Goal: Use online tool/utility: Utilize a website feature to perform a specific function

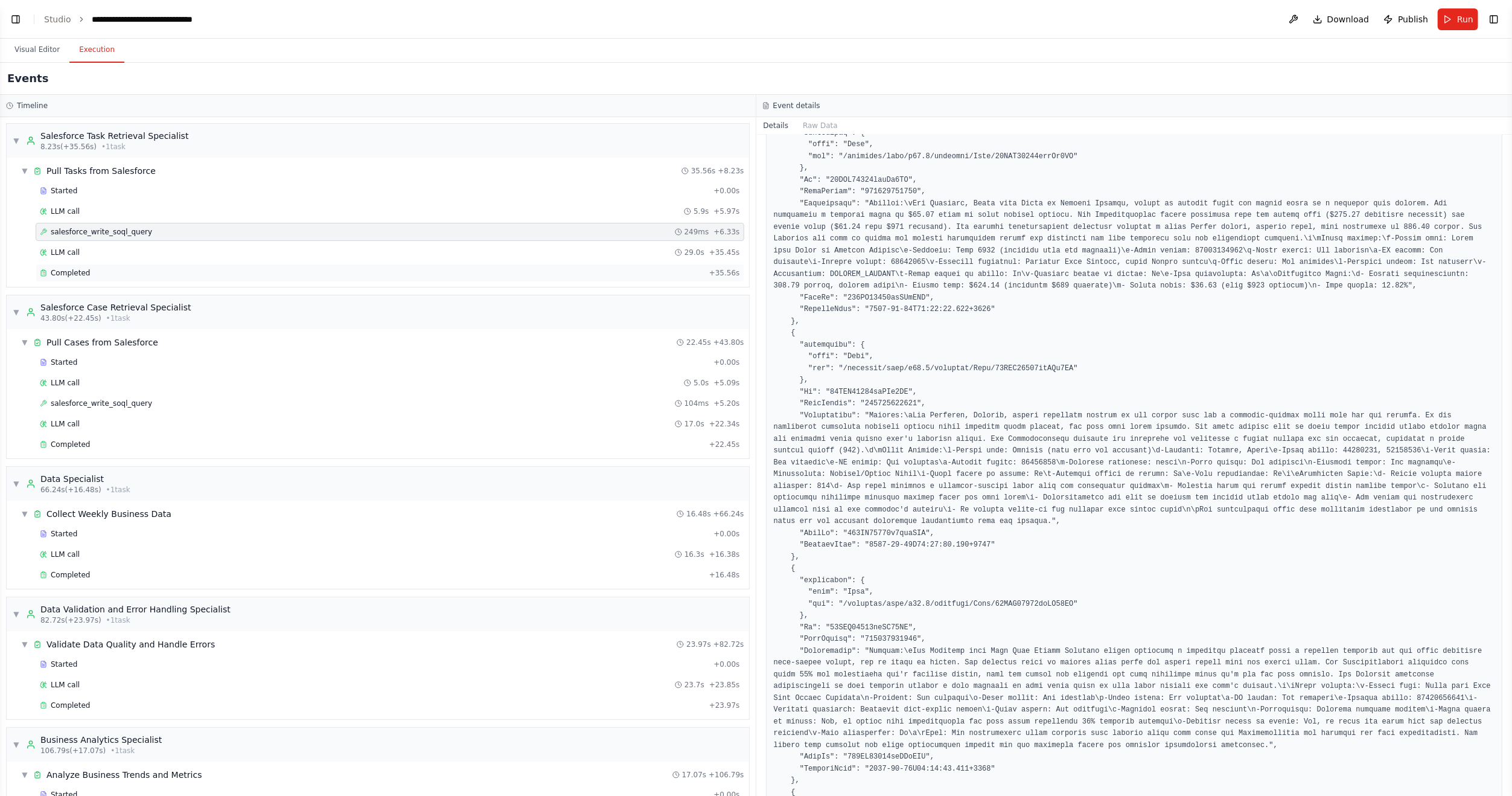
click at [135, 273] on div "Completed" at bounding box center [372, 273] width 665 height 10
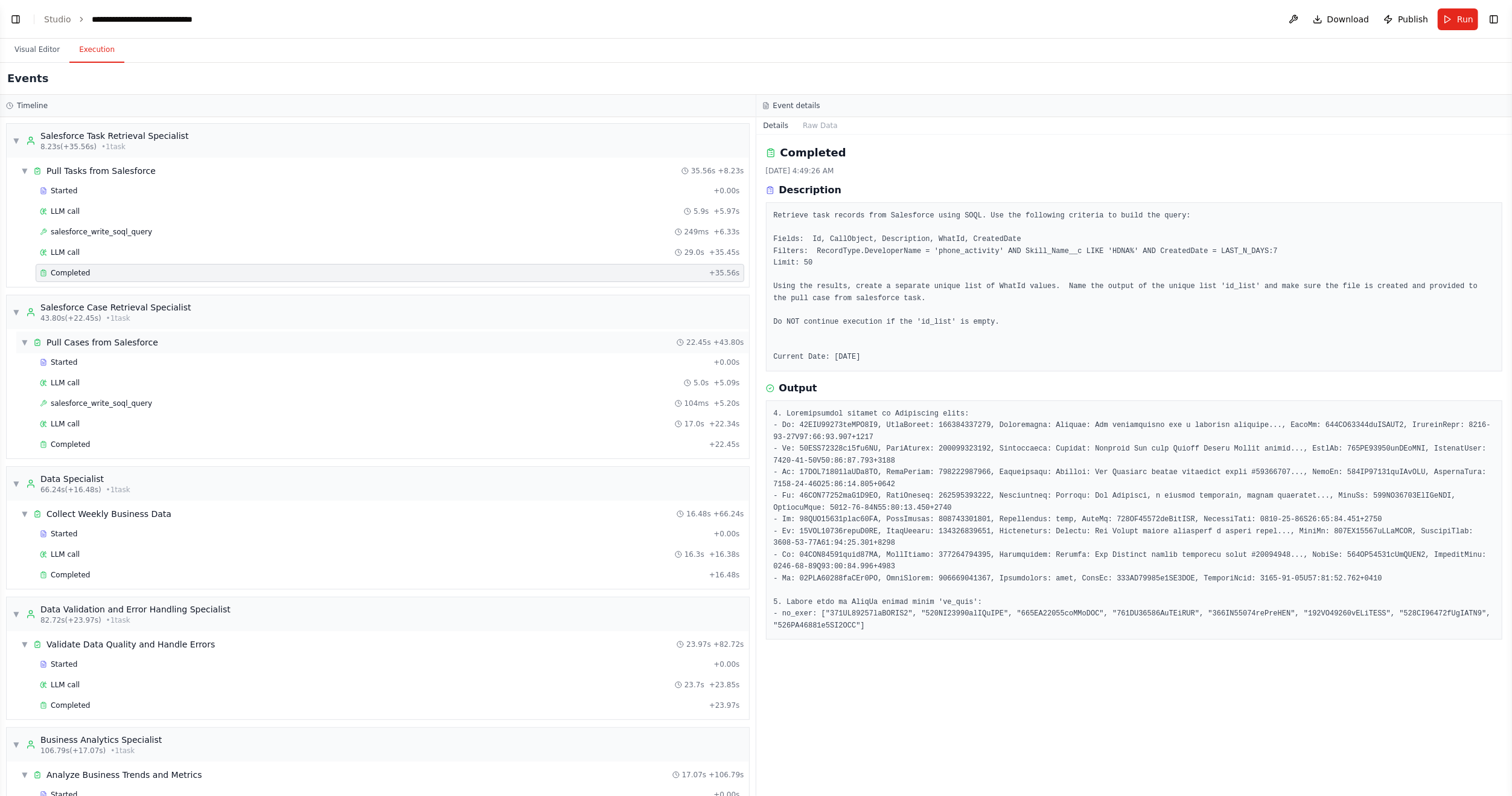
click at [125, 337] on div "Pull Cases from Salesforce" at bounding box center [102, 342] width 112 height 12
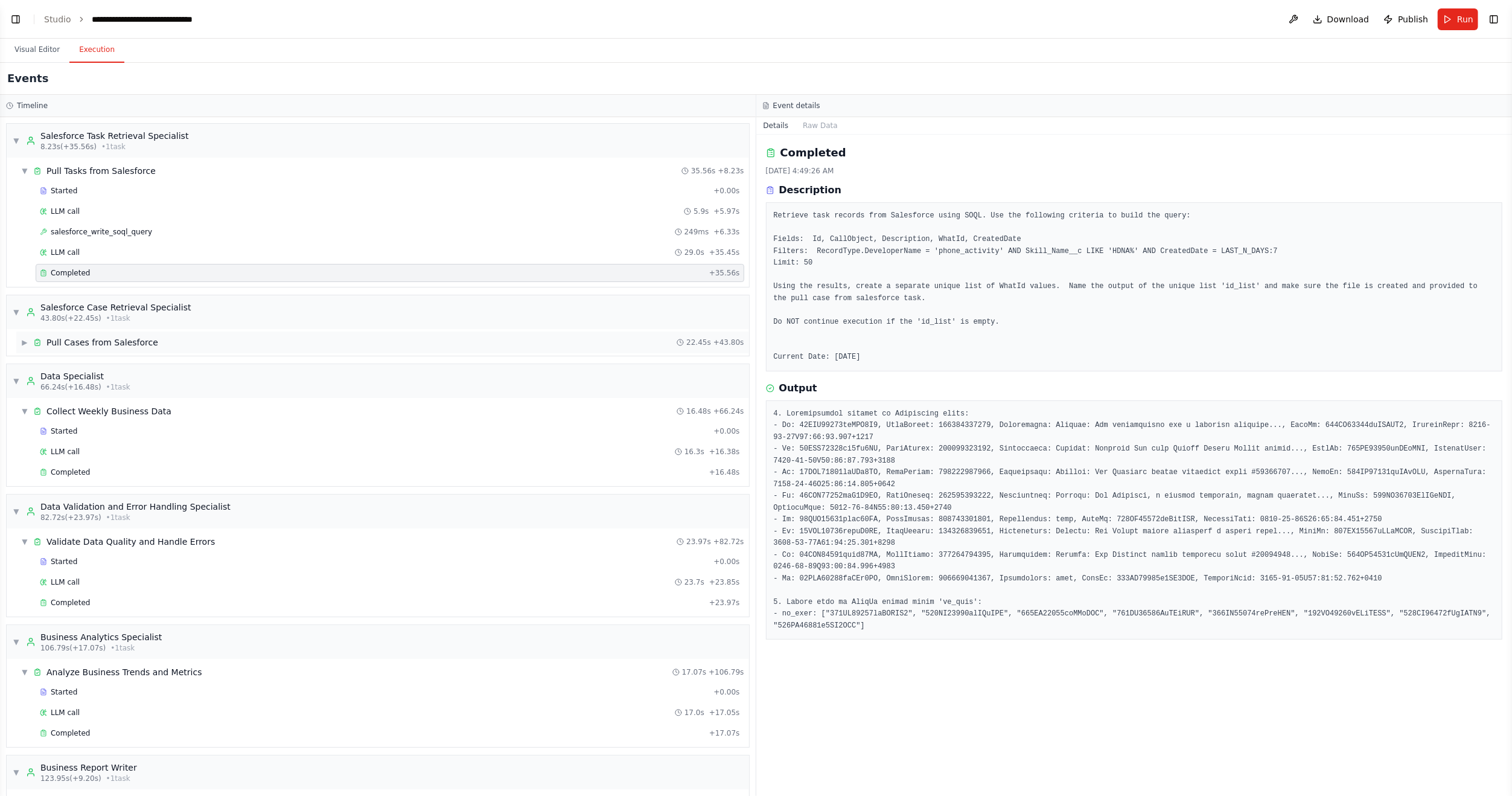
click at [119, 345] on div "▶ Pull Cases from Salesforce 22.45s + 43.80s" at bounding box center [383, 342] width 733 height 22
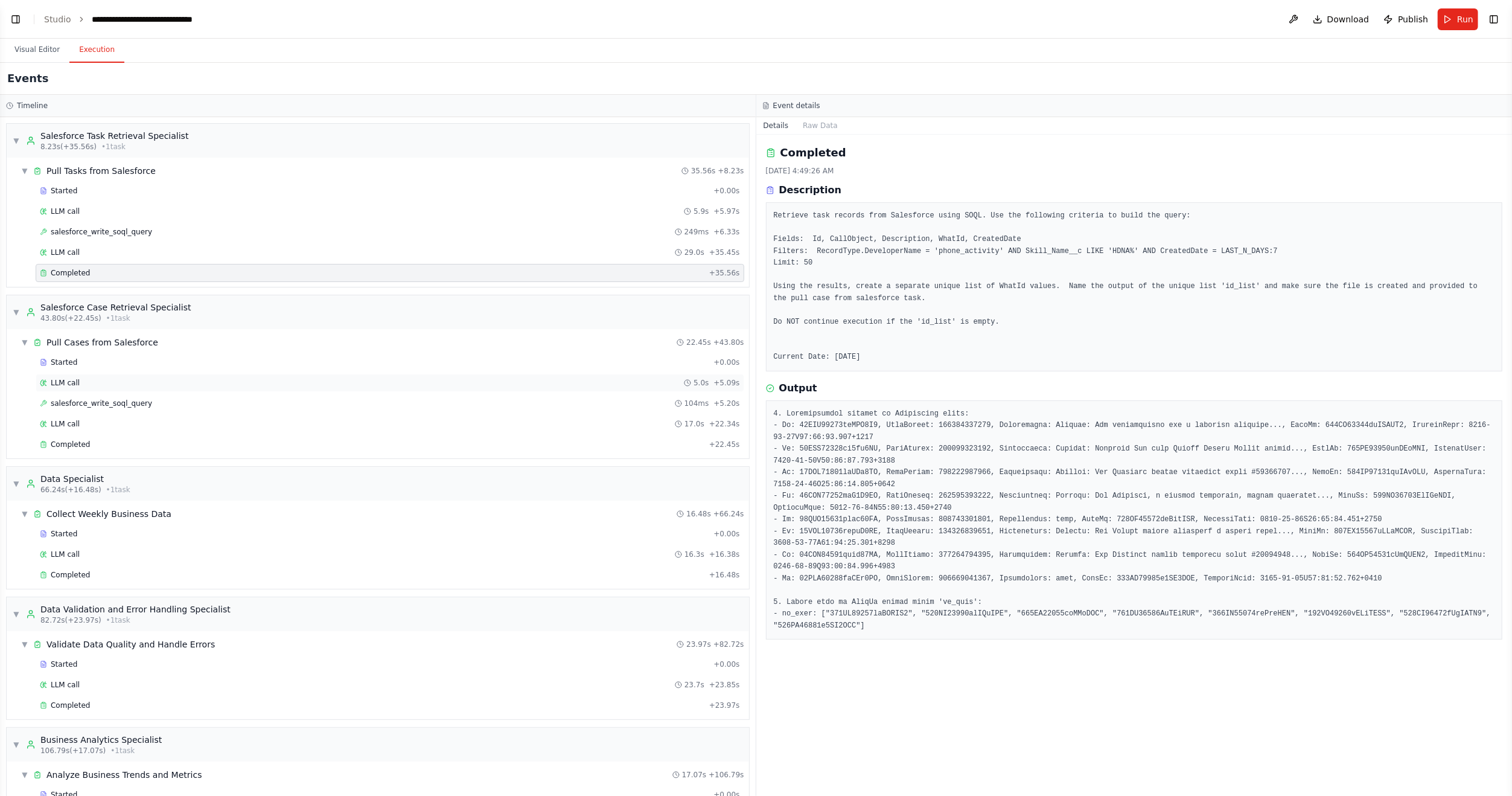
click at [104, 378] on div "LLM call 5.0s + 5.09s" at bounding box center [390, 383] width 700 height 10
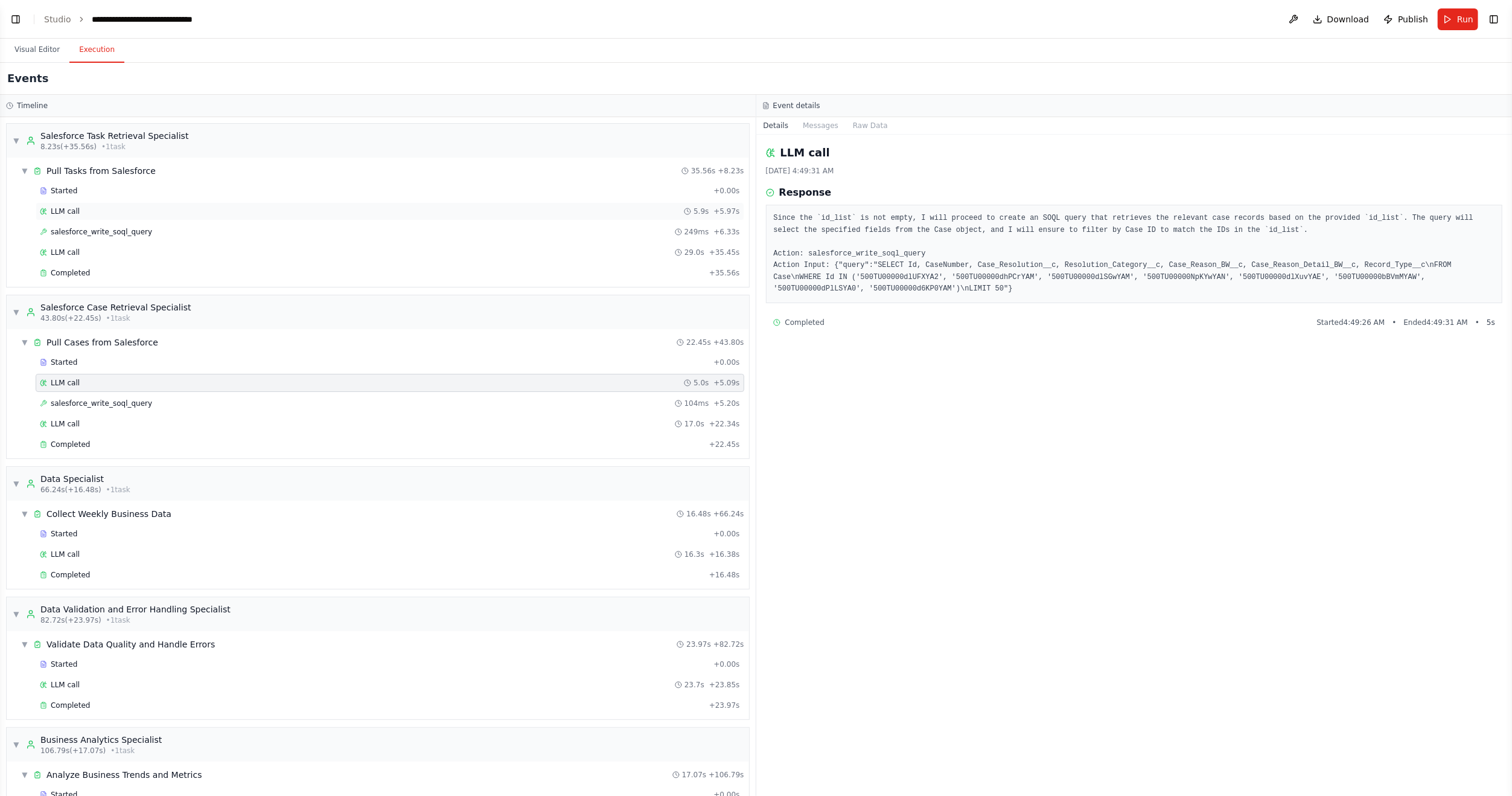
click at [102, 209] on div "LLM call 5.9s + 5.97s" at bounding box center [390, 211] width 700 height 10
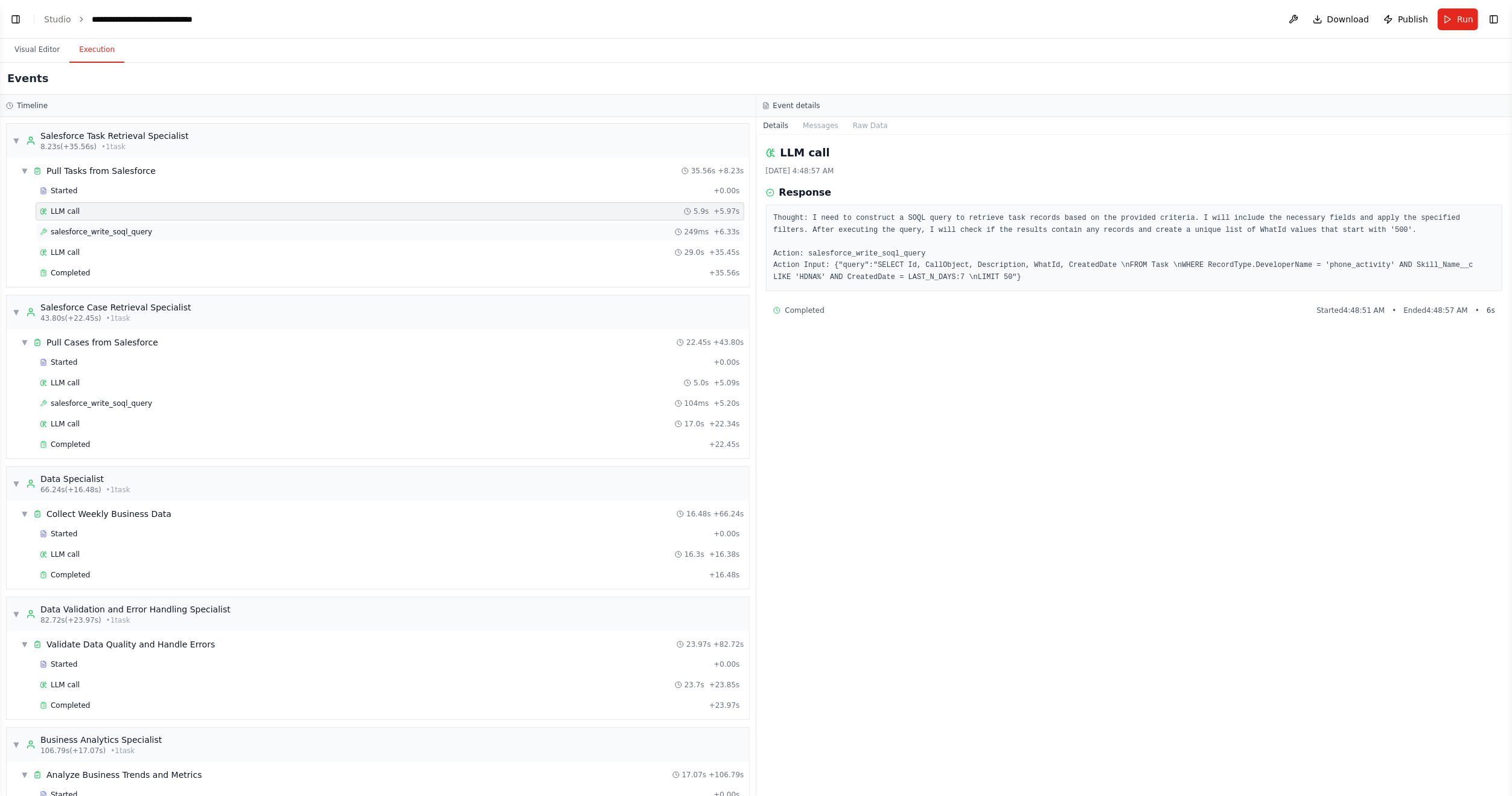
click at [101, 224] on div "salesforce_write_soql_query 249ms + 6.33s" at bounding box center [390, 232] width 709 height 18
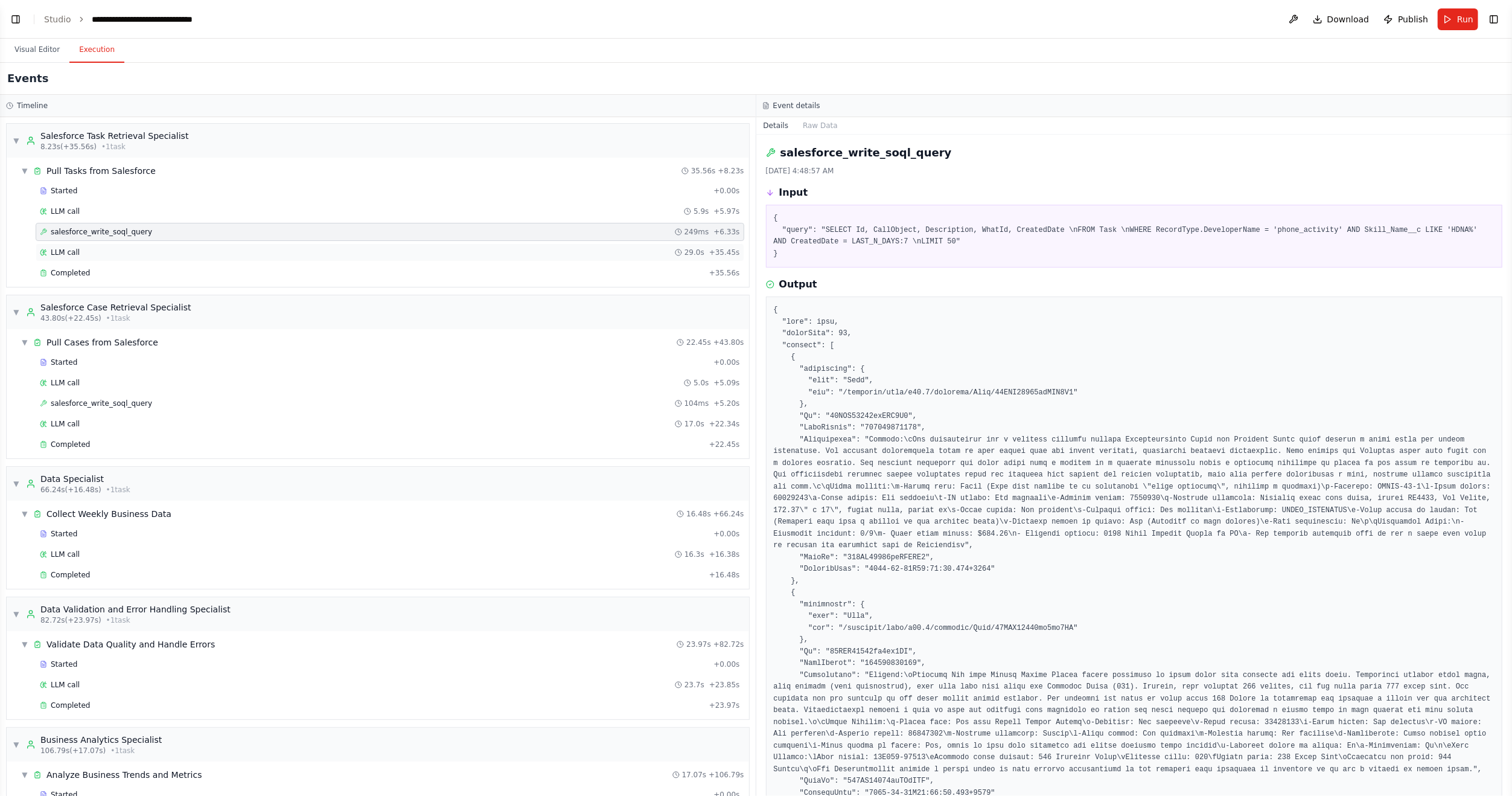
click at [101, 249] on div "LLM call 29.0s + 35.45s" at bounding box center [390, 252] width 700 height 10
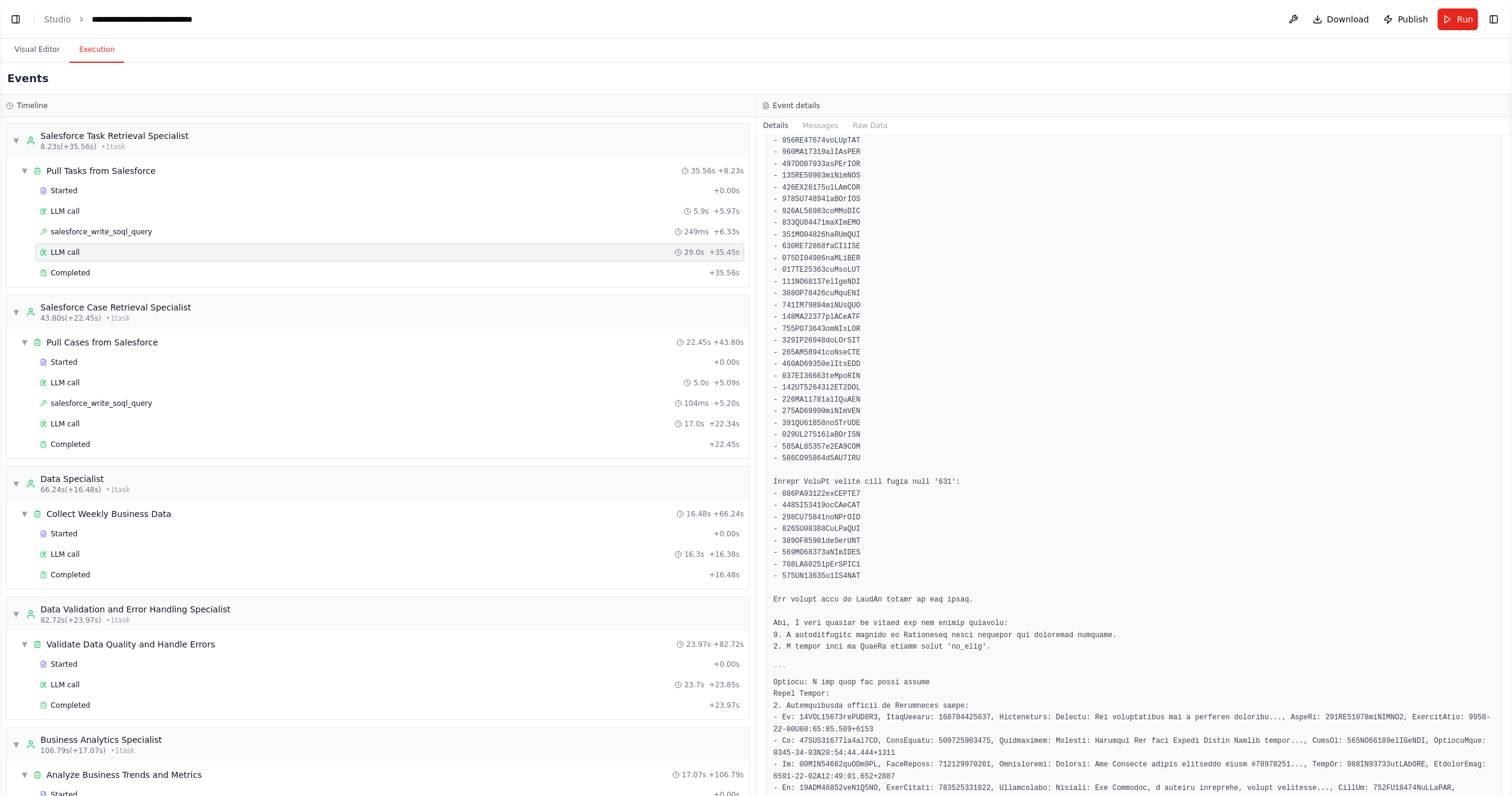
scroll to position [81, 0]
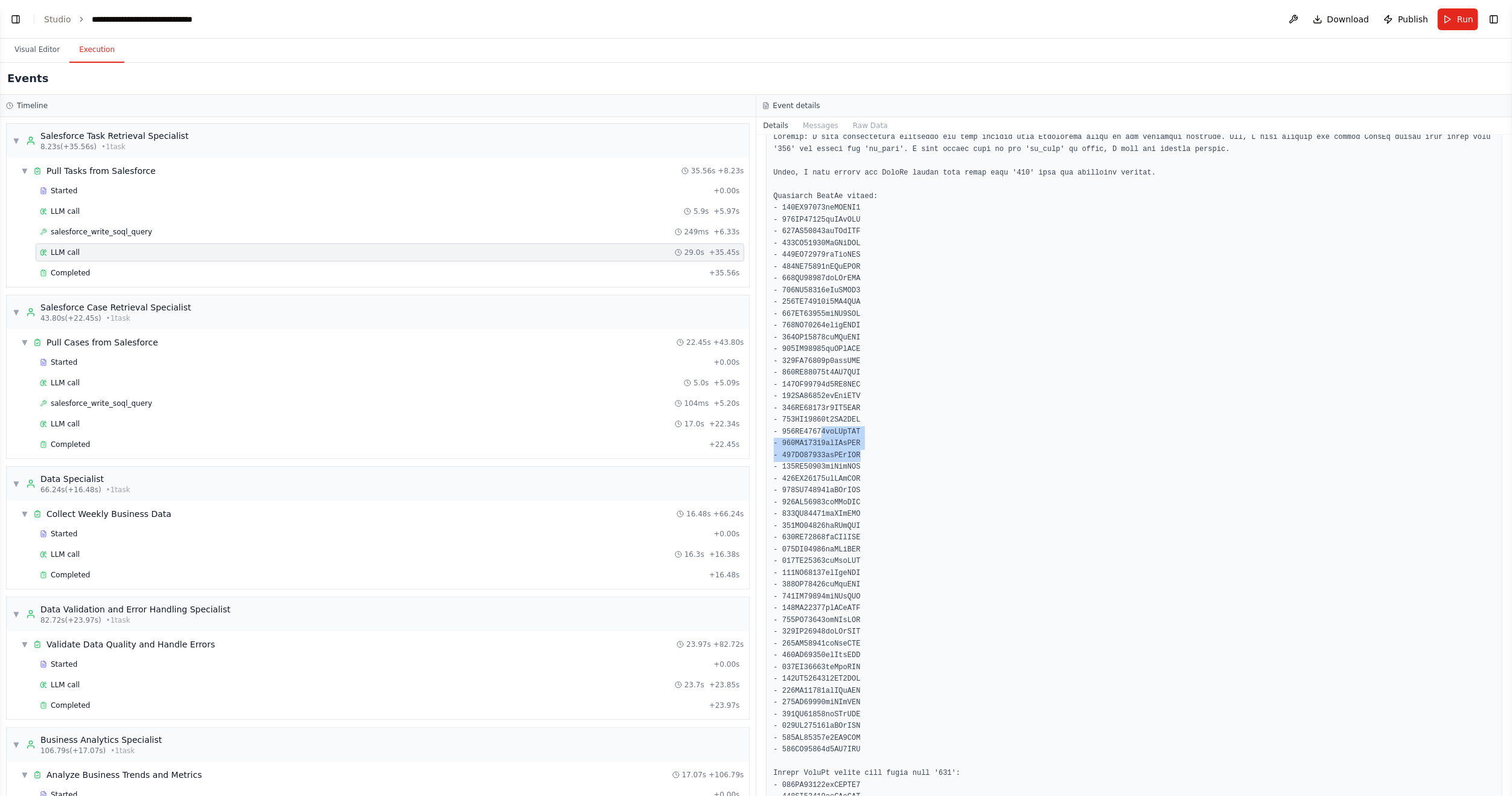
drag, startPoint x: 819, startPoint y: 430, endPoint x: 867, endPoint y: 449, distance: 51.6
click at [867, 449] on pre at bounding box center [1135, 679] width 721 height 1095
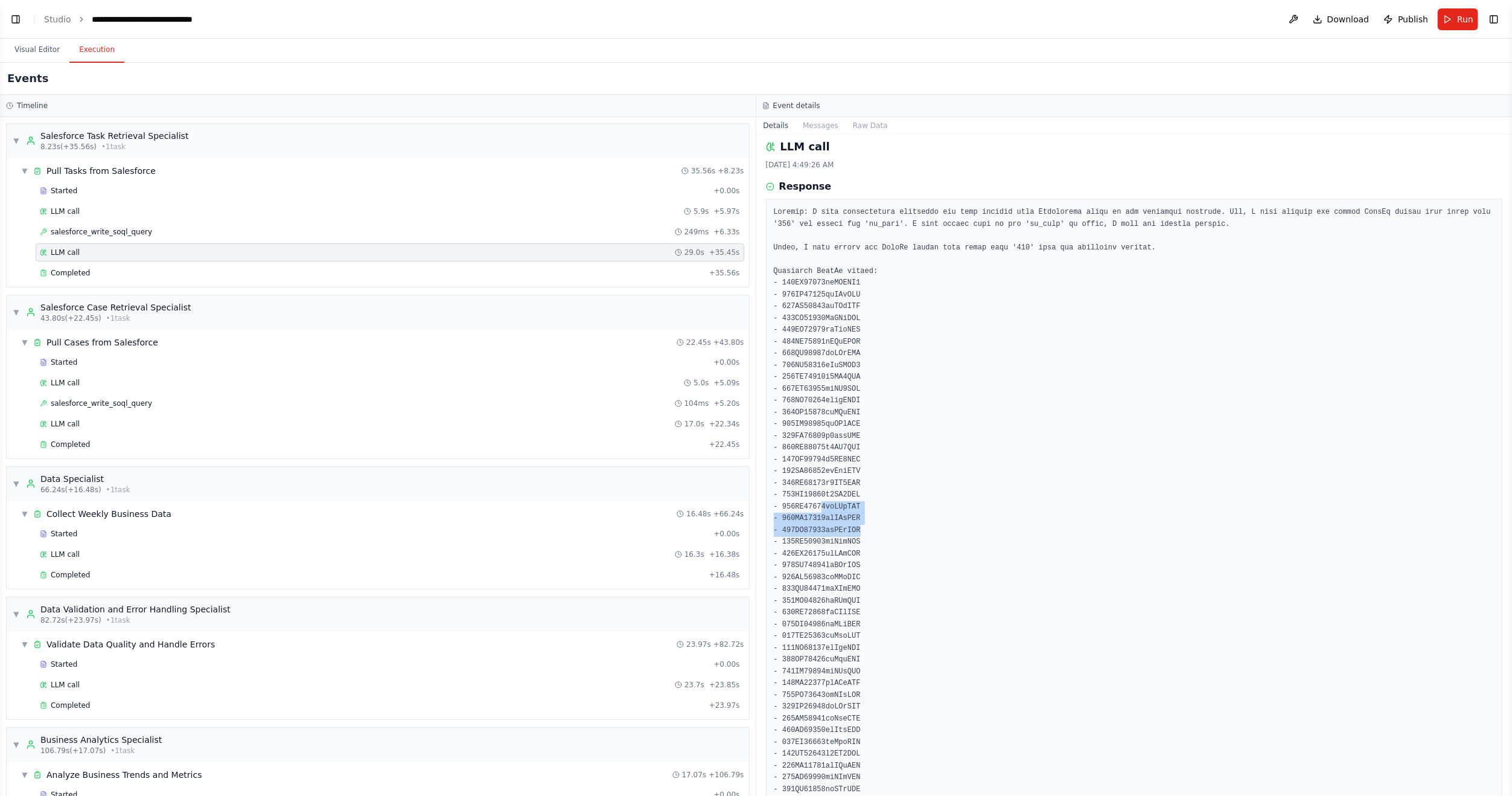
scroll to position [0, 0]
click at [29, 51] on button "Visual Editor" at bounding box center [36, 51] width 64 height 26
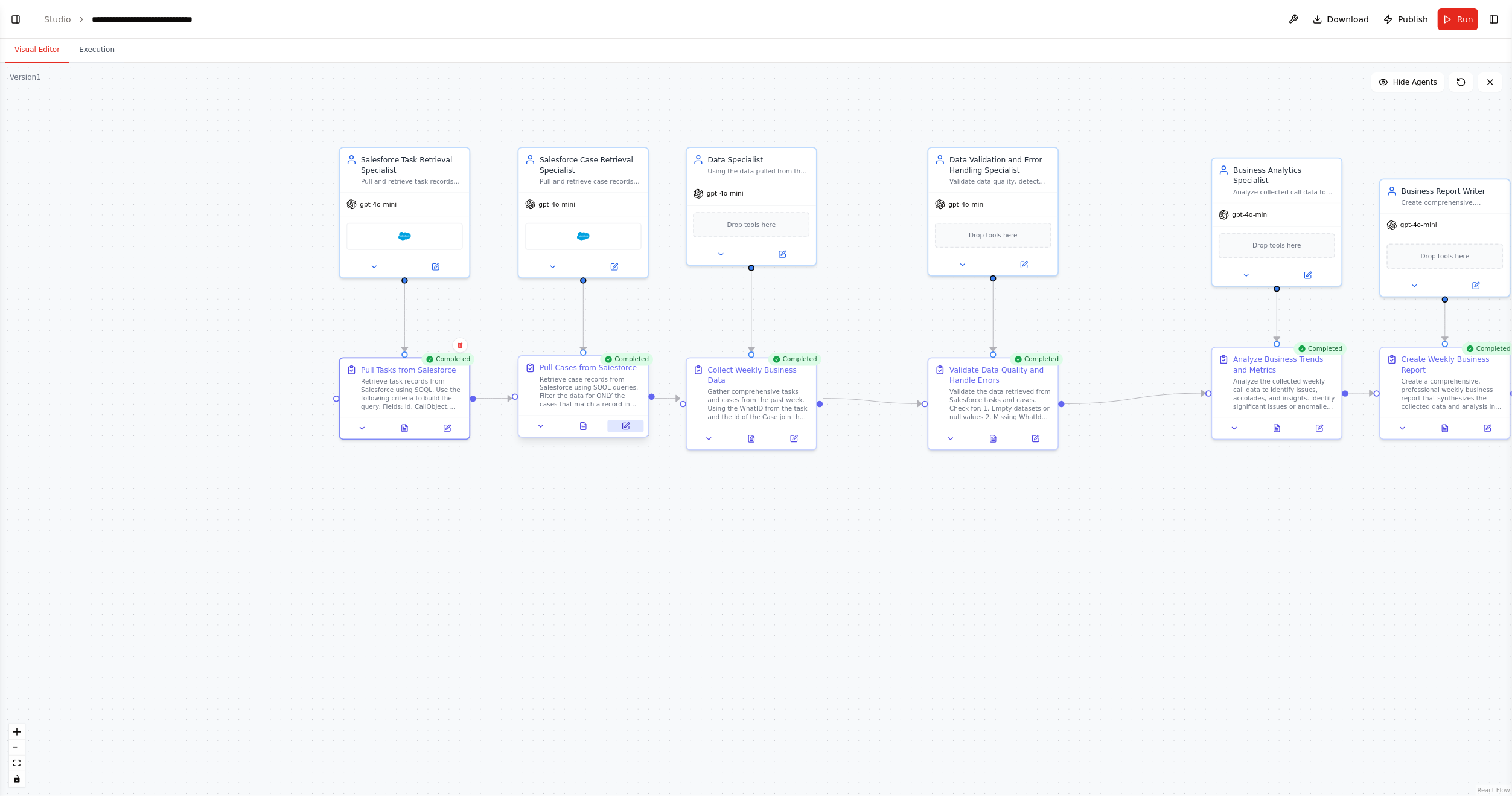
click at [626, 427] on icon at bounding box center [625, 426] width 6 height 6
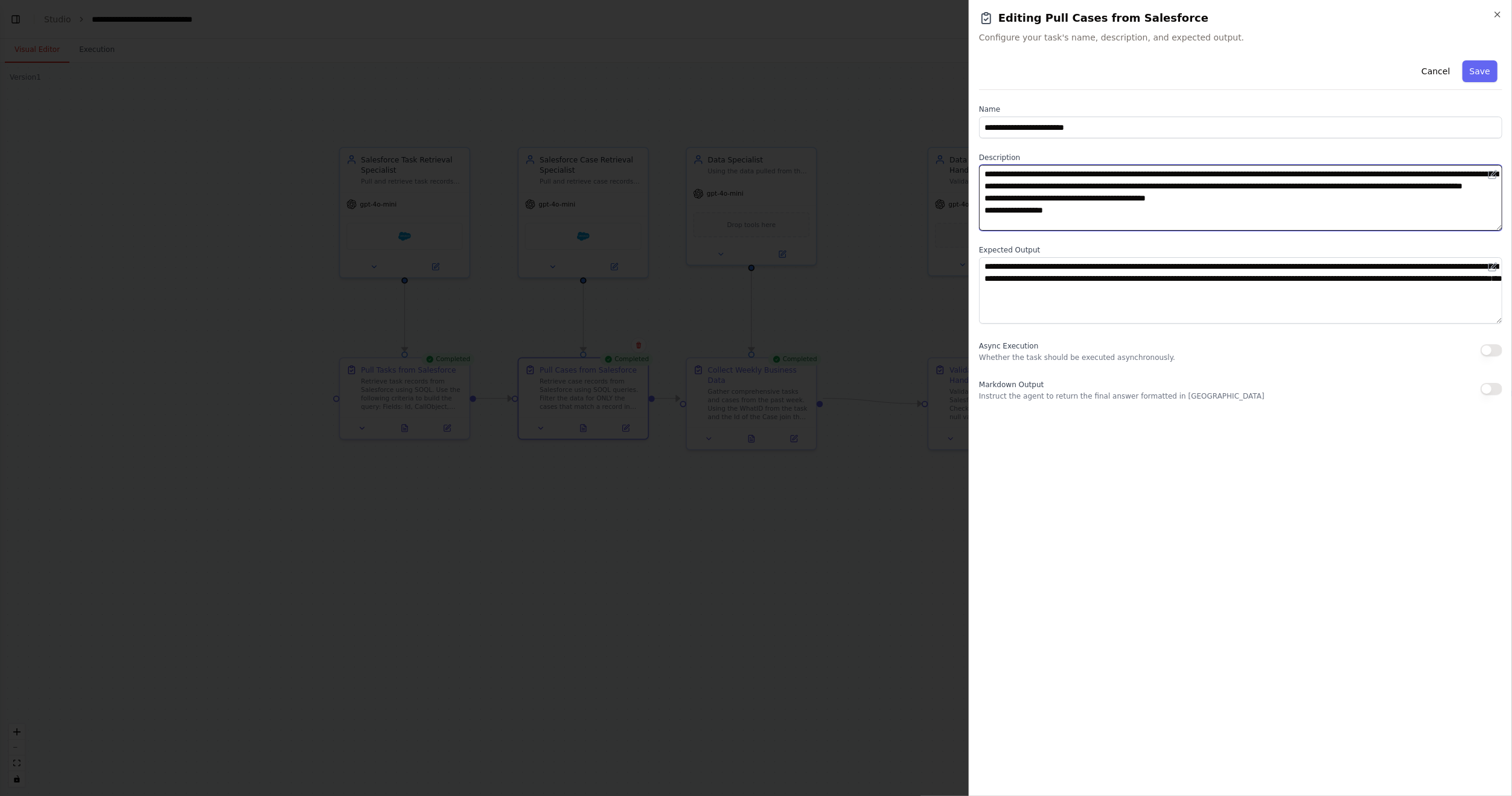
drag, startPoint x: 1224, startPoint y: 221, endPoint x: 1188, endPoint y: 212, distance: 37.1
click at [1188, 212] on textarea "**********" at bounding box center [1241, 197] width 523 height 66
click at [835, 76] on div at bounding box center [756, 398] width 1512 height 796
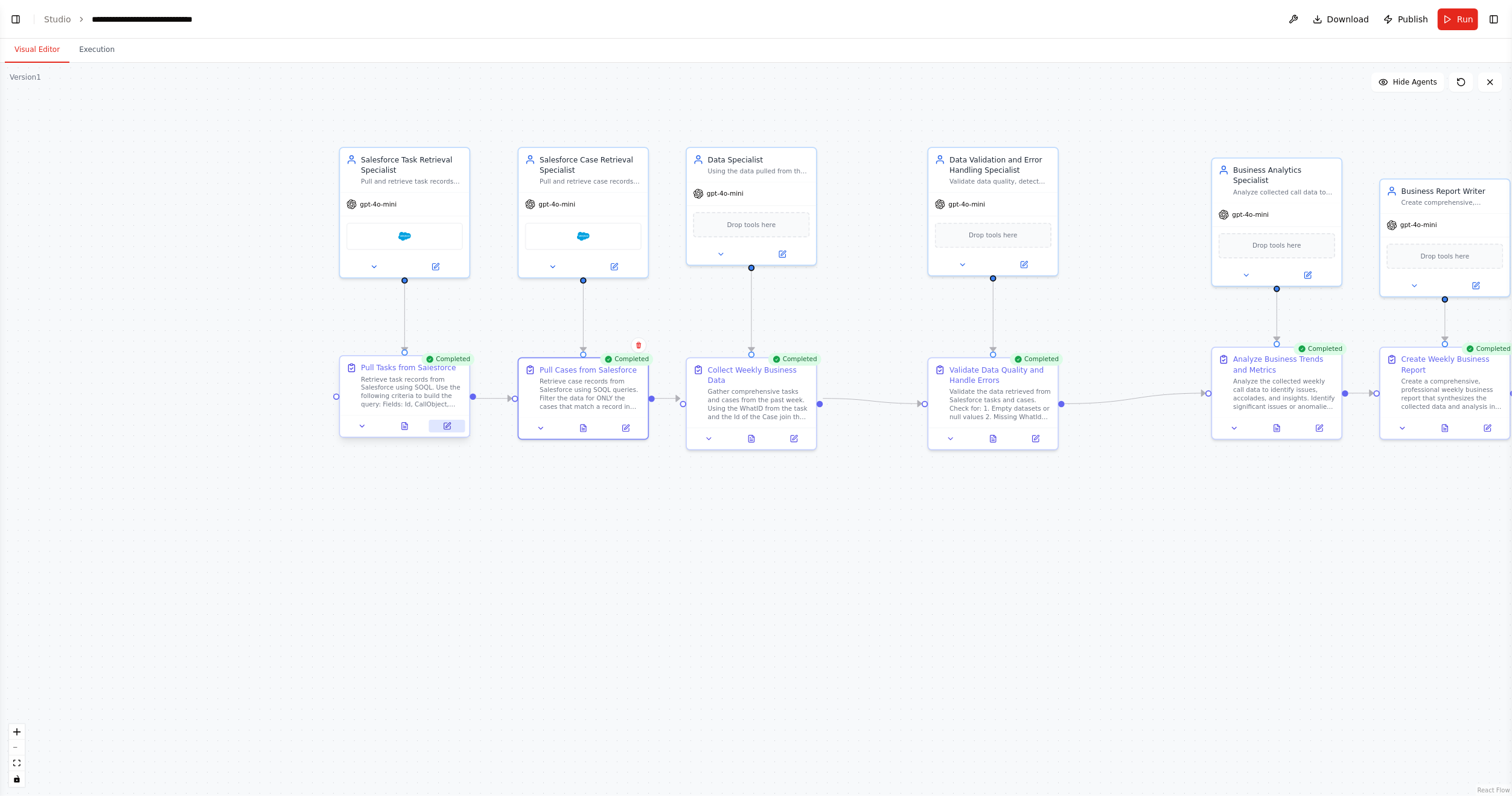
click at [451, 425] on icon at bounding box center [447, 426] width 8 height 8
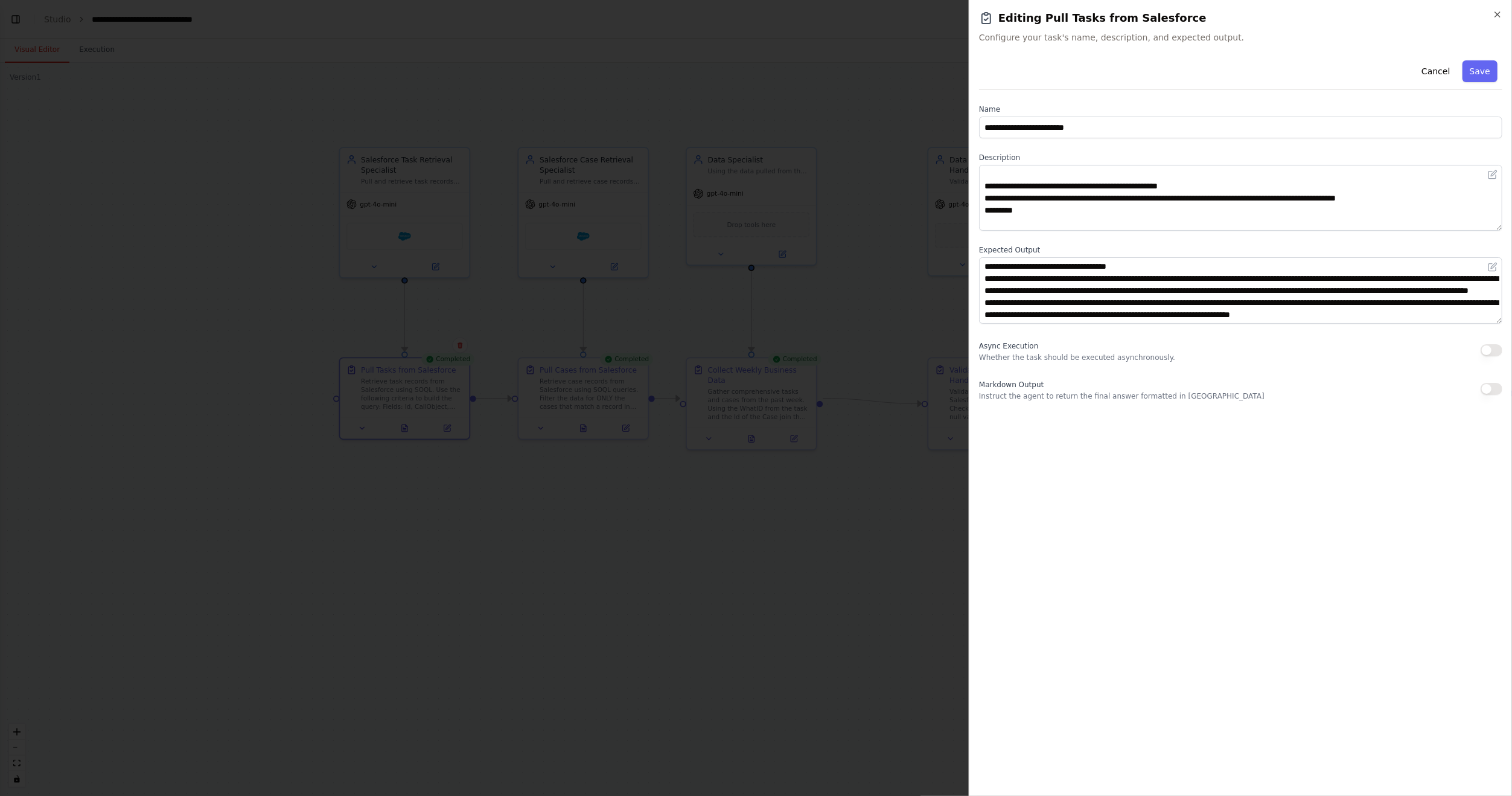
scroll to position [73, 0]
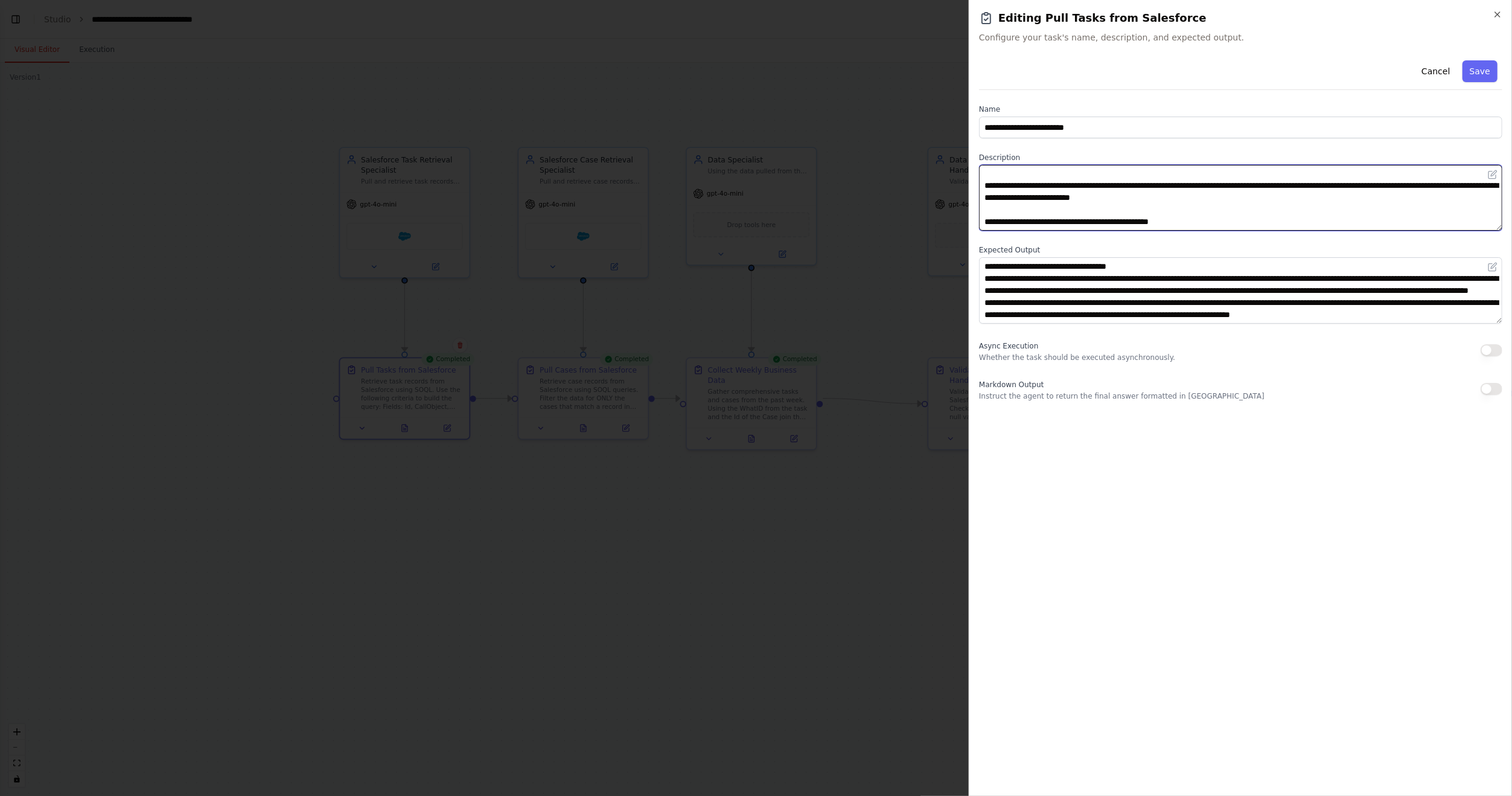
click at [1231, 184] on textarea "**********" at bounding box center [1241, 197] width 523 height 66
drag, startPoint x: 1235, startPoint y: 190, endPoint x: 1197, endPoint y: 206, distance: 41.2
click at [1197, 206] on textarea "**********" at bounding box center [1241, 197] width 523 height 66
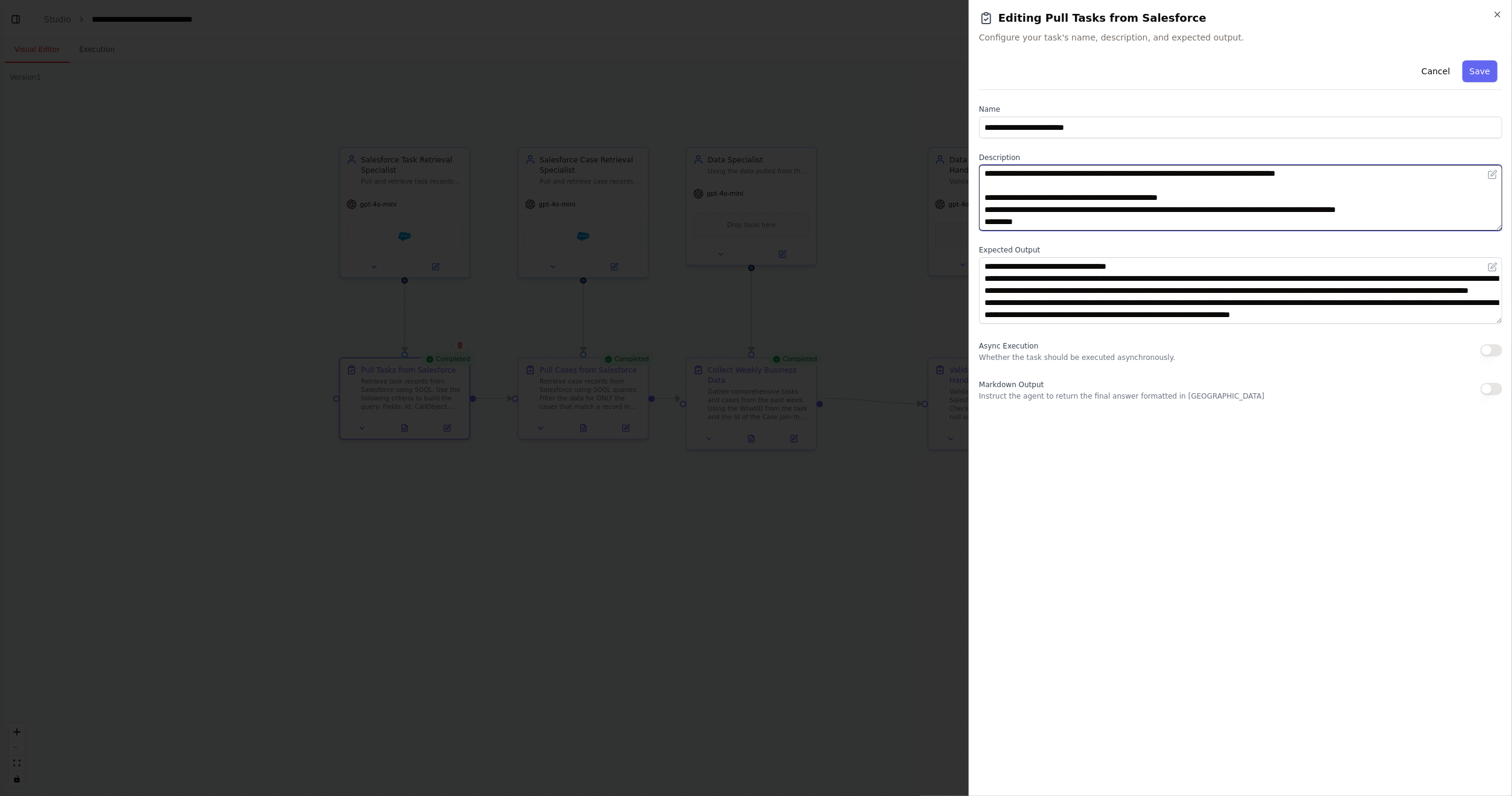
scroll to position [0, 0]
drag, startPoint x: 1140, startPoint y: 212, endPoint x: 1359, endPoint y: 465, distance: 334.6
click at [1359, 466] on div "**********" at bounding box center [1241, 420] width 523 height 730
click at [1163, 221] on textarea "**********" at bounding box center [1241, 197] width 523 height 66
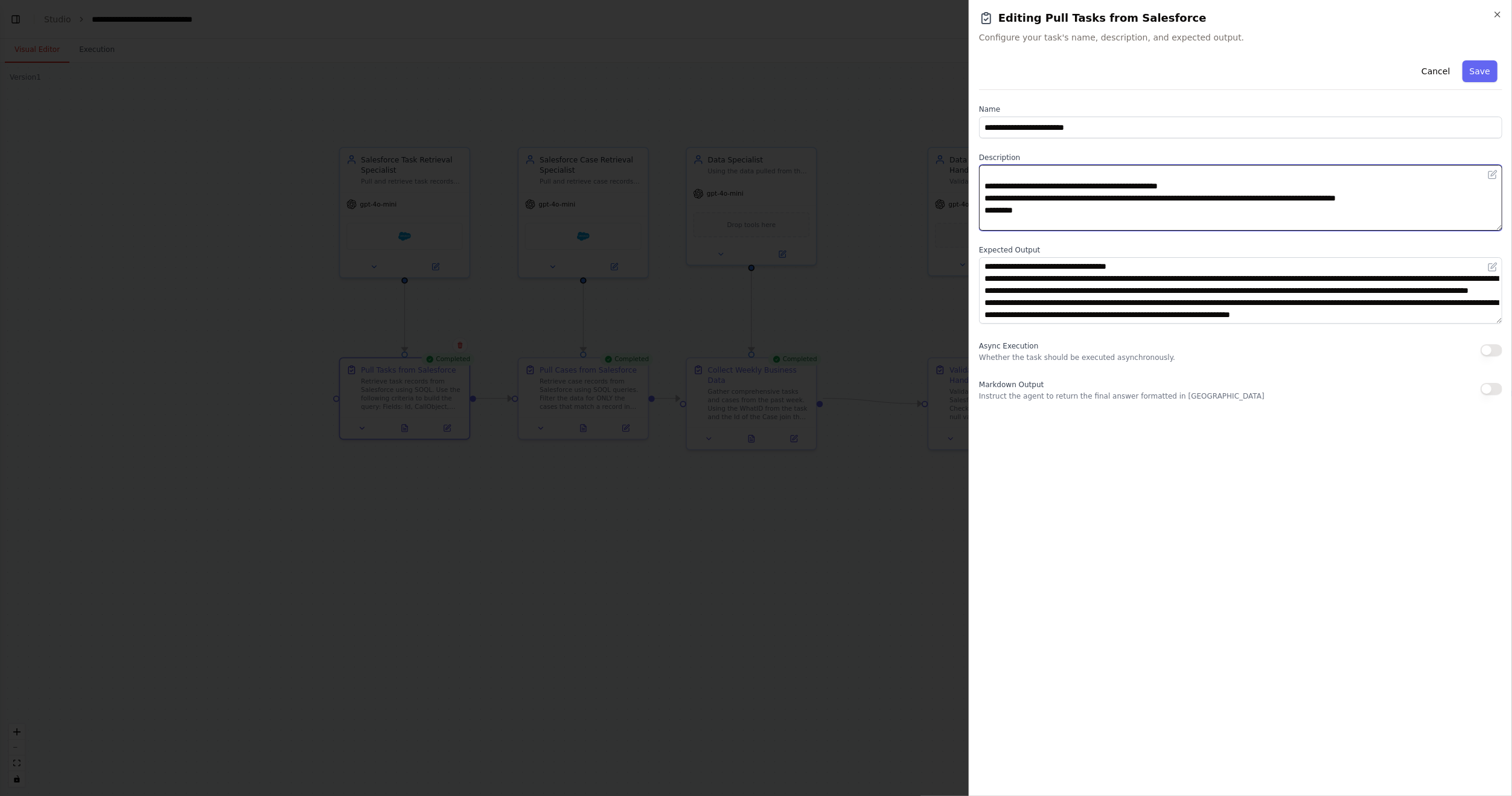
scroll to position [73, 0]
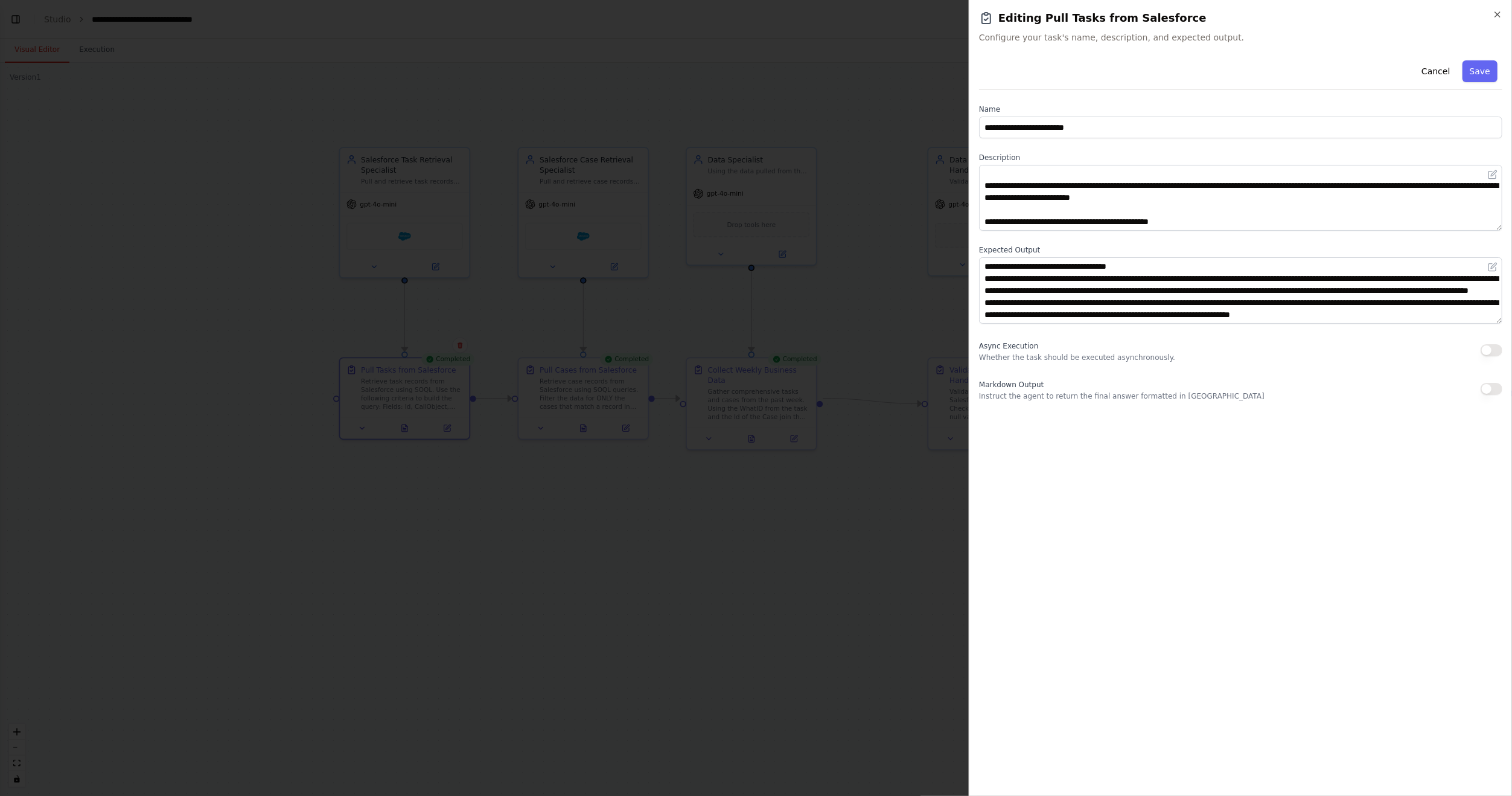
click at [886, 561] on div at bounding box center [756, 398] width 1512 height 796
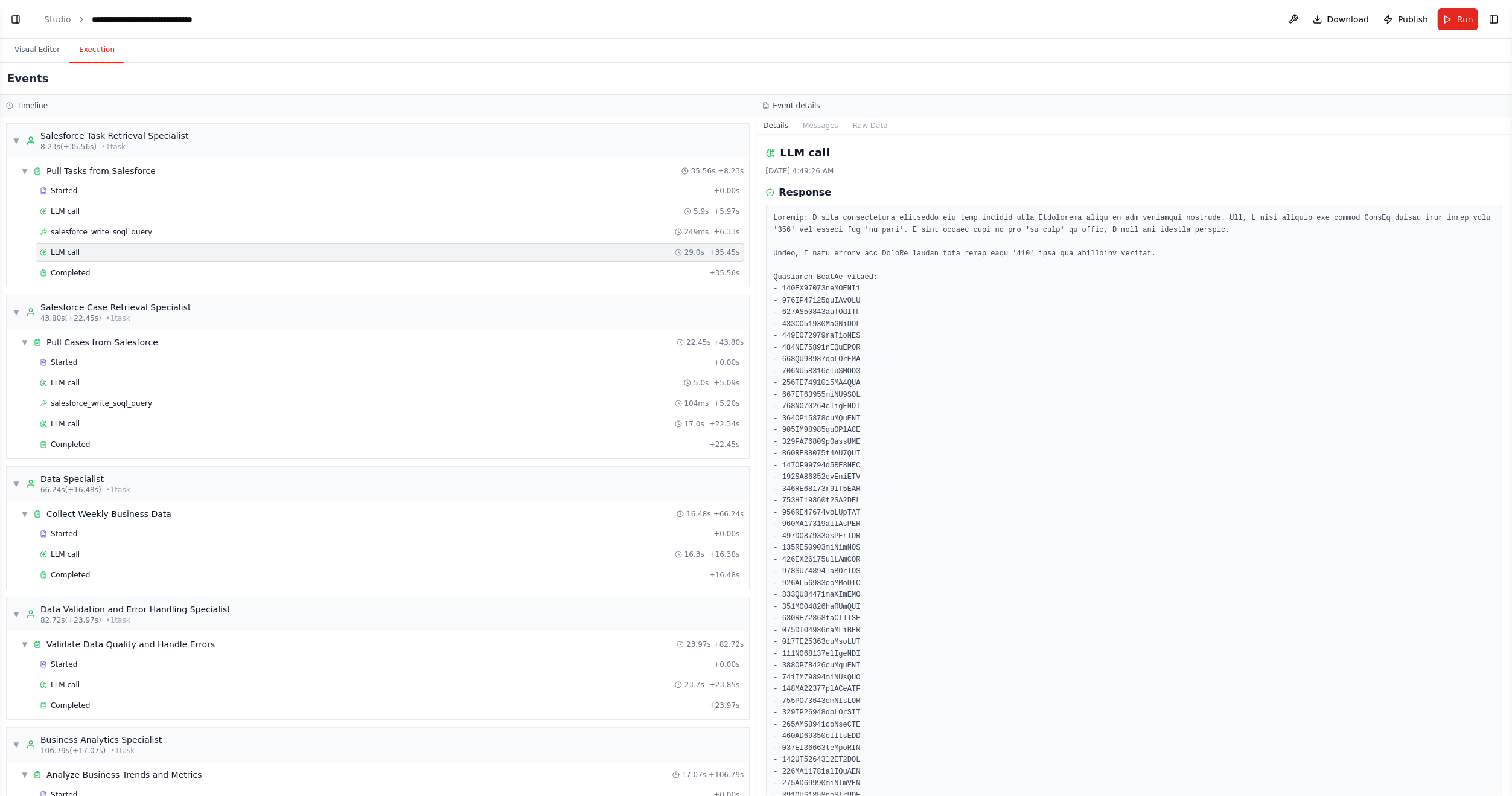
click at [98, 48] on button "Execution" at bounding box center [97, 51] width 55 height 26
click at [57, 210] on span "LLM call" at bounding box center [65, 211] width 29 height 10
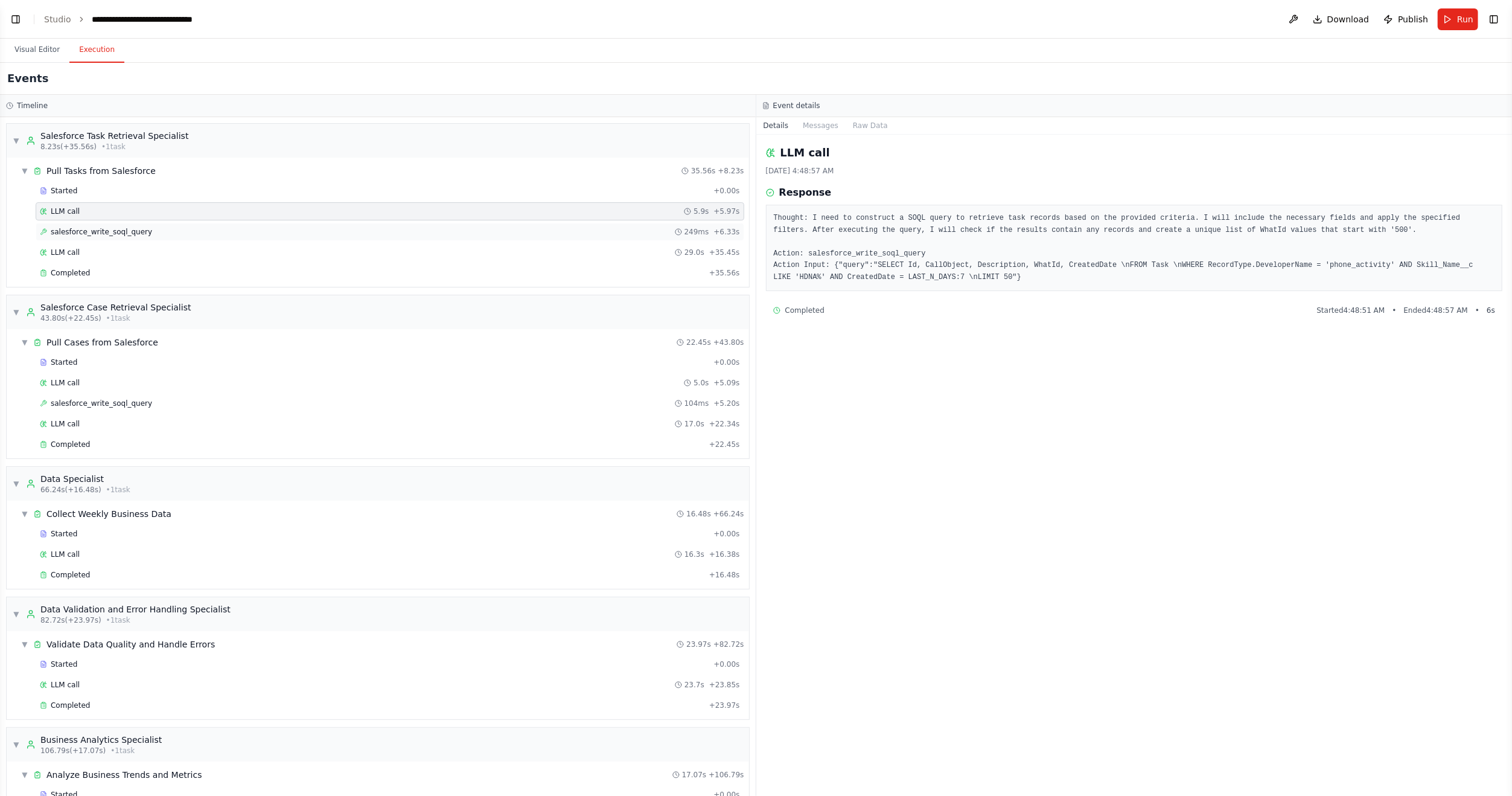
click at [57, 228] on span "salesforce_write_soql_query" at bounding box center [101, 231] width 101 height 10
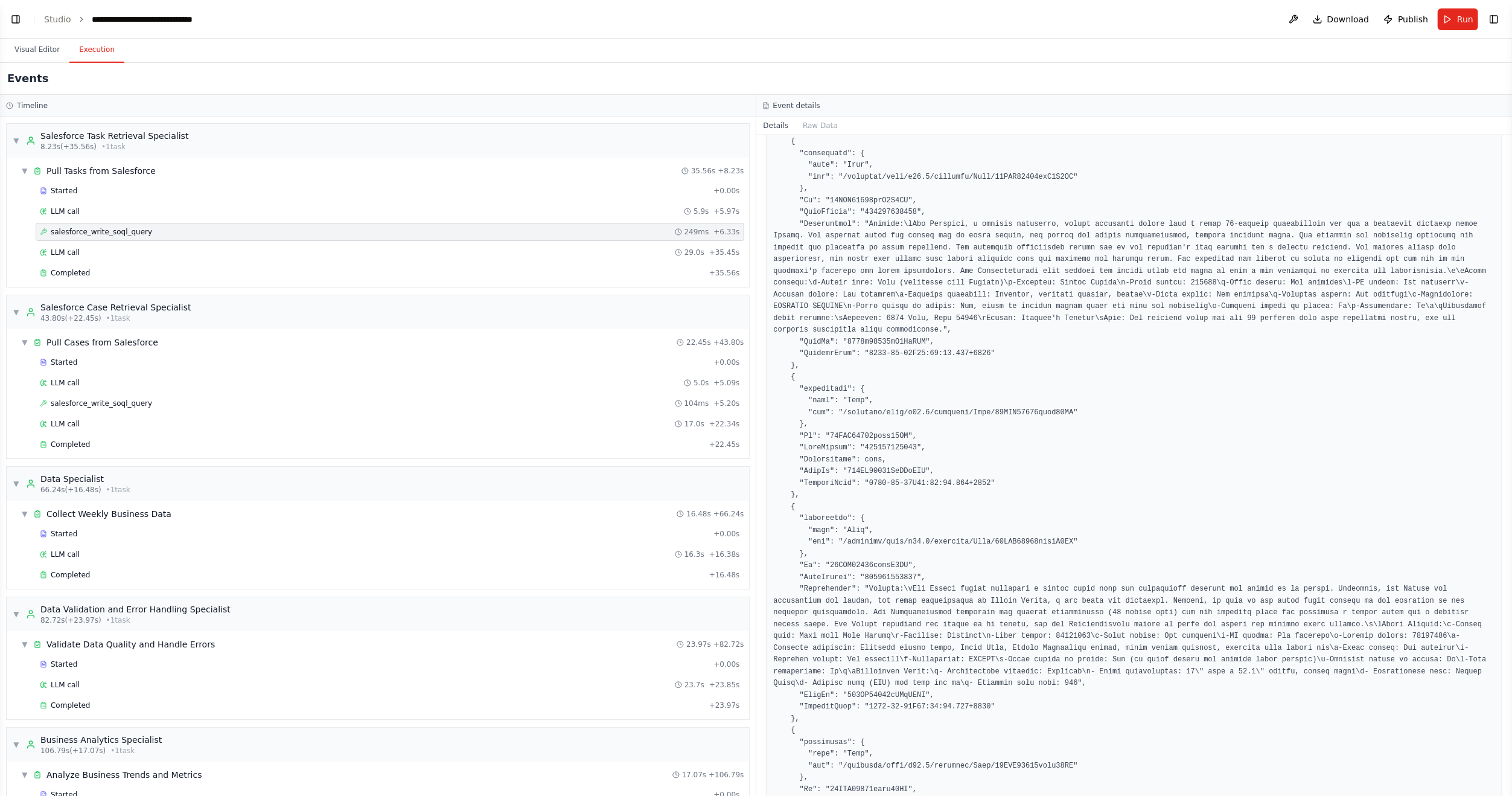
scroll to position [906, 0]
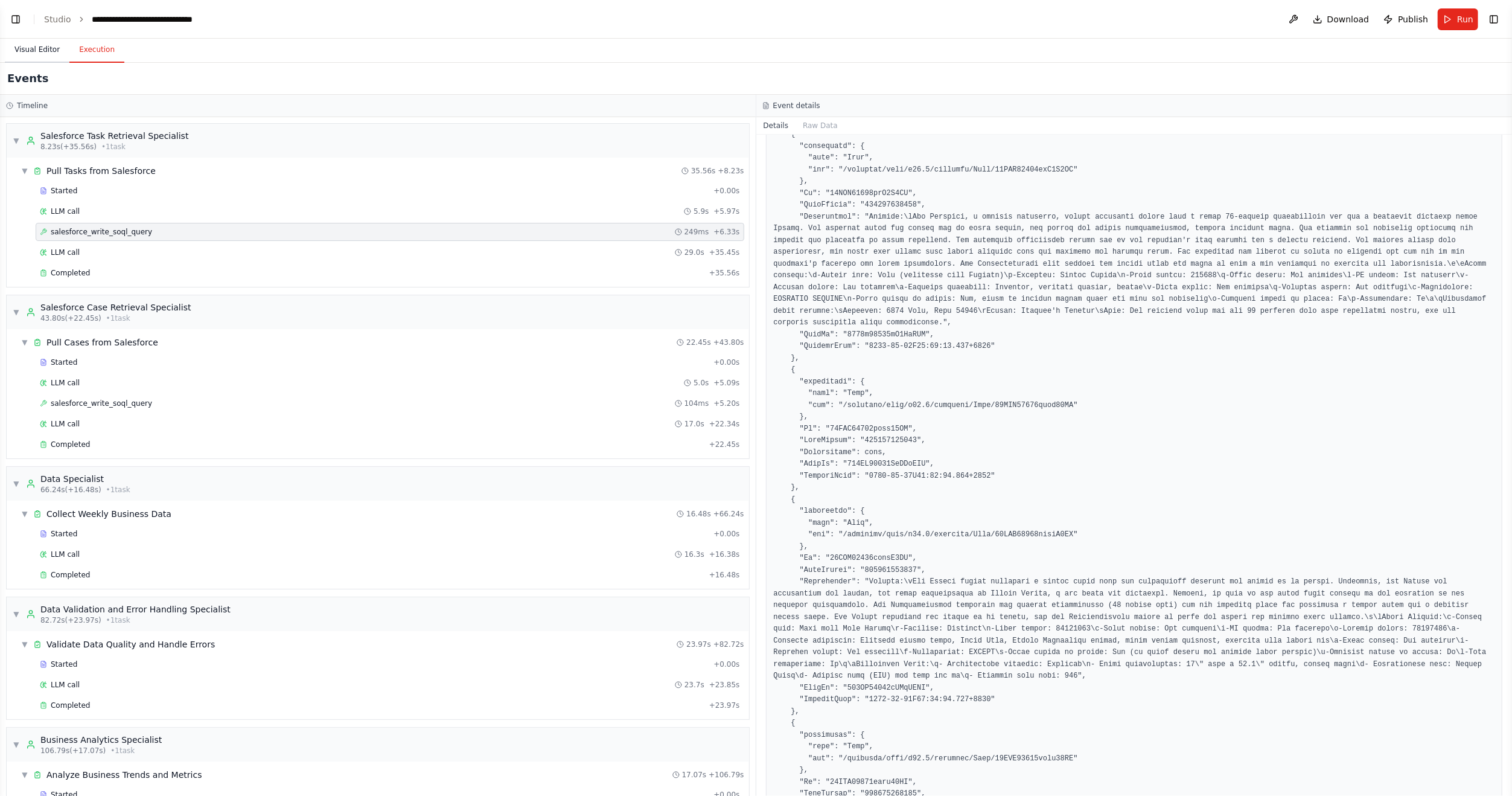
click at [32, 44] on button "Visual Editor" at bounding box center [36, 51] width 64 height 26
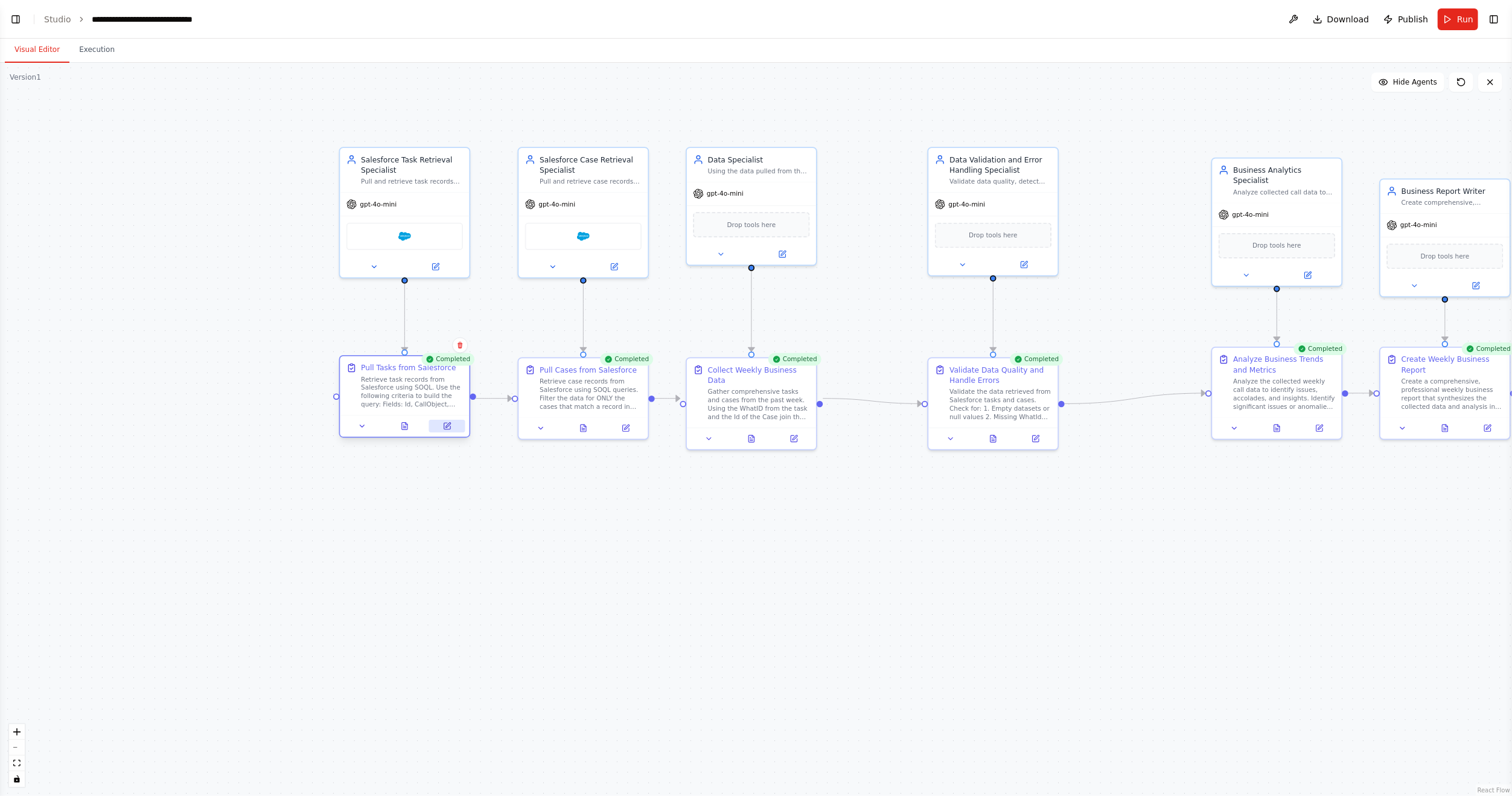
click at [452, 420] on button at bounding box center [448, 426] width 36 height 13
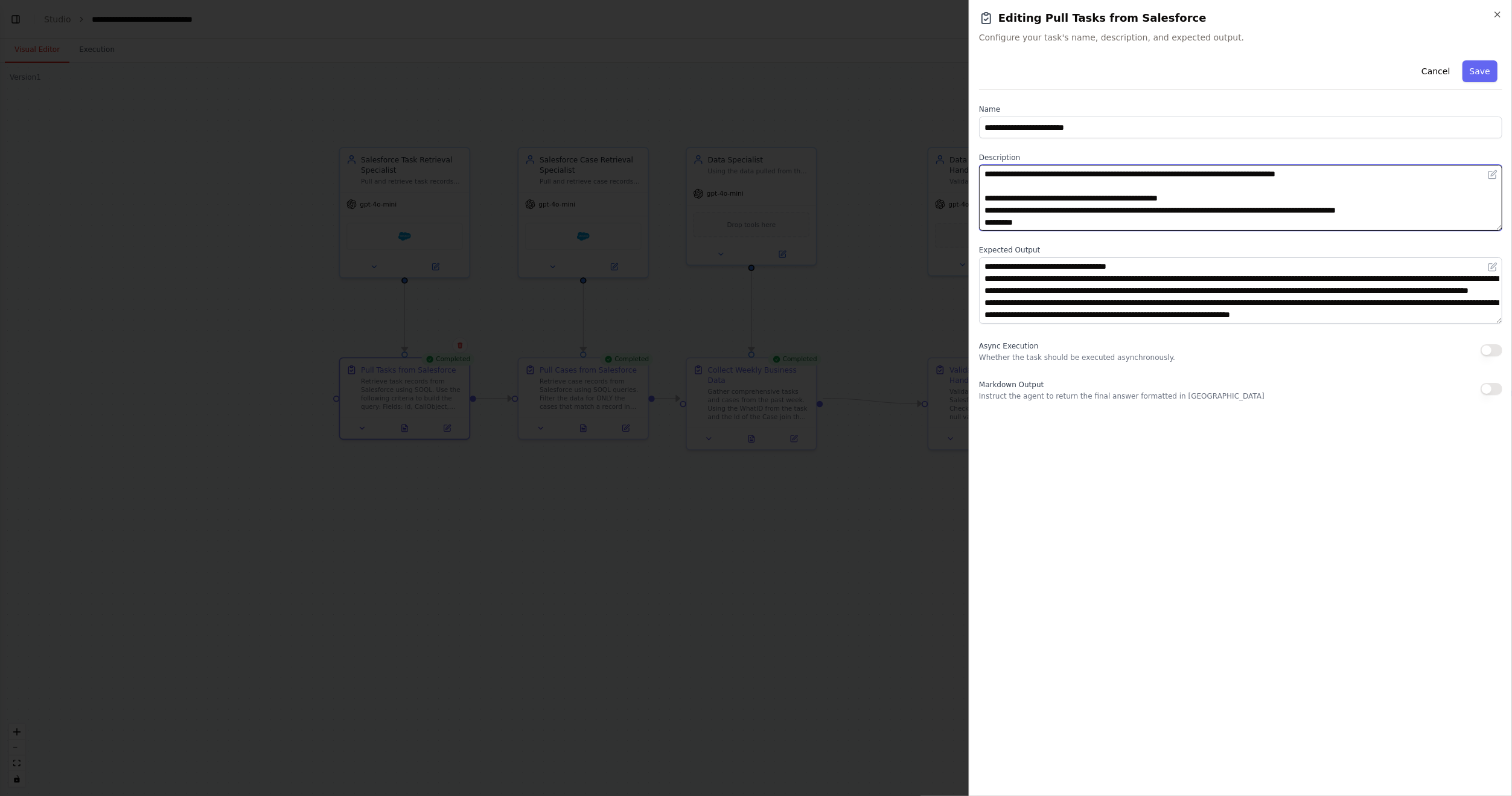
click at [1021, 212] on textarea "**********" at bounding box center [1241, 197] width 523 height 66
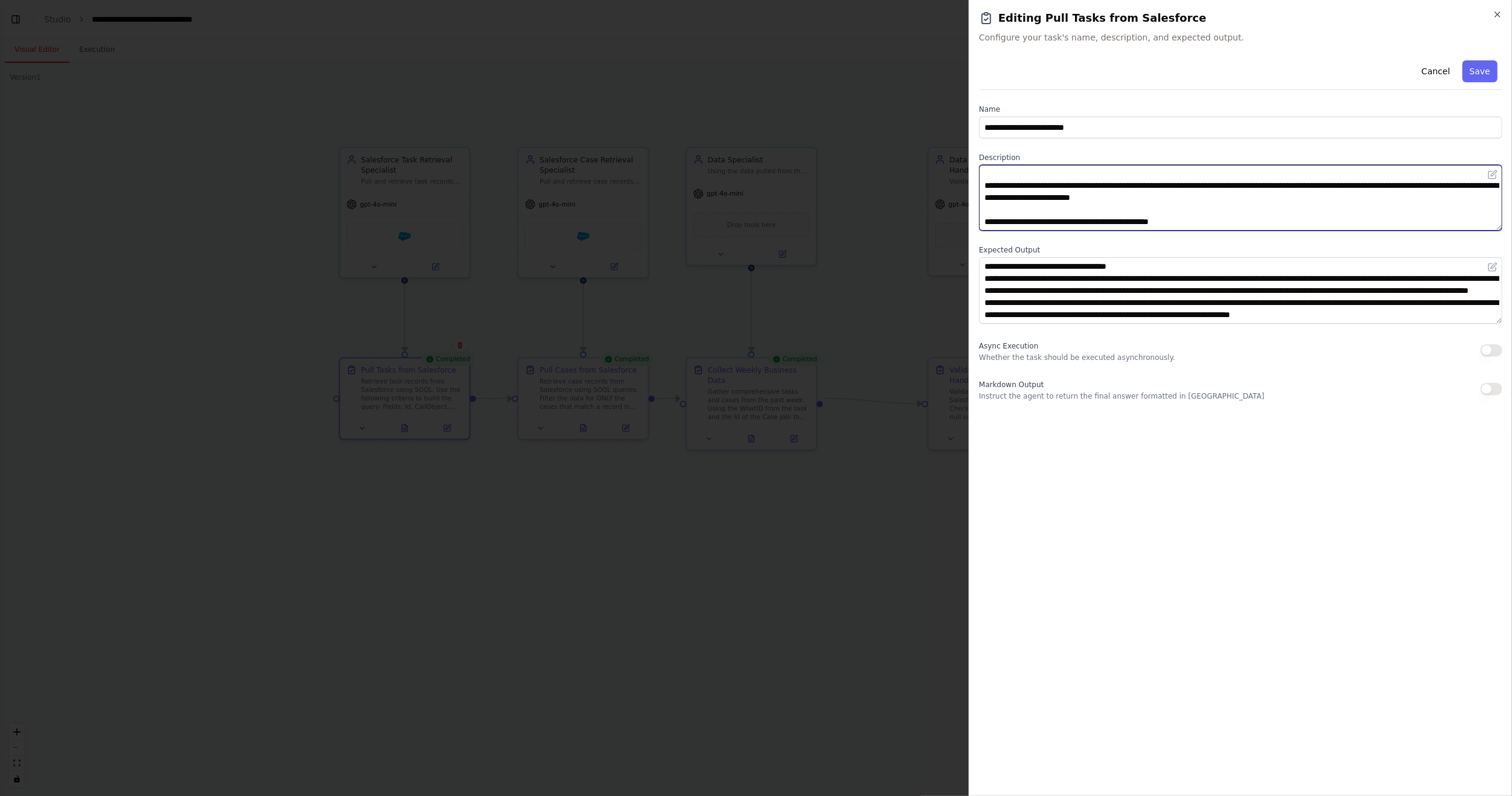
drag, startPoint x: 984, startPoint y: 175, endPoint x: 1045, endPoint y: 175, distance: 61.0
click at [1045, 175] on textarea "**********" at bounding box center [1241, 197] width 523 height 66
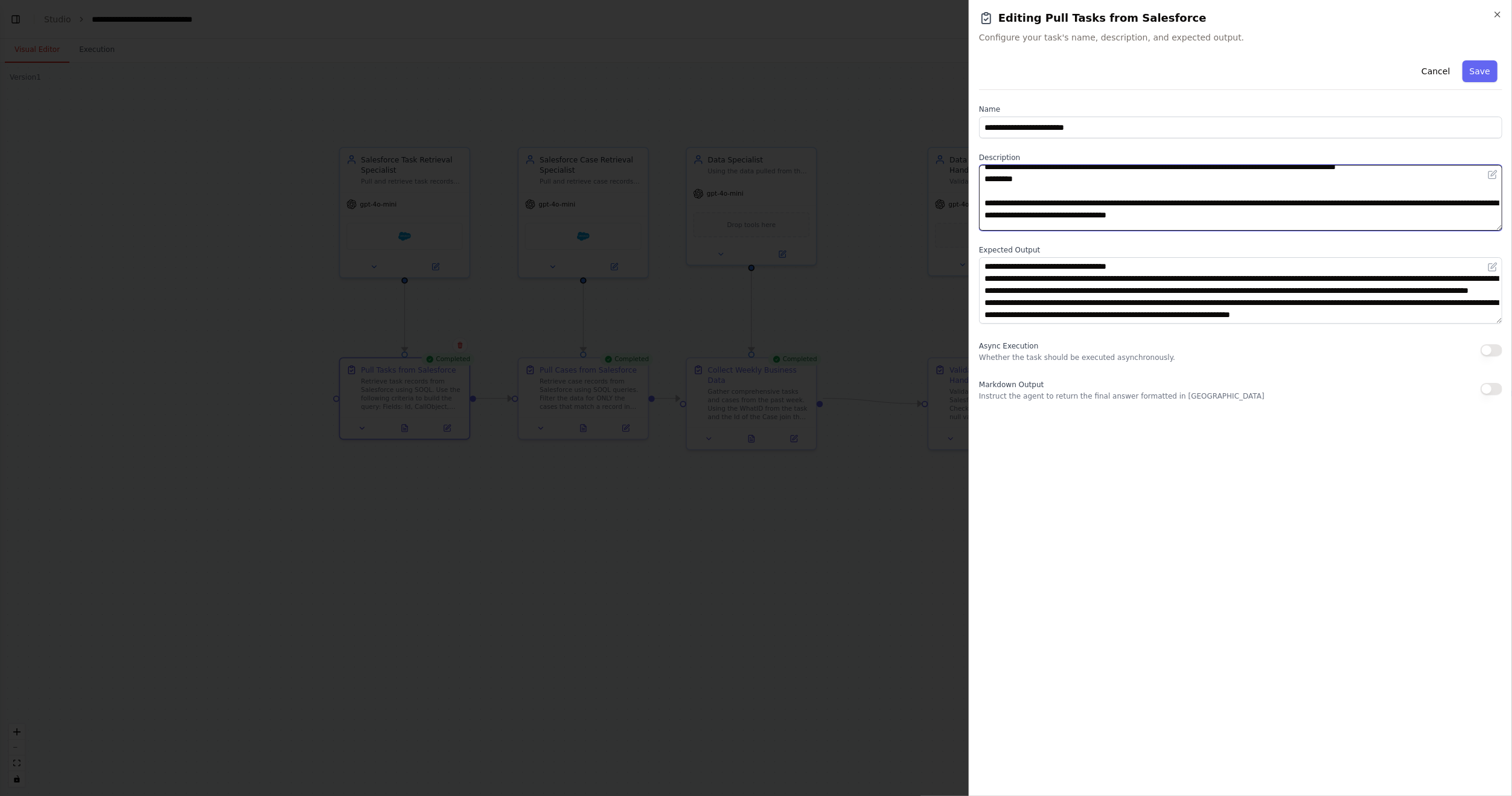
drag, startPoint x: 1092, startPoint y: 175, endPoint x: 1207, endPoint y: 203, distance: 118.4
click at [1207, 203] on textarea "**********" at bounding box center [1241, 197] width 523 height 66
click at [1185, 198] on textarea "**********" at bounding box center [1241, 197] width 523 height 66
drag, startPoint x: 1327, startPoint y: 206, endPoint x: 1485, endPoint y: 206, distance: 158.0
click at [1485, 206] on textarea "**********" at bounding box center [1241, 197] width 523 height 66
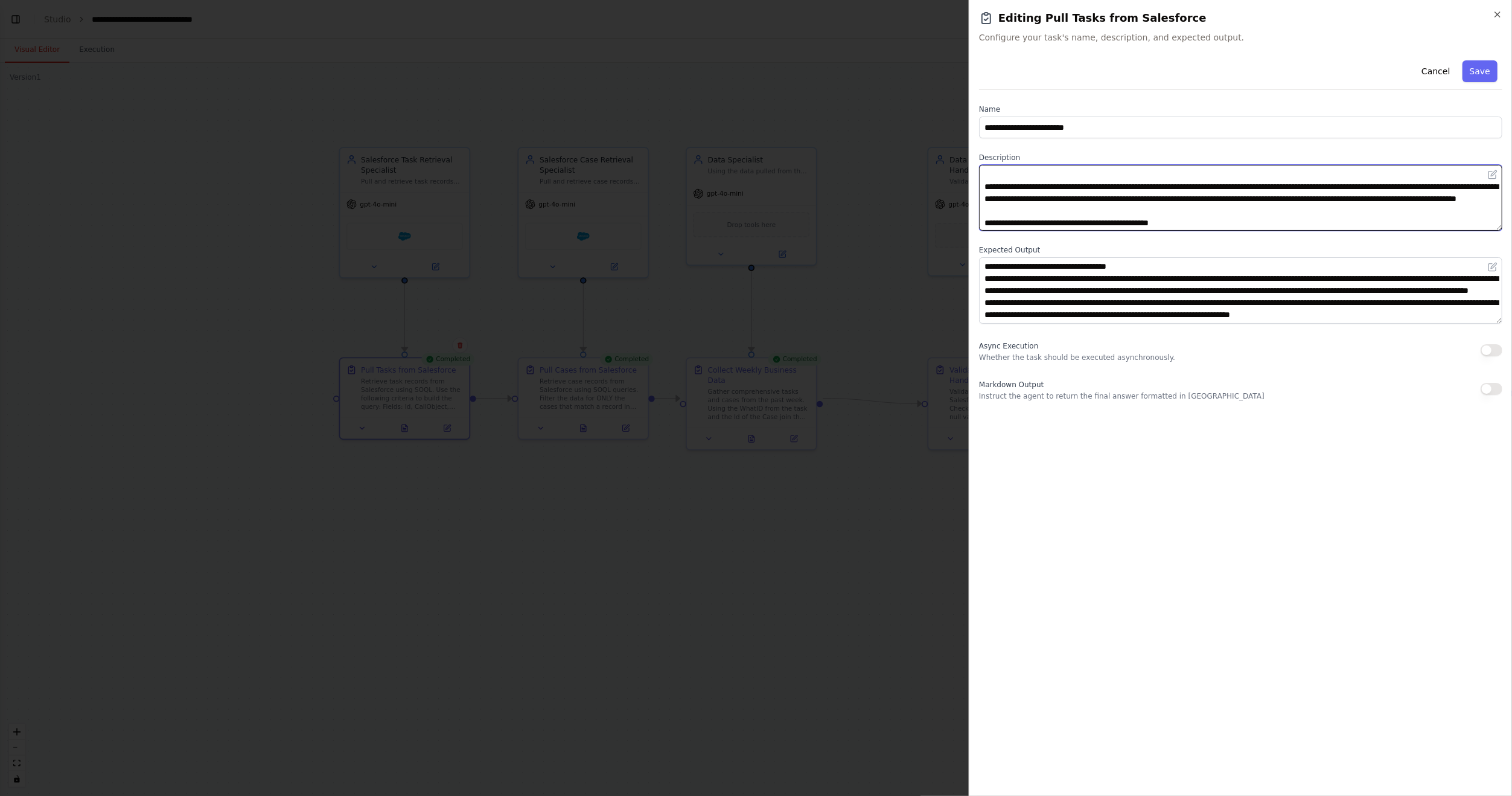
scroll to position [85, 0]
type textarea "**********"
click at [1479, 76] on button "Save" at bounding box center [1480, 71] width 35 height 22
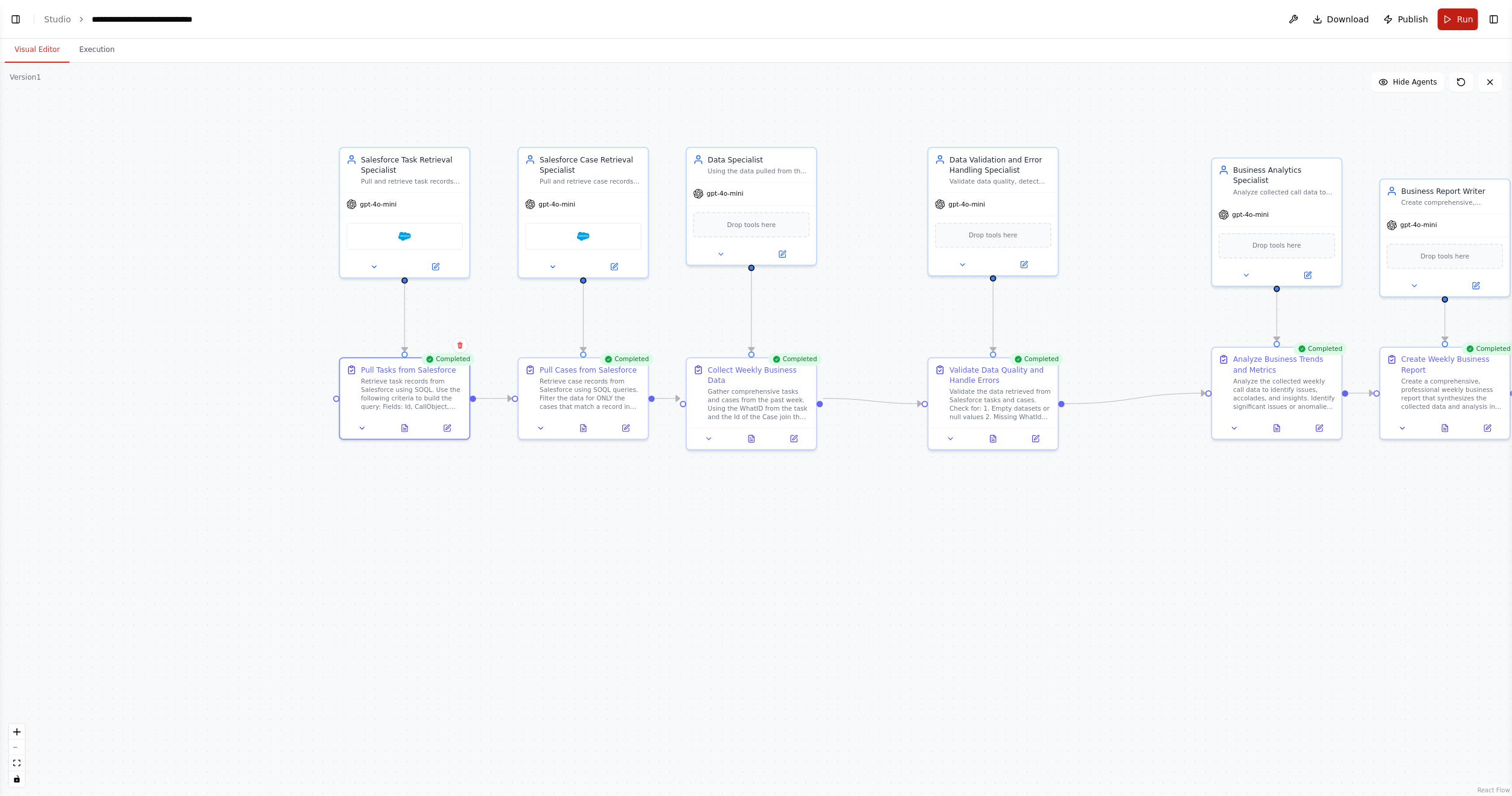
click at [1461, 20] on span "Run" at bounding box center [1466, 20] width 17 height 12
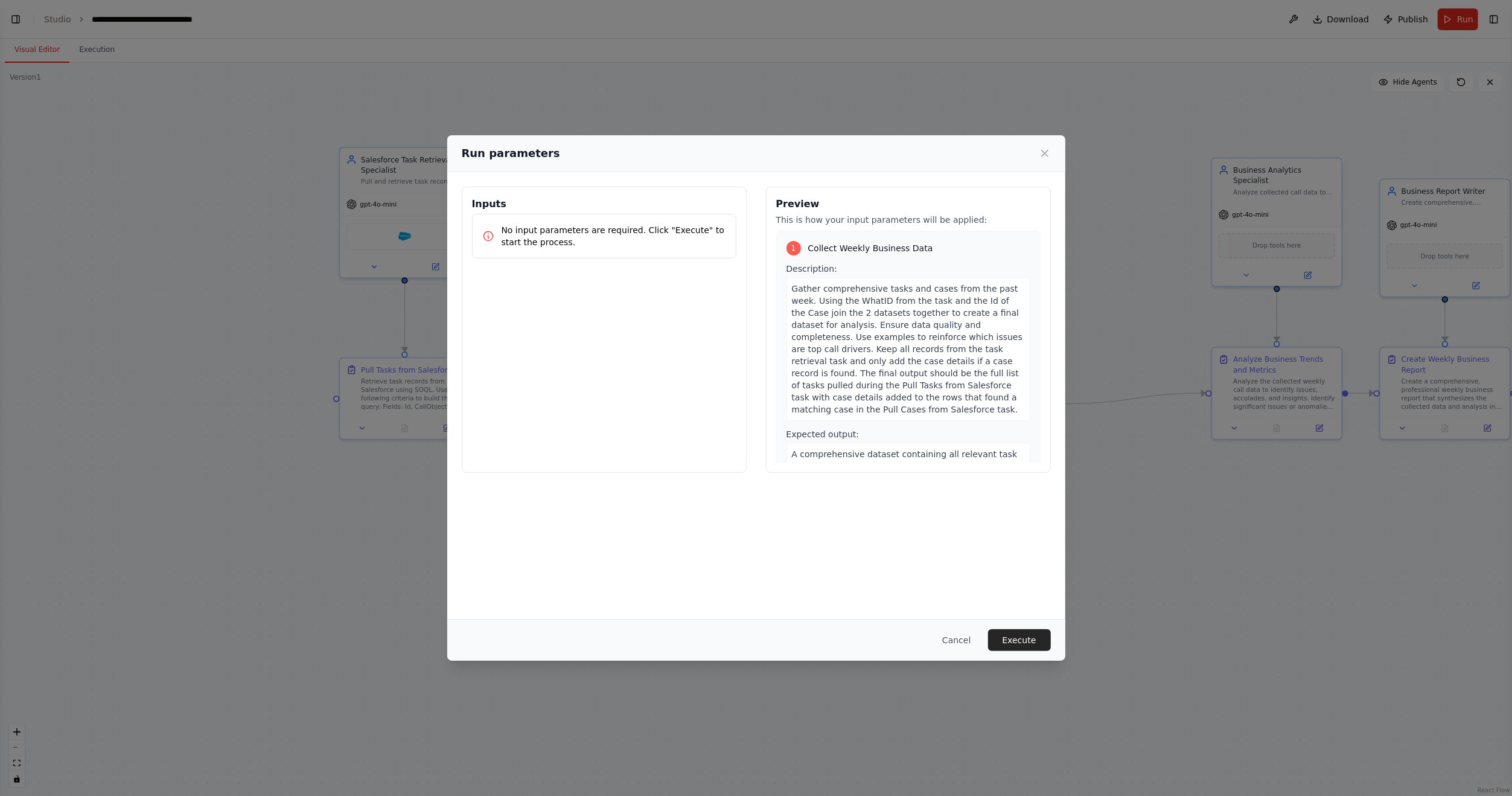
click at [1159, 600] on div "Run parameters Inputs No input parameters are required. Click "Execute" to star…" at bounding box center [756, 398] width 1512 height 796
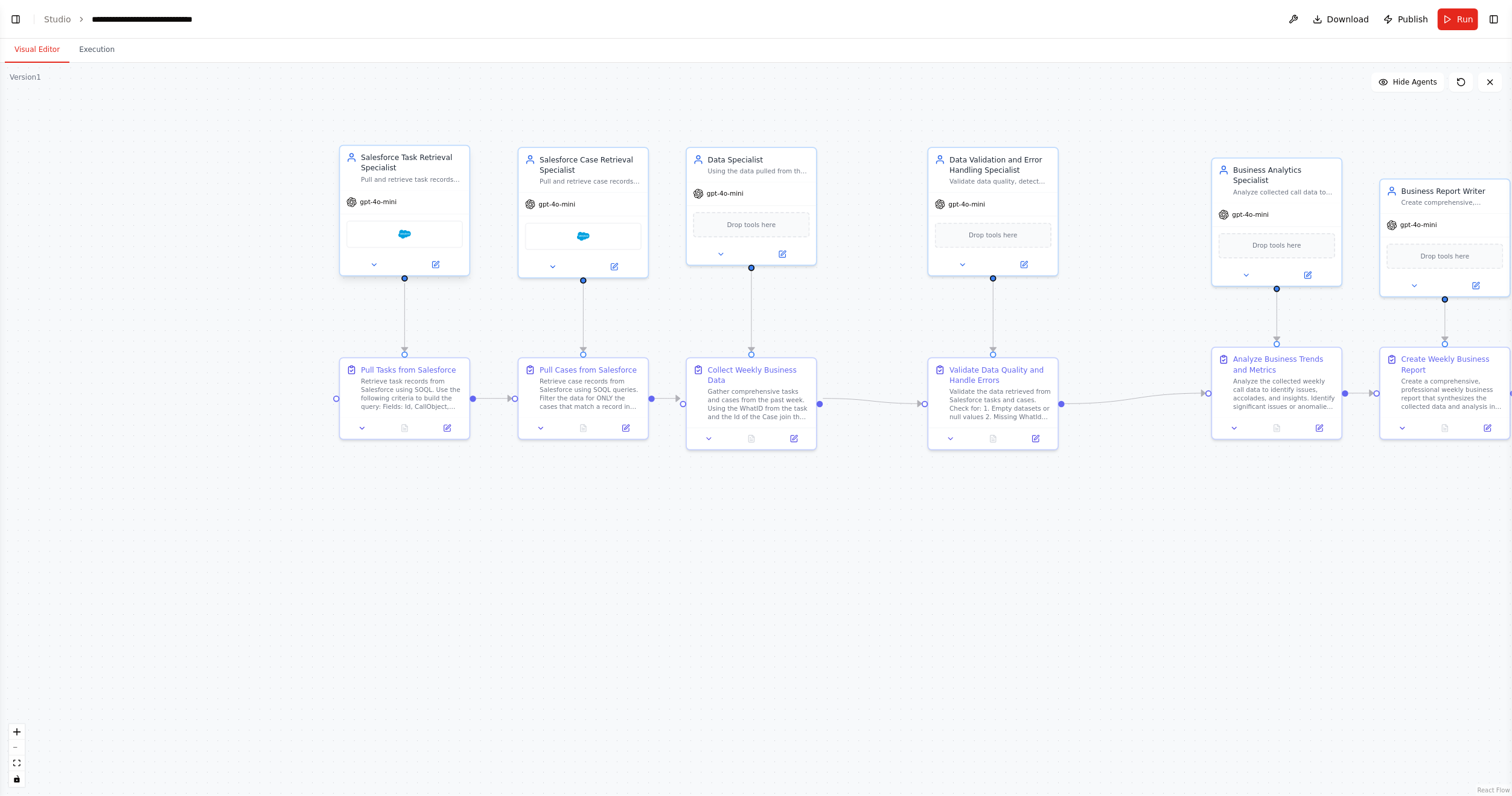
click at [397, 212] on div "gpt-4o-mini" at bounding box center [404, 202] width 129 height 23
click at [402, 393] on div "Retrieve task records from Salesforce using SOQL. Use the following criteria to…" at bounding box center [412, 392] width 102 height 34
click at [369, 429] on button at bounding box center [362, 426] width 36 height 13
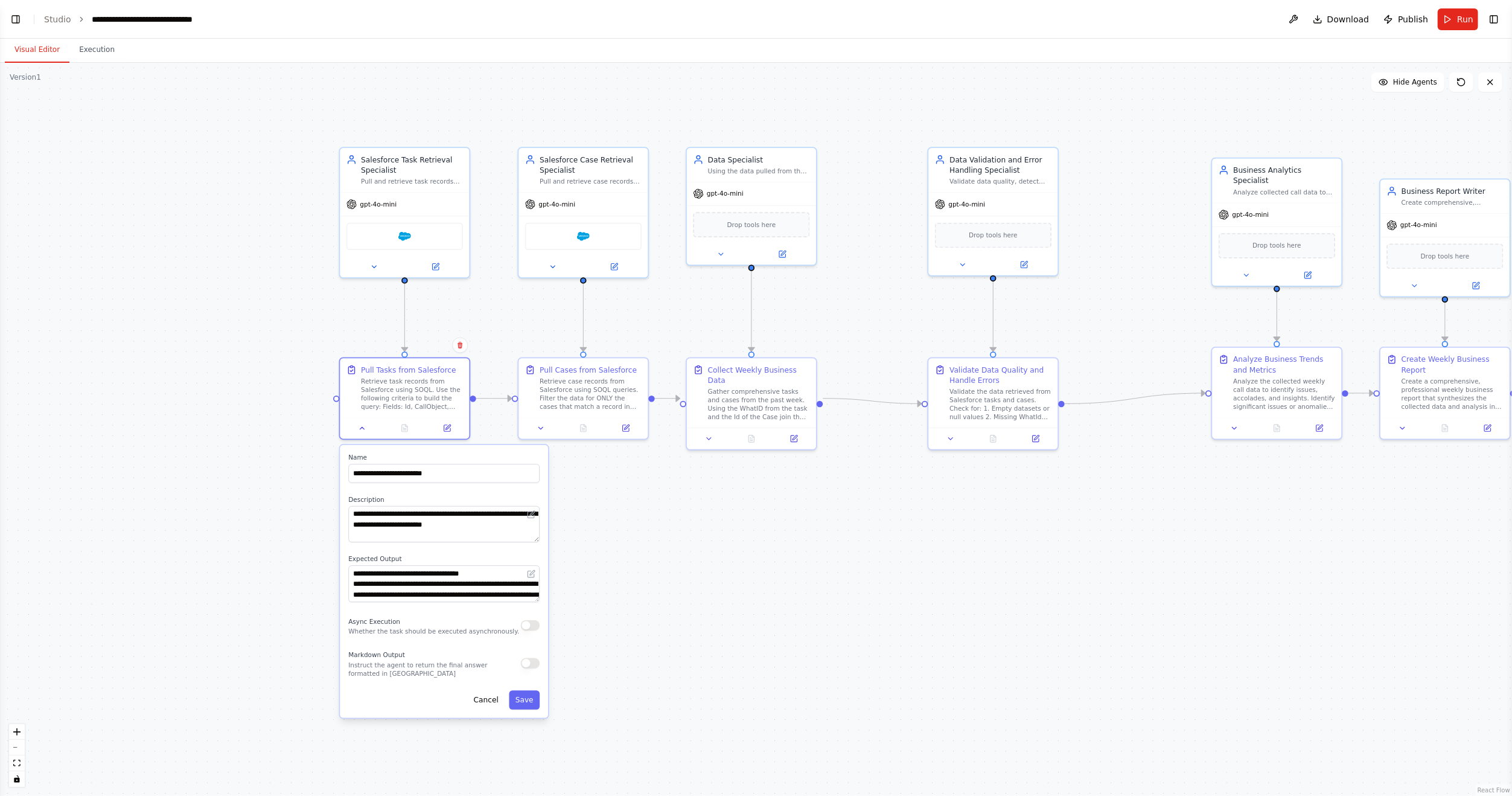
drag, startPoint x: 369, startPoint y: 429, endPoint x: 232, endPoint y: 457, distance: 139.8
click at [232, 457] on div ".deletable-edge-delete-btn { width: 20px; height: 20px; border: 0px solid #ffff…" at bounding box center [756, 429] width 1512 height 733
click at [389, 389] on div "Retrieve task records from Salesforce using SOQL. Use the following criteria to…" at bounding box center [412, 393] width 102 height 34
click at [778, 613] on div ".deletable-edge-delete-btn { width: 20px; height: 20px; border: 0px solid #ffff…" at bounding box center [756, 429] width 1512 height 733
click at [369, 426] on button at bounding box center [363, 427] width 36 height 13
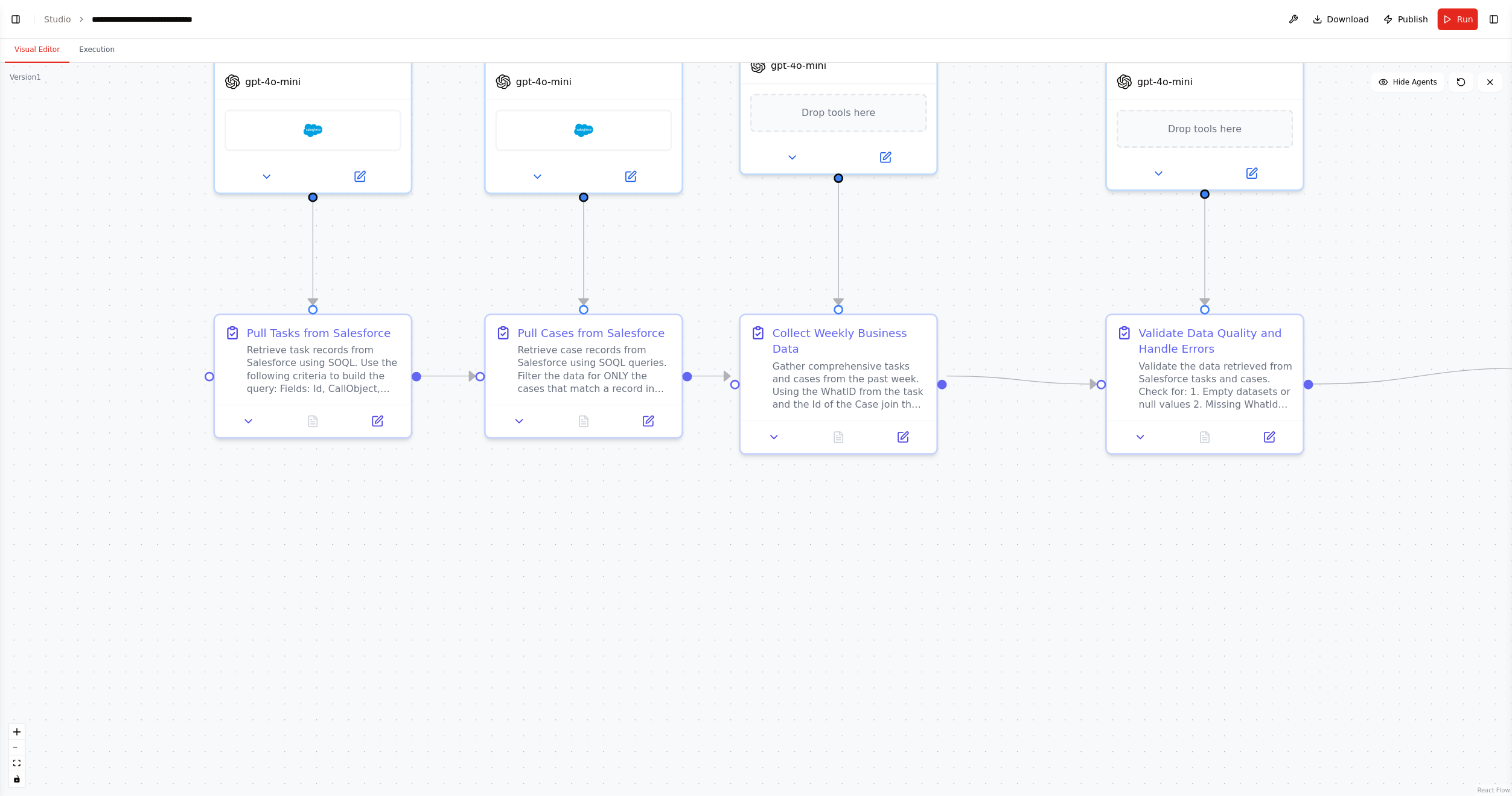
click at [745, 562] on div ".deletable-edge-delete-btn { width: 20px; height: 20px; border: 0px solid #ffff…" at bounding box center [756, 429] width 1512 height 733
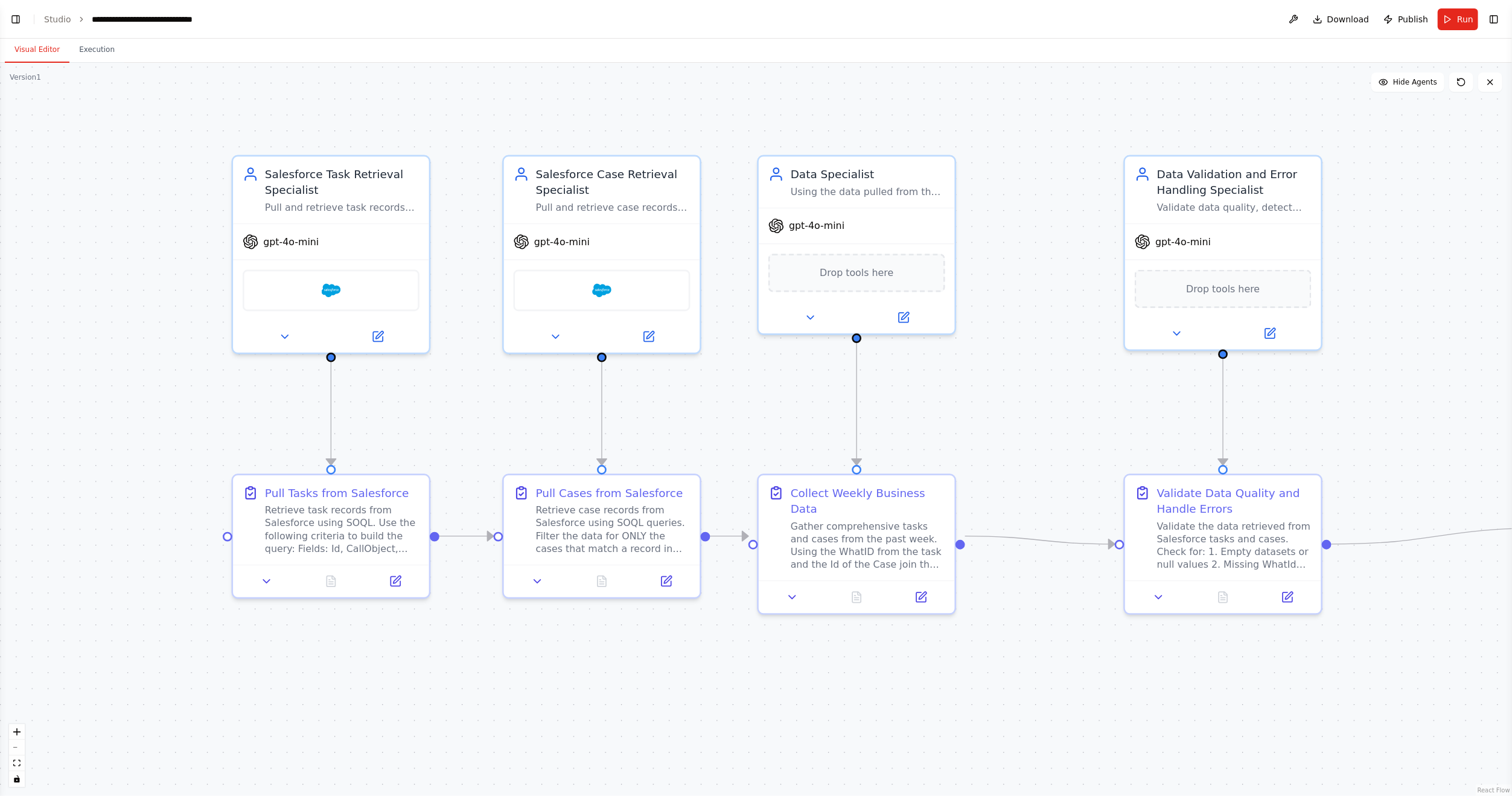
drag, startPoint x: 667, startPoint y: 556, endPoint x: 685, endPoint y: 658, distance: 103.6
click at [685, 658] on div ".deletable-edge-delete-btn { width: 20px; height: 20px; border: 0px solid #ffff…" at bounding box center [756, 429] width 1512 height 733
click at [1467, 24] on span "Run" at bounding box center [1466, 20] width 17 height 12
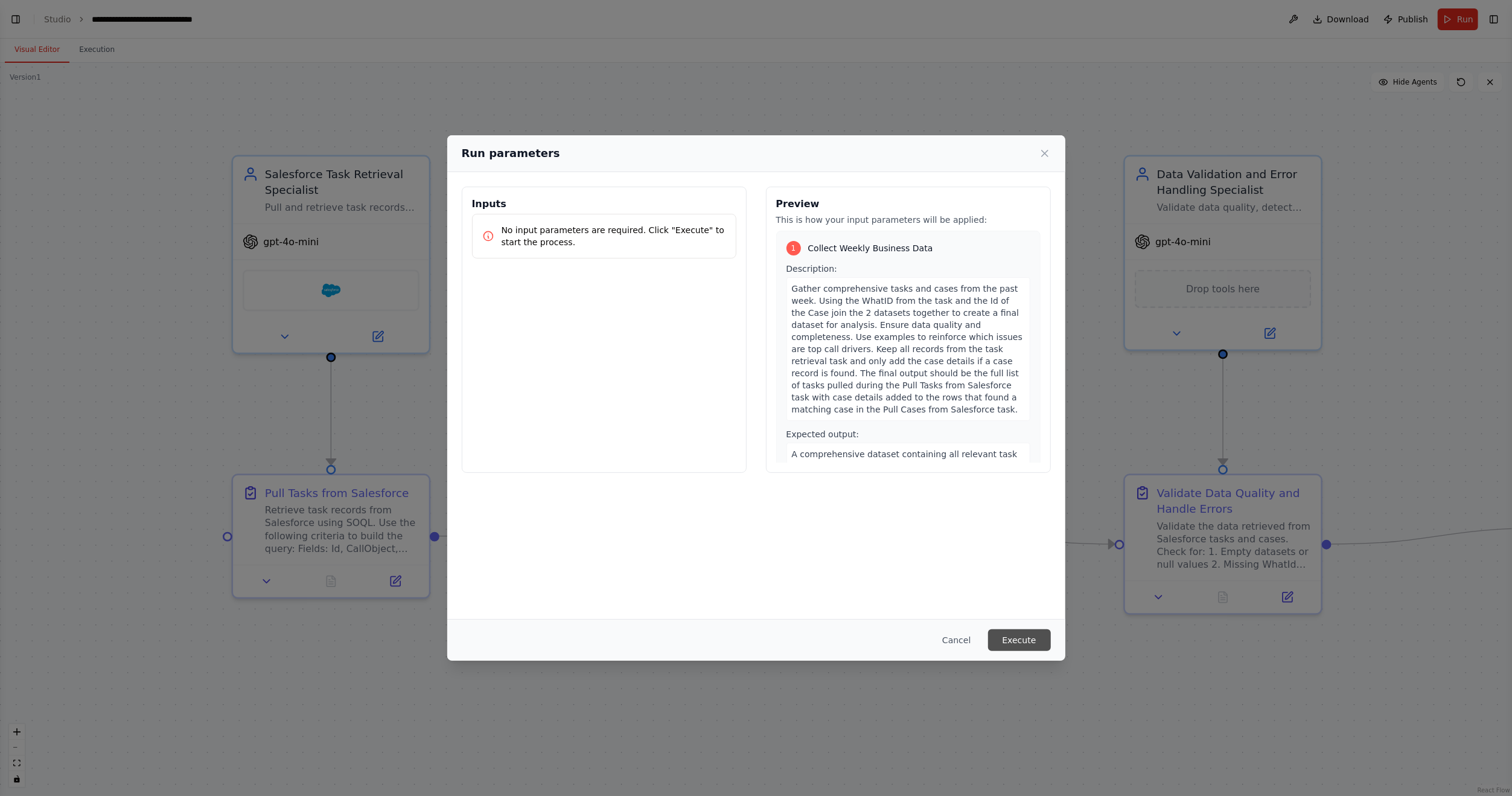
click at [1030, 641] on button "Execute" at bounding box center [1019, 640] width 63 height 22
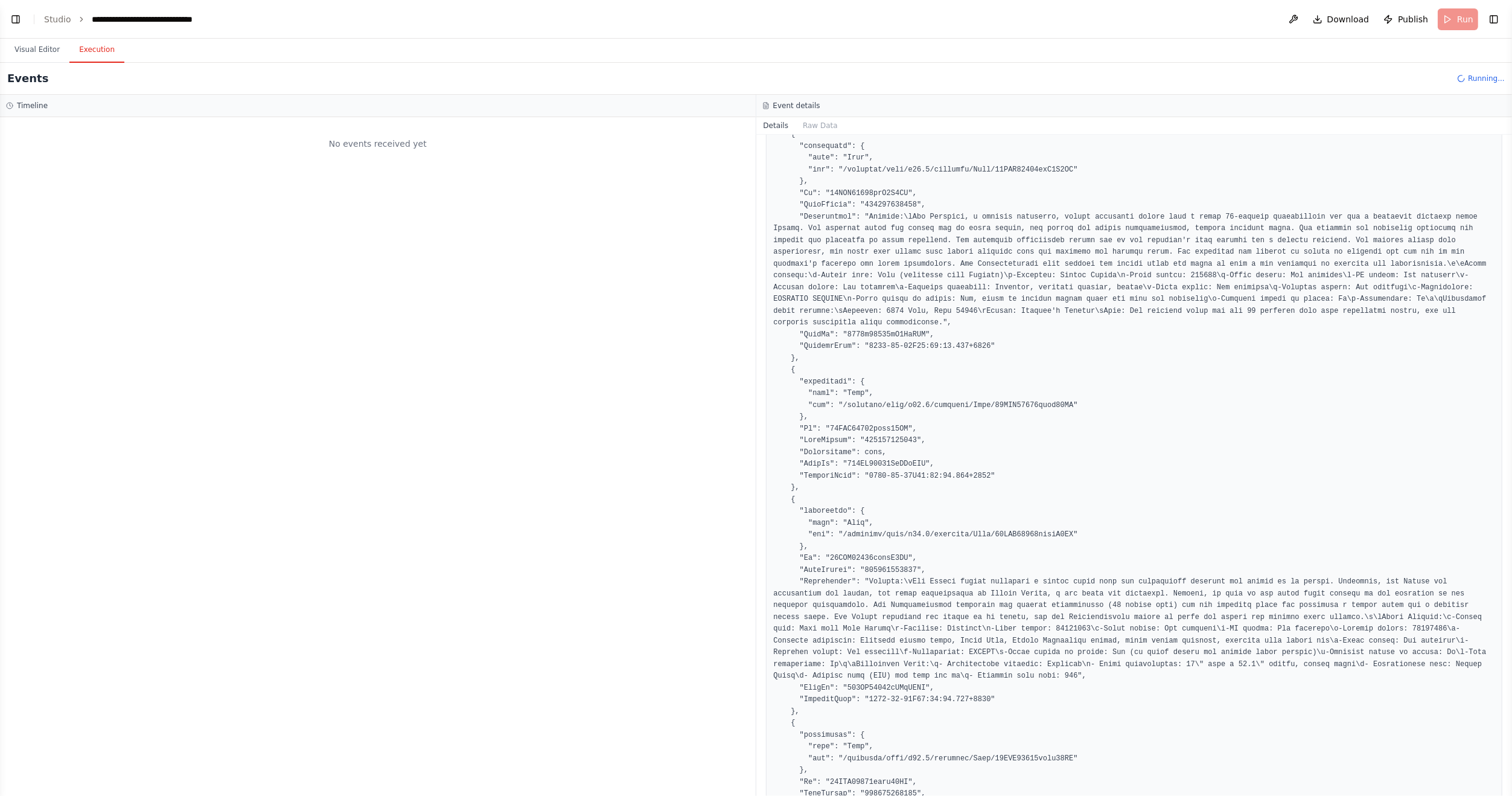
click at [82, 51] on button "Execution" at bounding box center [97, 51] width 55 height 26
drag, startPoint x: 468, startPoint y: 176, endPoint x: 509, endPoint y: 18, distance: 163.2
click at [509, 18] on header "**********" at bounding box center [756, 19] width 1512 height 39
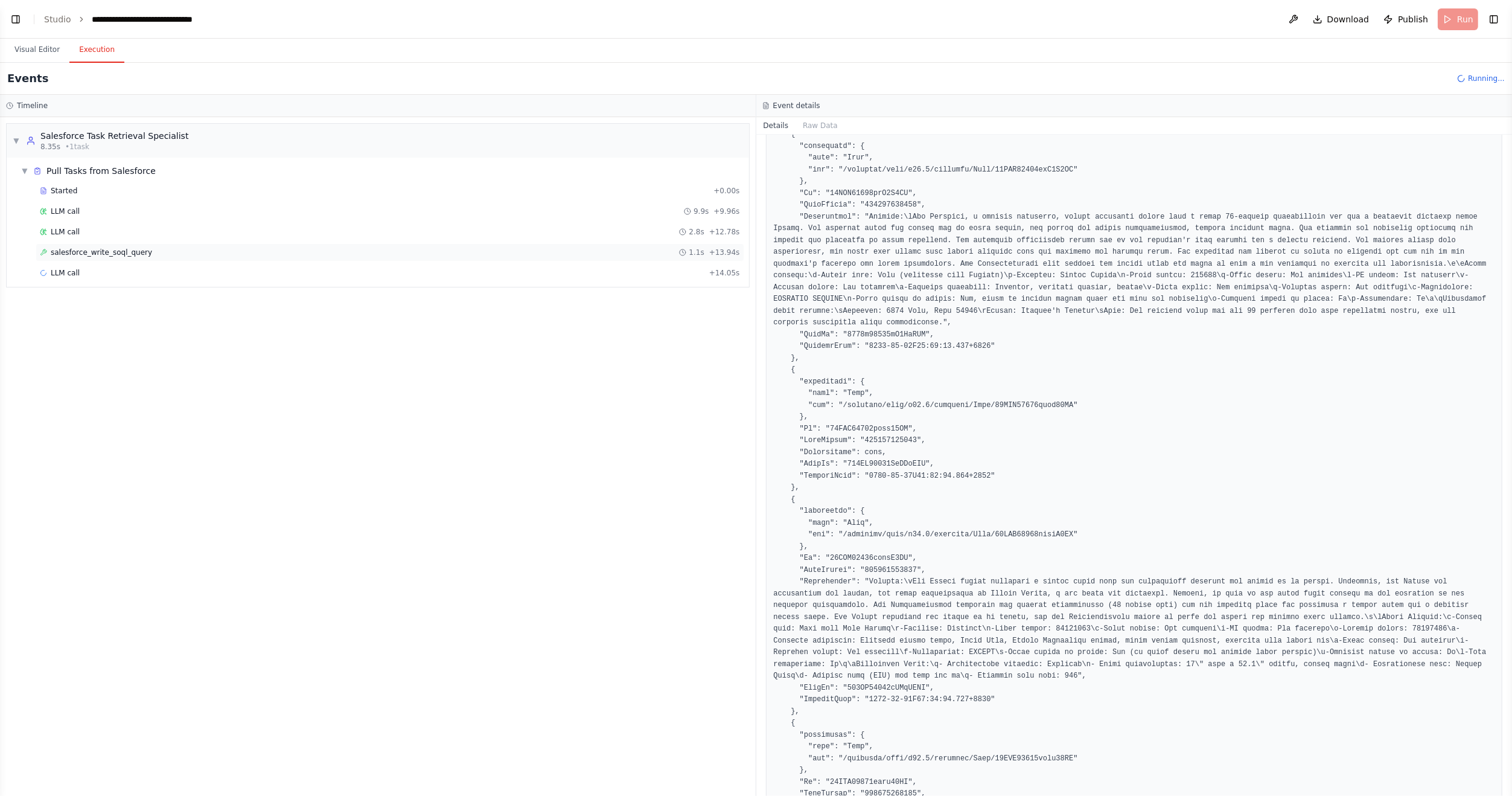
click at [76, 247] on span "salesforce_write_soql_query" at bounding box center [101, 252] width 101 height 10
click at [73, 268] on span "LLM call" at bounding box center [65, 273] width 29 height 10
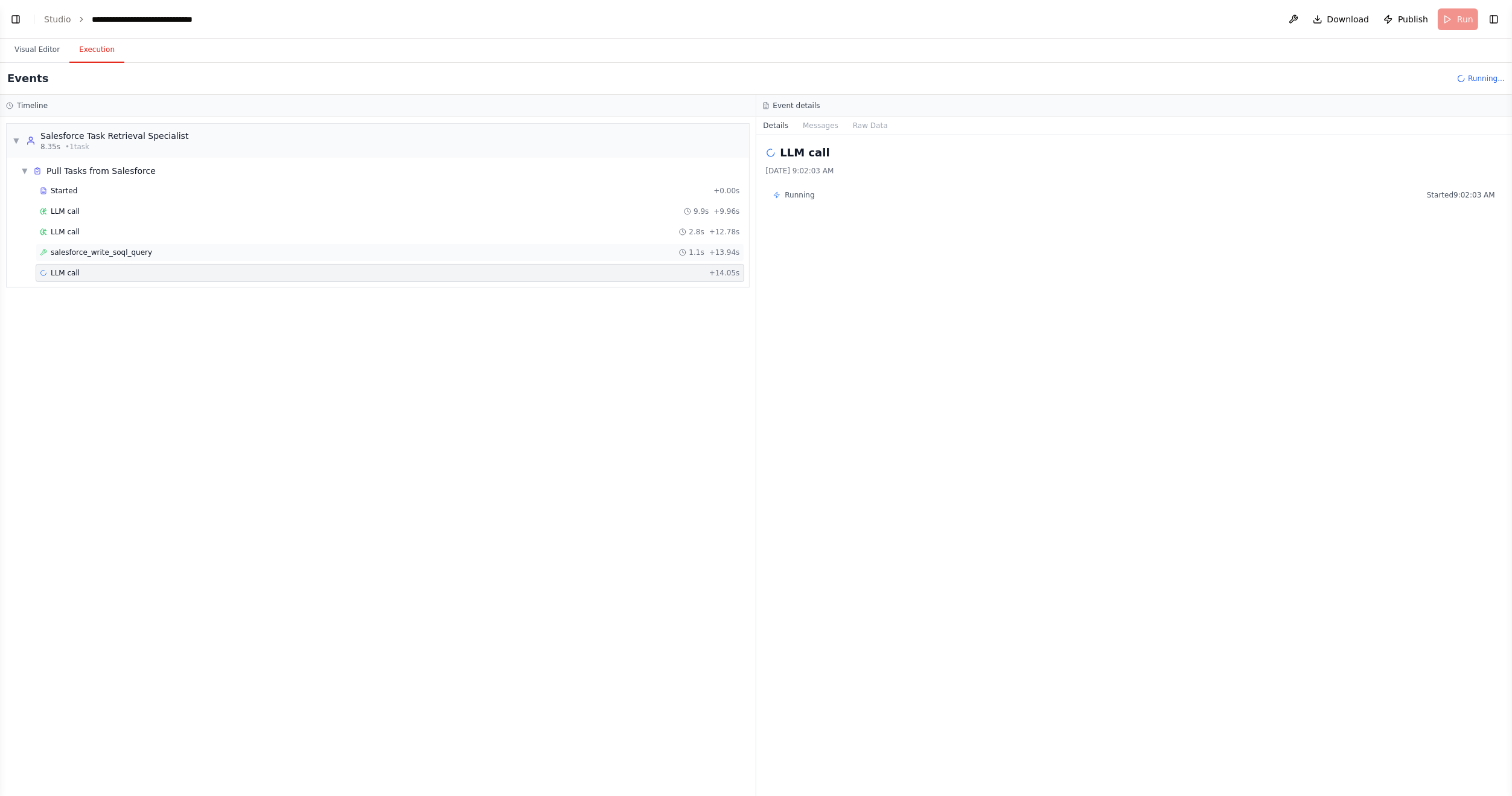
click at [88, 251] on span "salesforce_write_soql_query" at bounding box center [101, 252] width 101 height 10
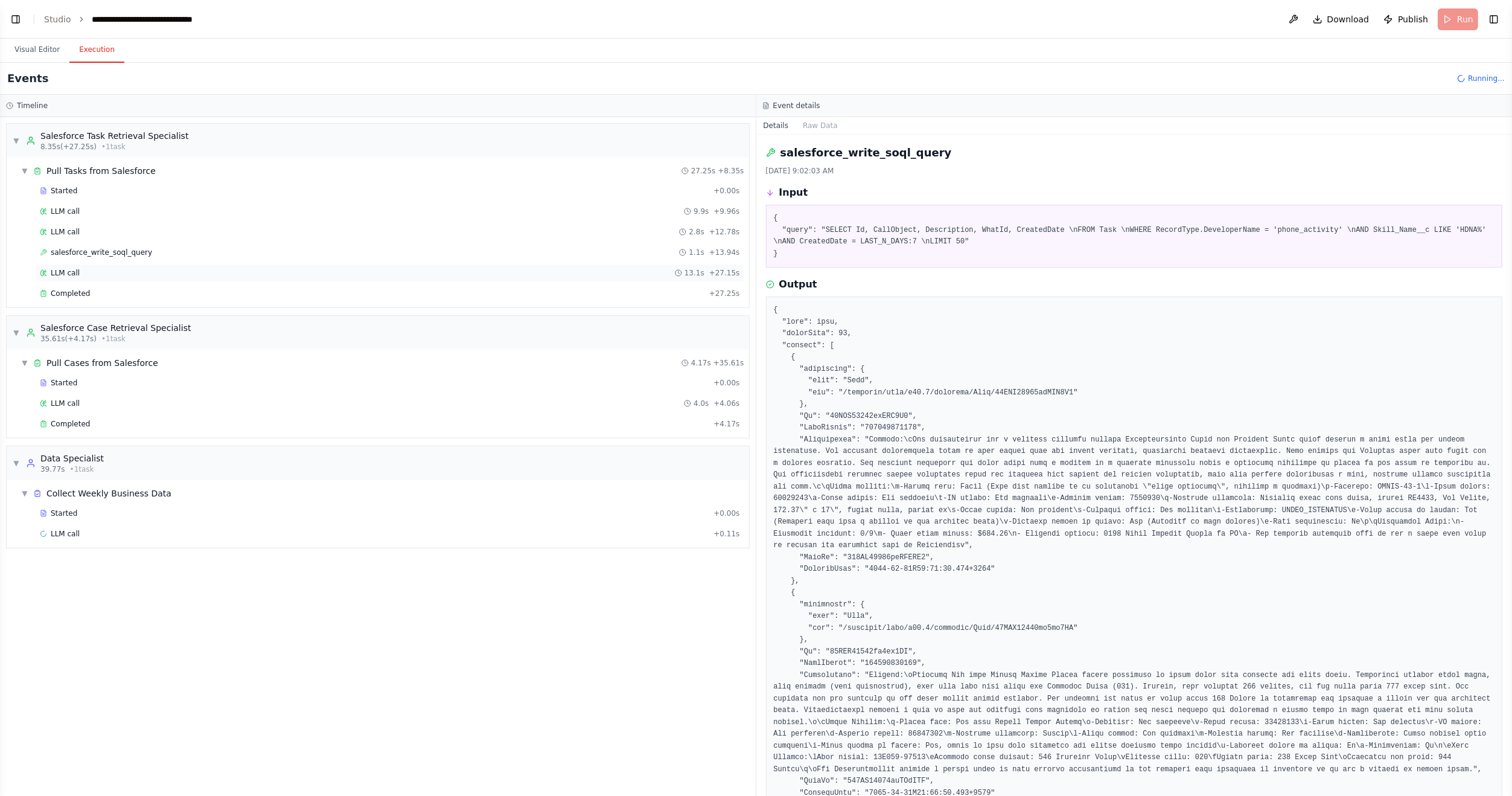
click at [67, 271] on span "LLM call" at bounding box center [65, 273] width 29 height 10
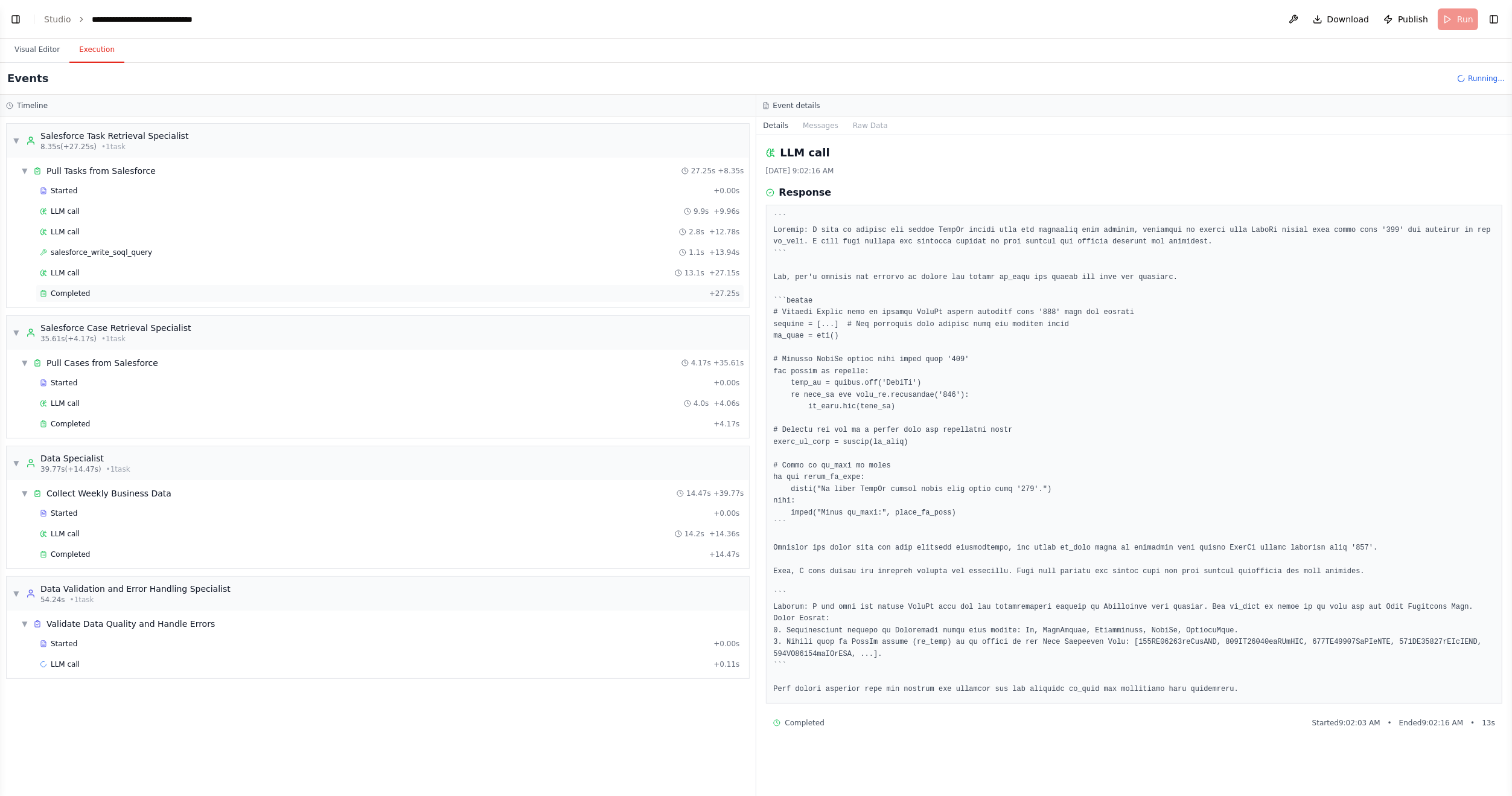
click at [84, 289] on span "Completed" at bounding box center [70, 293] width 39 height 10
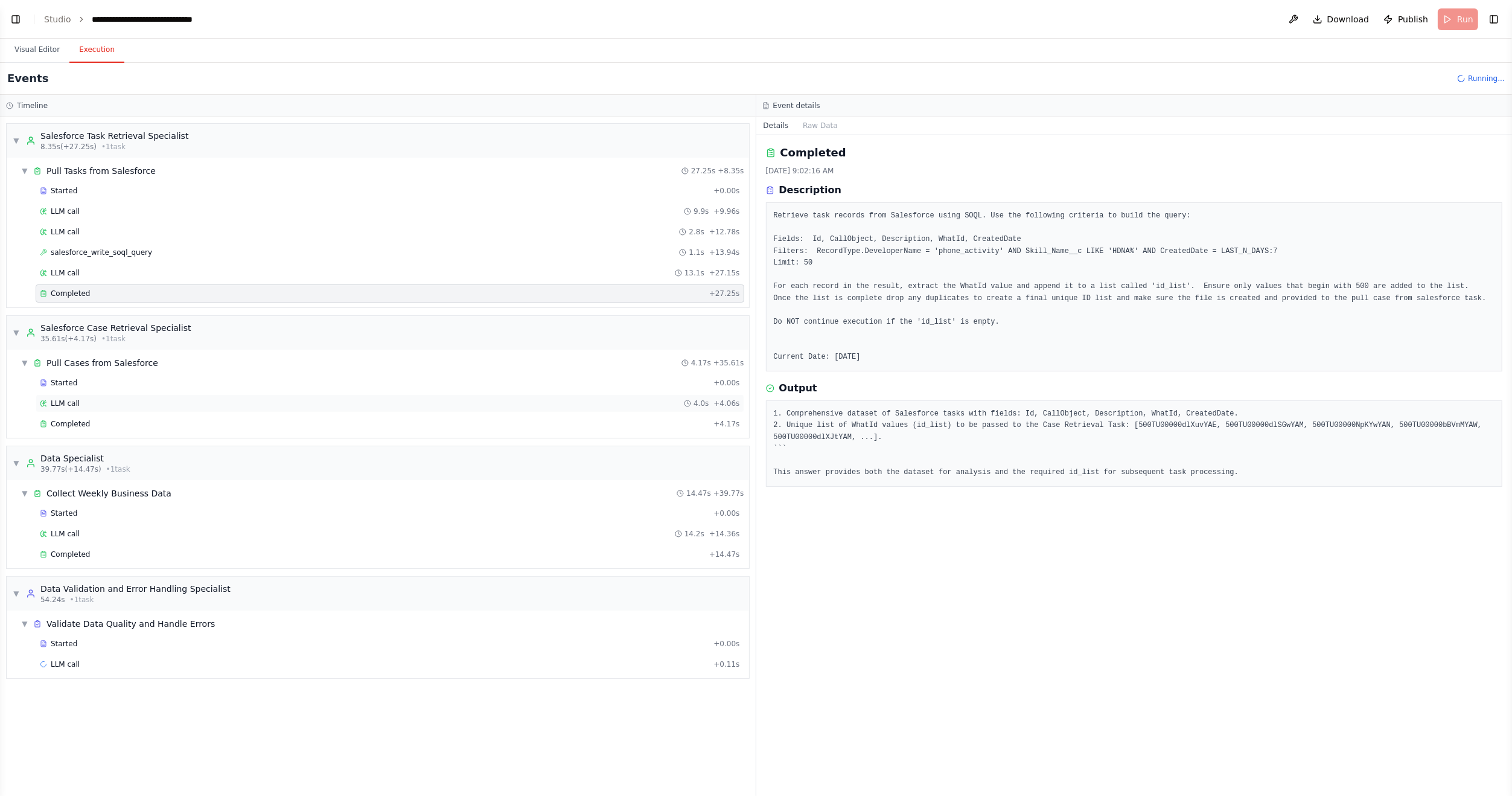
click at [78, 398] on div "LLM call 4.0s + 4.06s" at bounding box center [390, 403] width 700 height 10
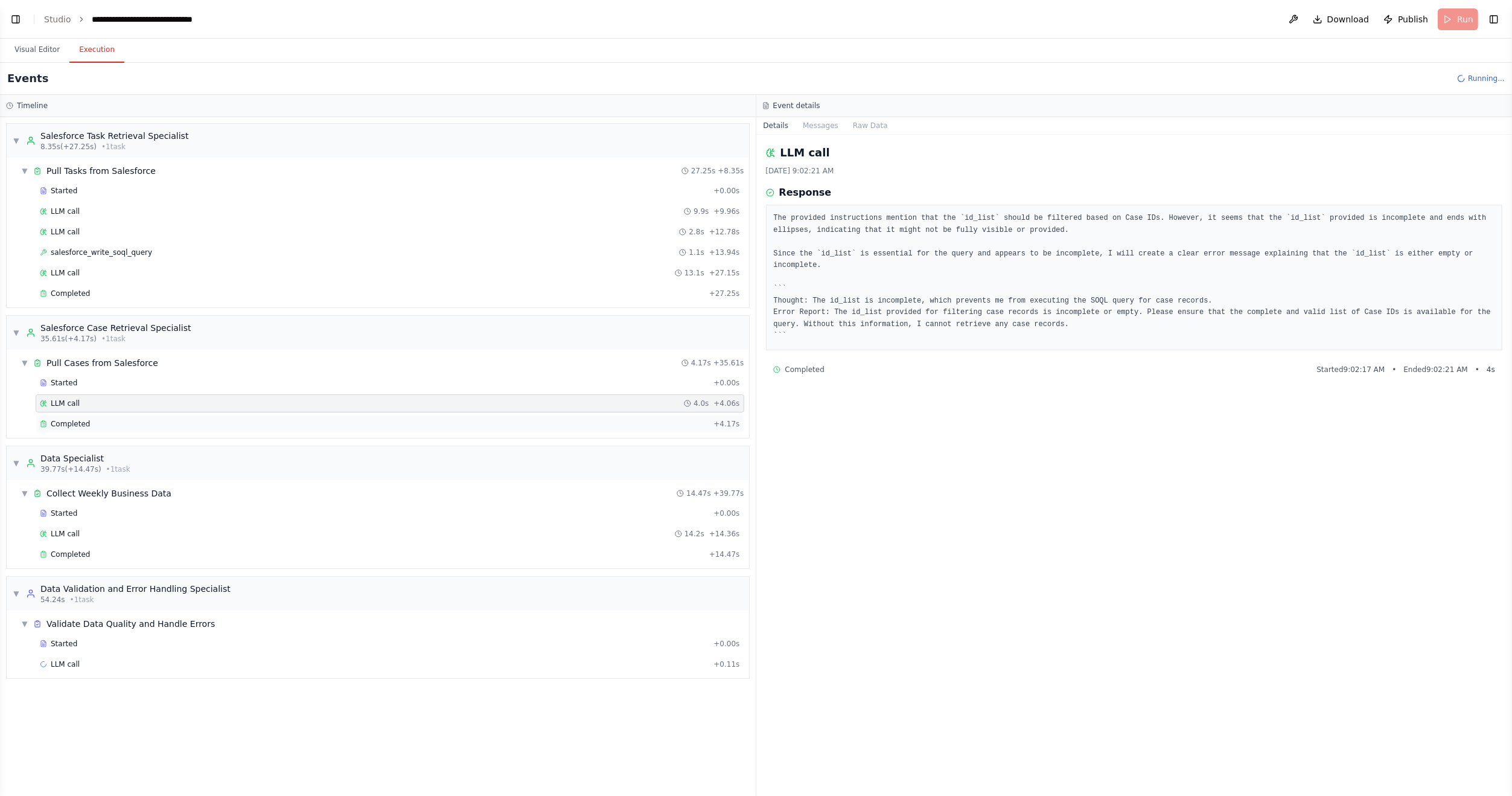
click at [81, 419] on span "Completed" at bounding box center [70, 423] width 39 height 10
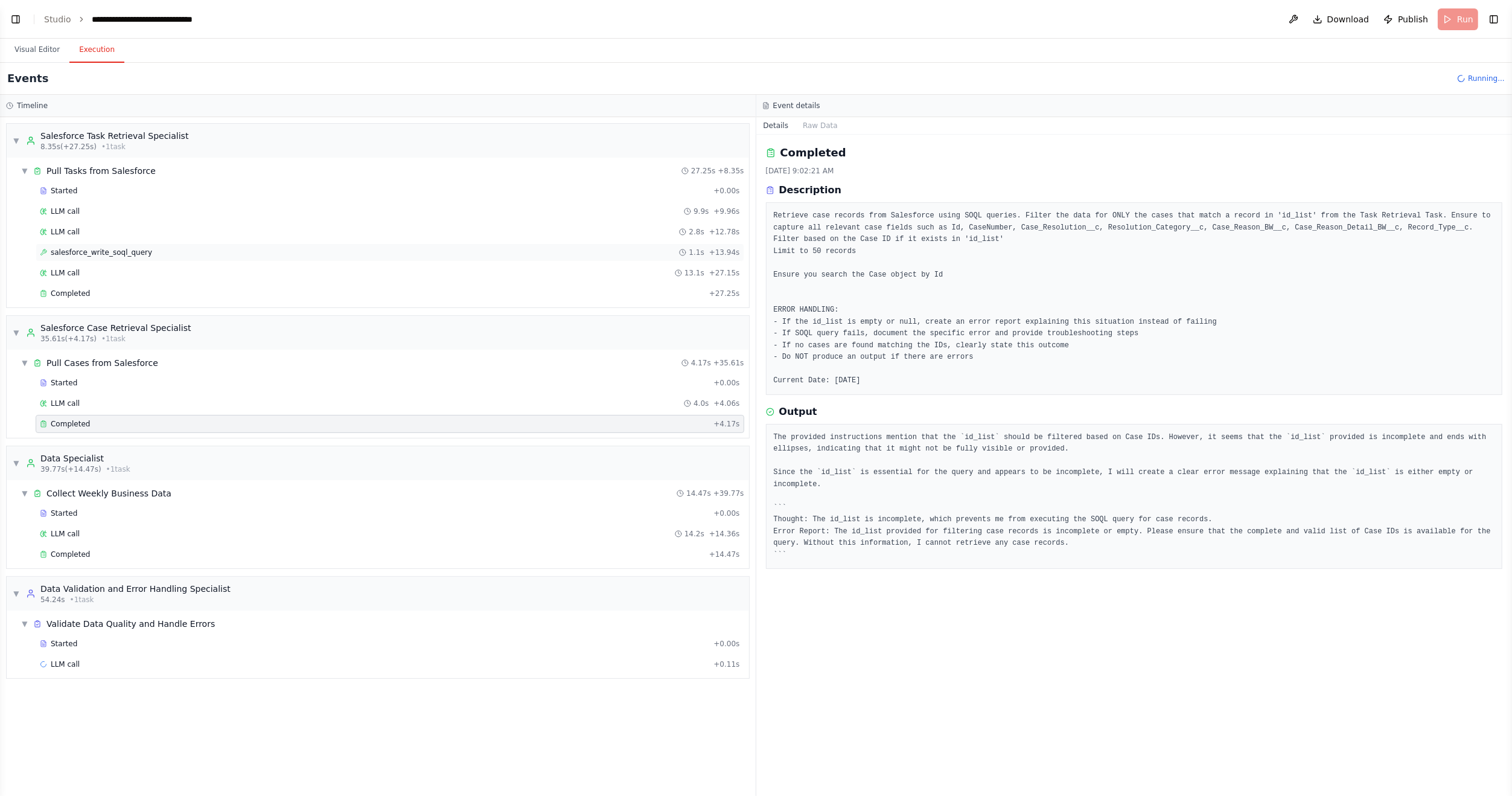
click at [78, 255] on span "salesforce_write_soql_query" at bounding box center [101, 252] width 101 height 10
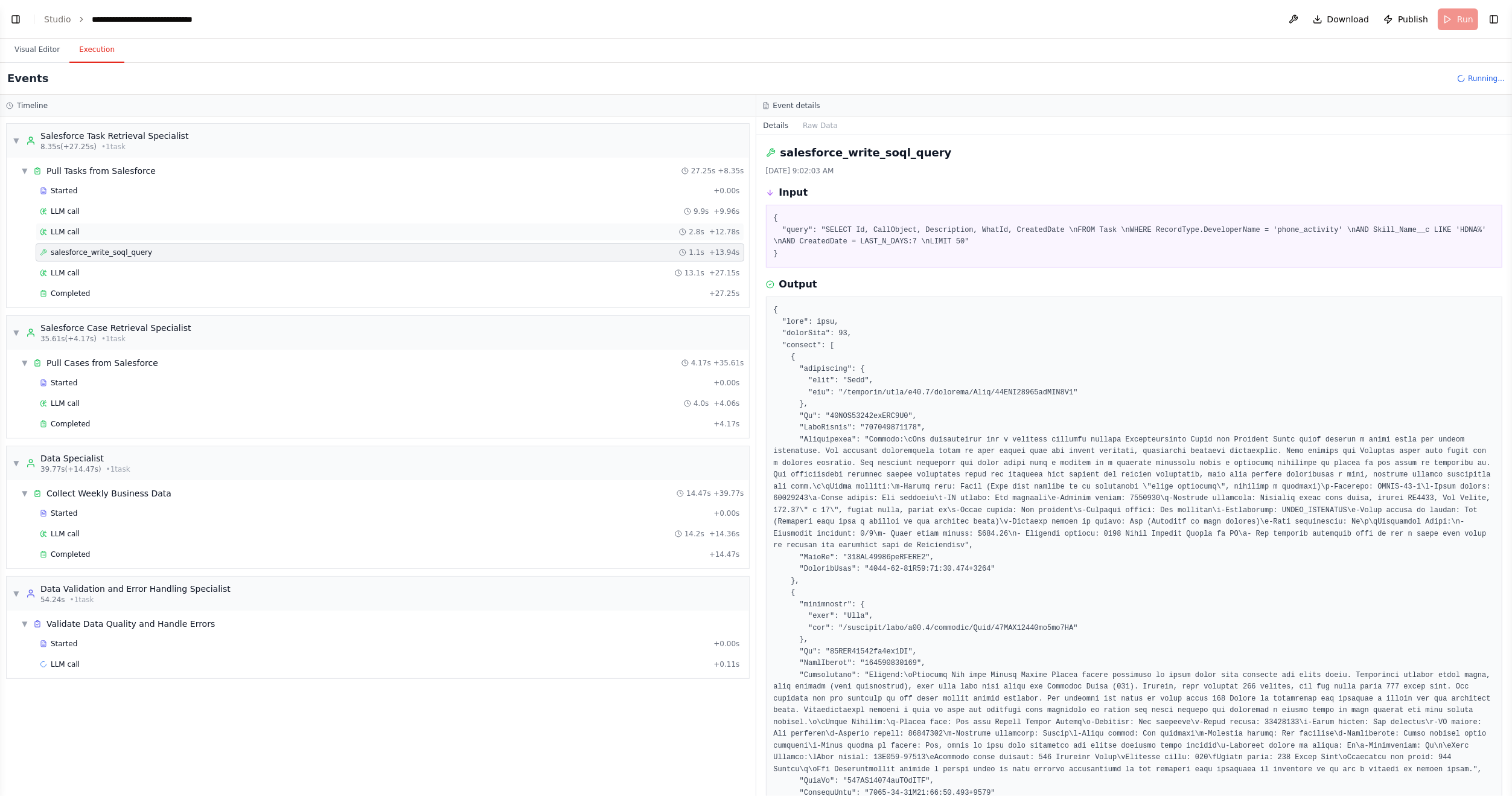
click at [53, 229] on span "LLM call" at bounding box center [65, 231] width 29 height 10
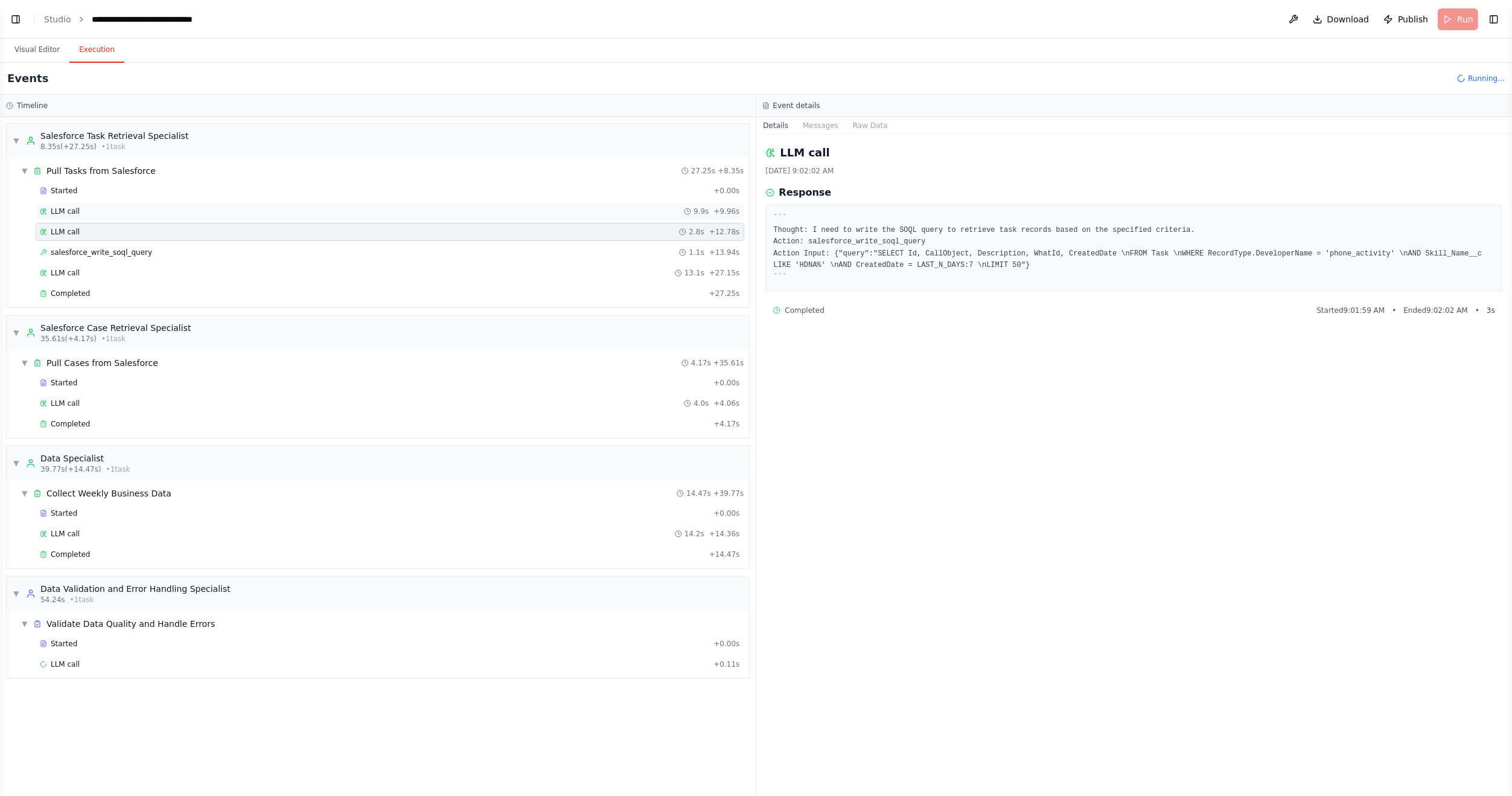
click at [55, 214] on span "LLM call" at bounding box center [65, 211] width 29 height 10
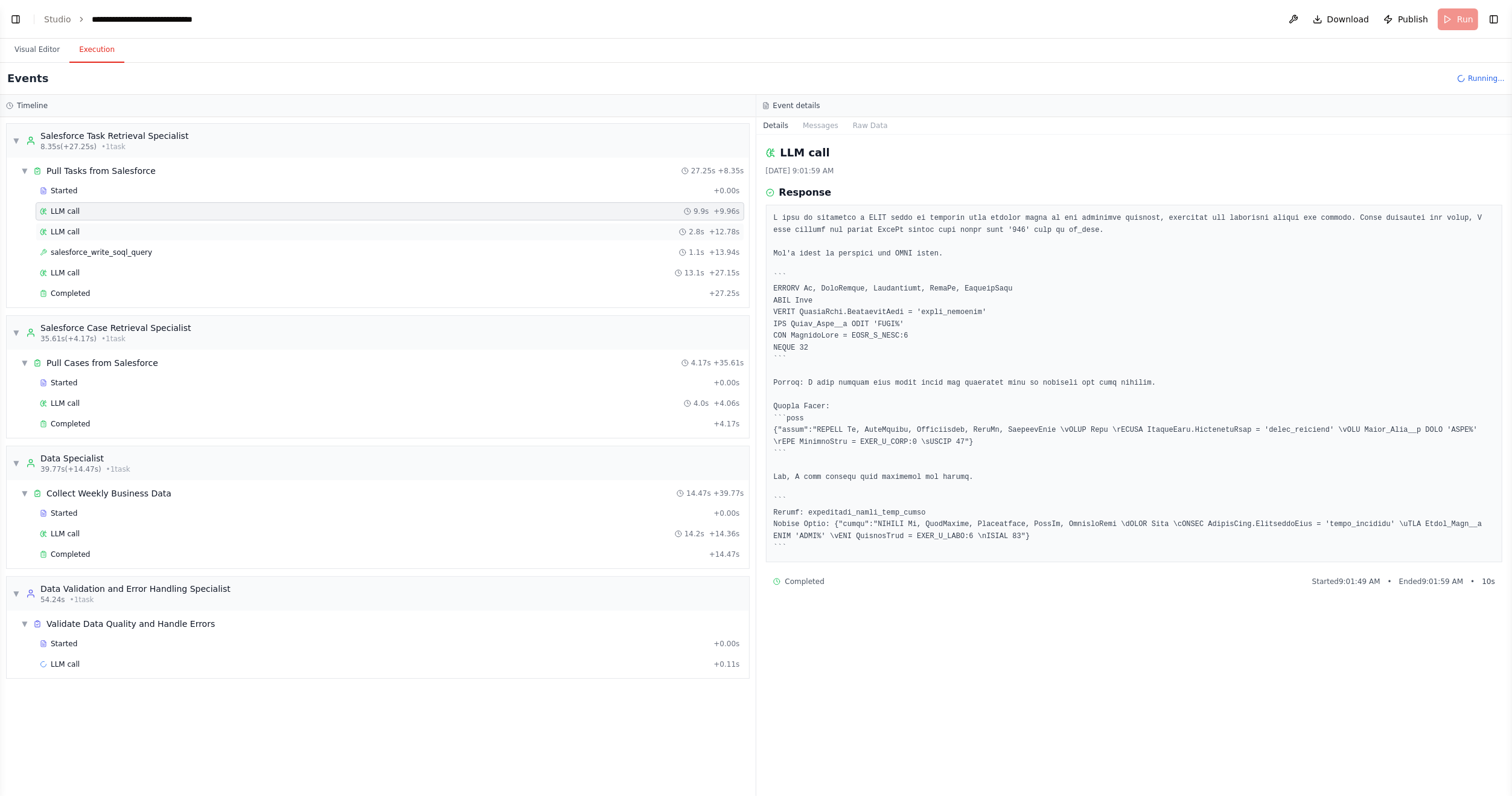
click at [55, 232] on span "LLM call" at bounding box center [65, 231] width 29 height 10
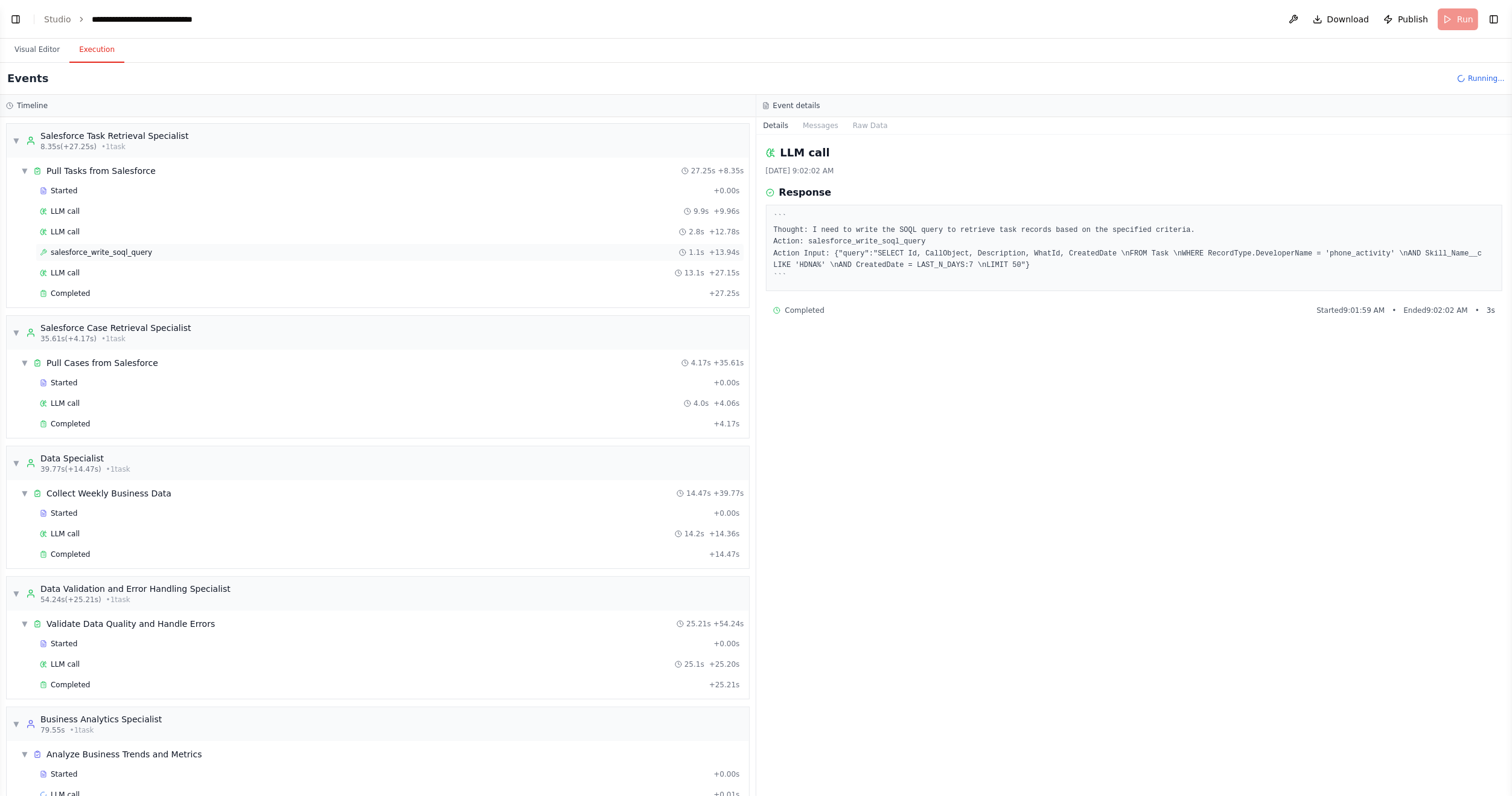
click at [57, 250] on span "salesforce_write_soql_query" at bounding box center [101, 252] width 101 height 10
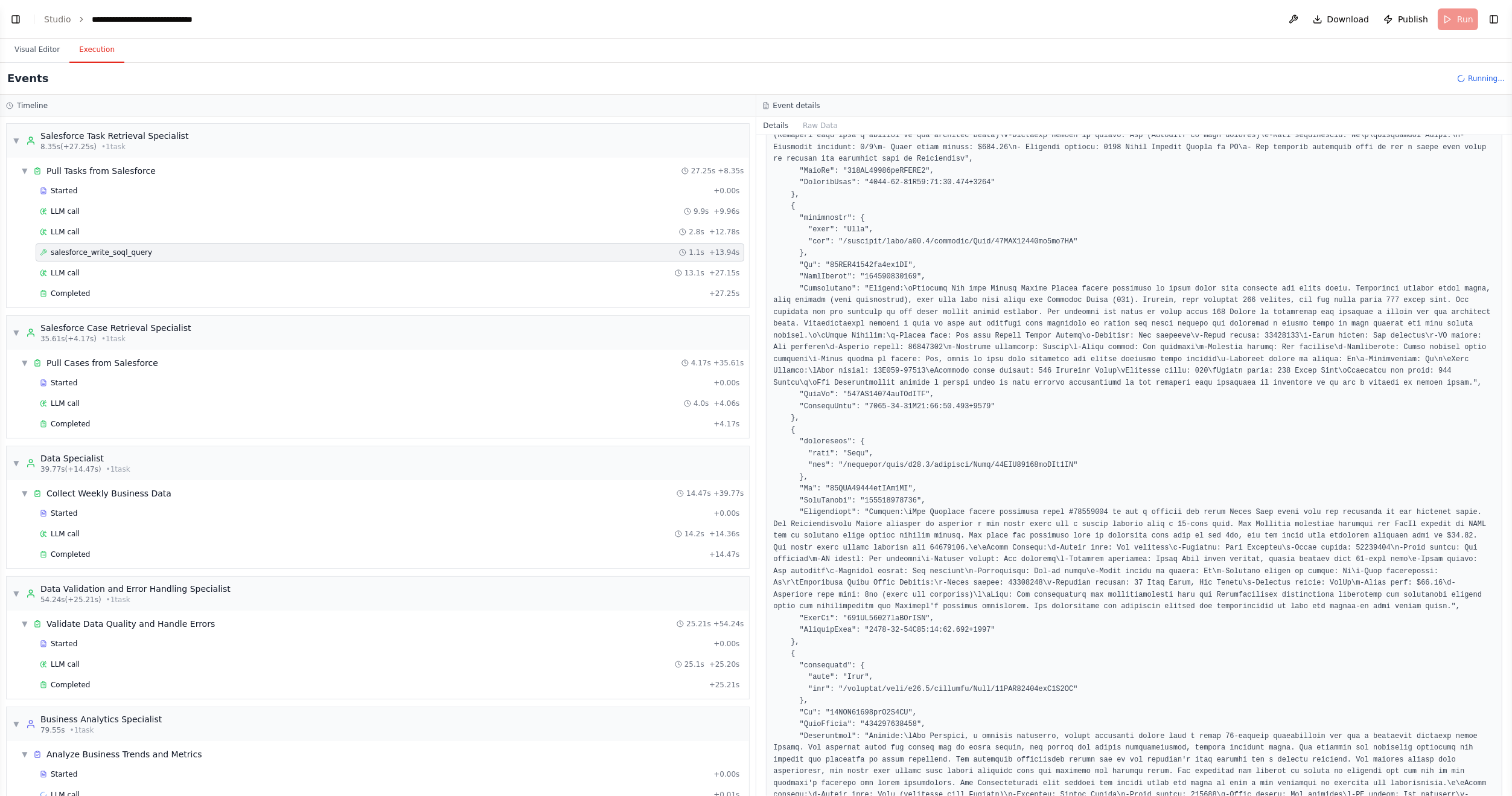
scroll to position [423, 0]
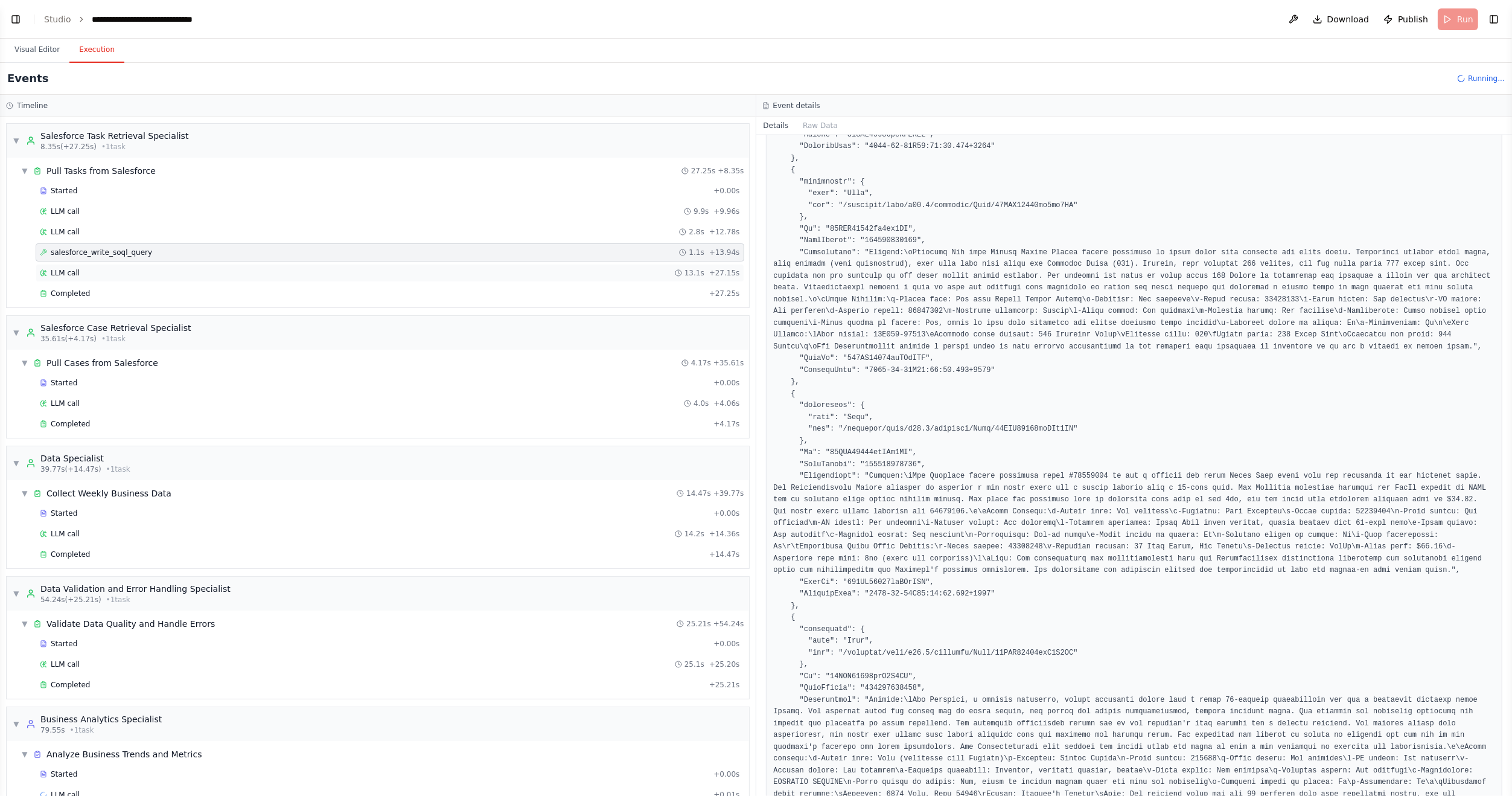
click at [76, 273] on div "LLM call 13.1s + 27.15s" at bounding box center [390, 273] width 700 height 10
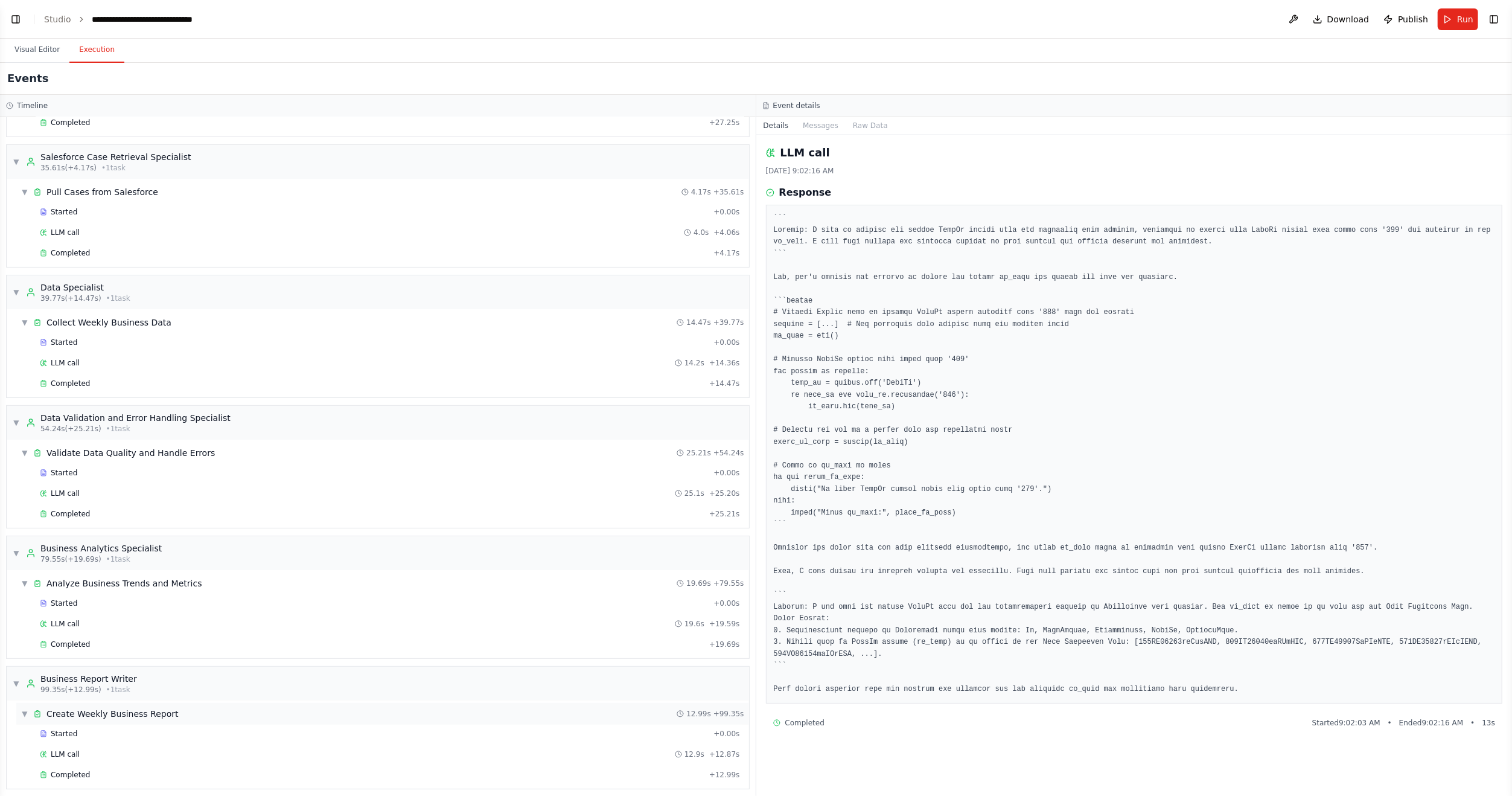
scroll to position [295, 0]
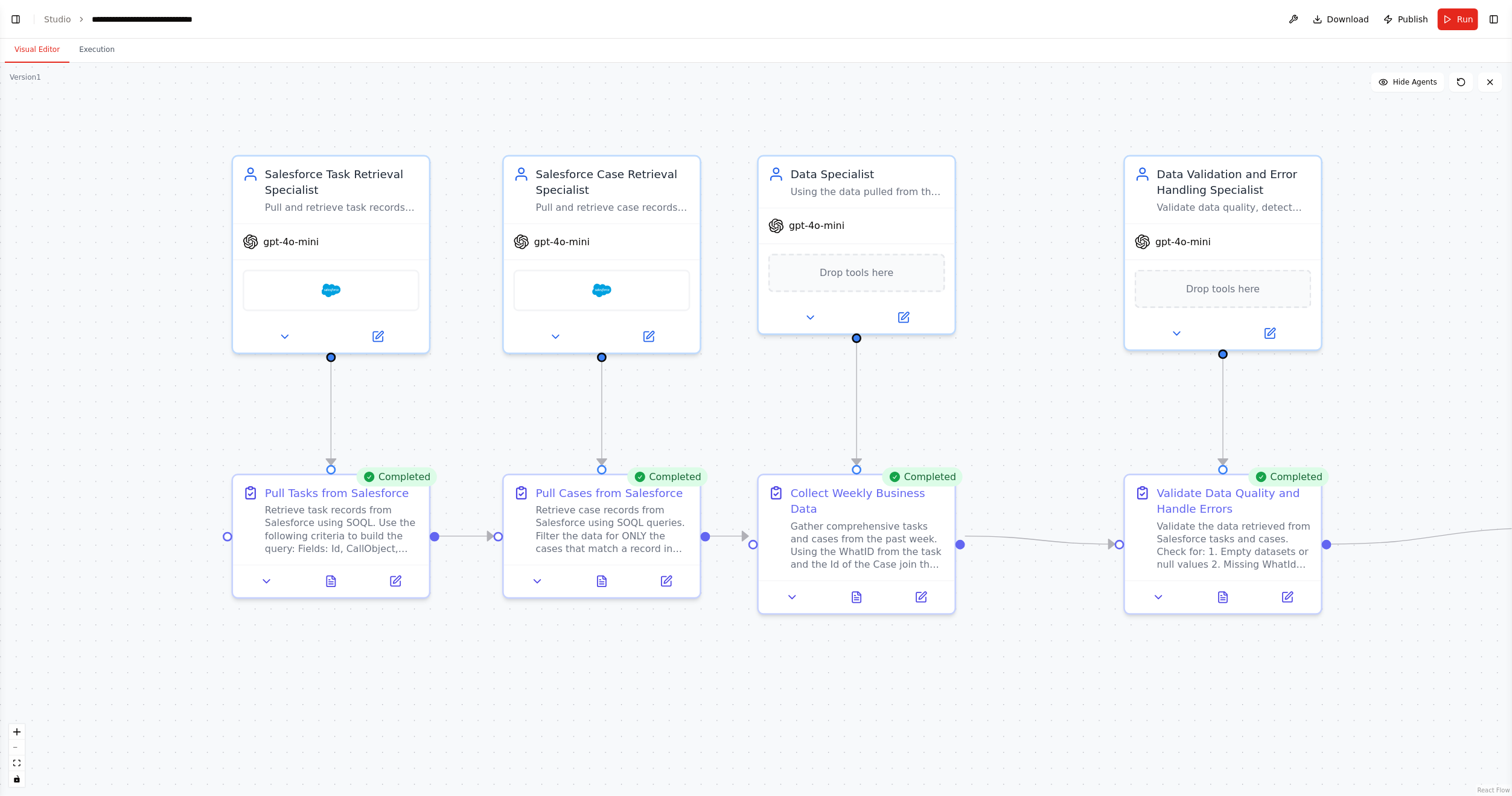
click at [35, 51] on button "Visual Editor" at bounding box center [36, 51] width 64 height 26
click at [666, 578] on icon at bounding box center [668, 576] width 8 height 8
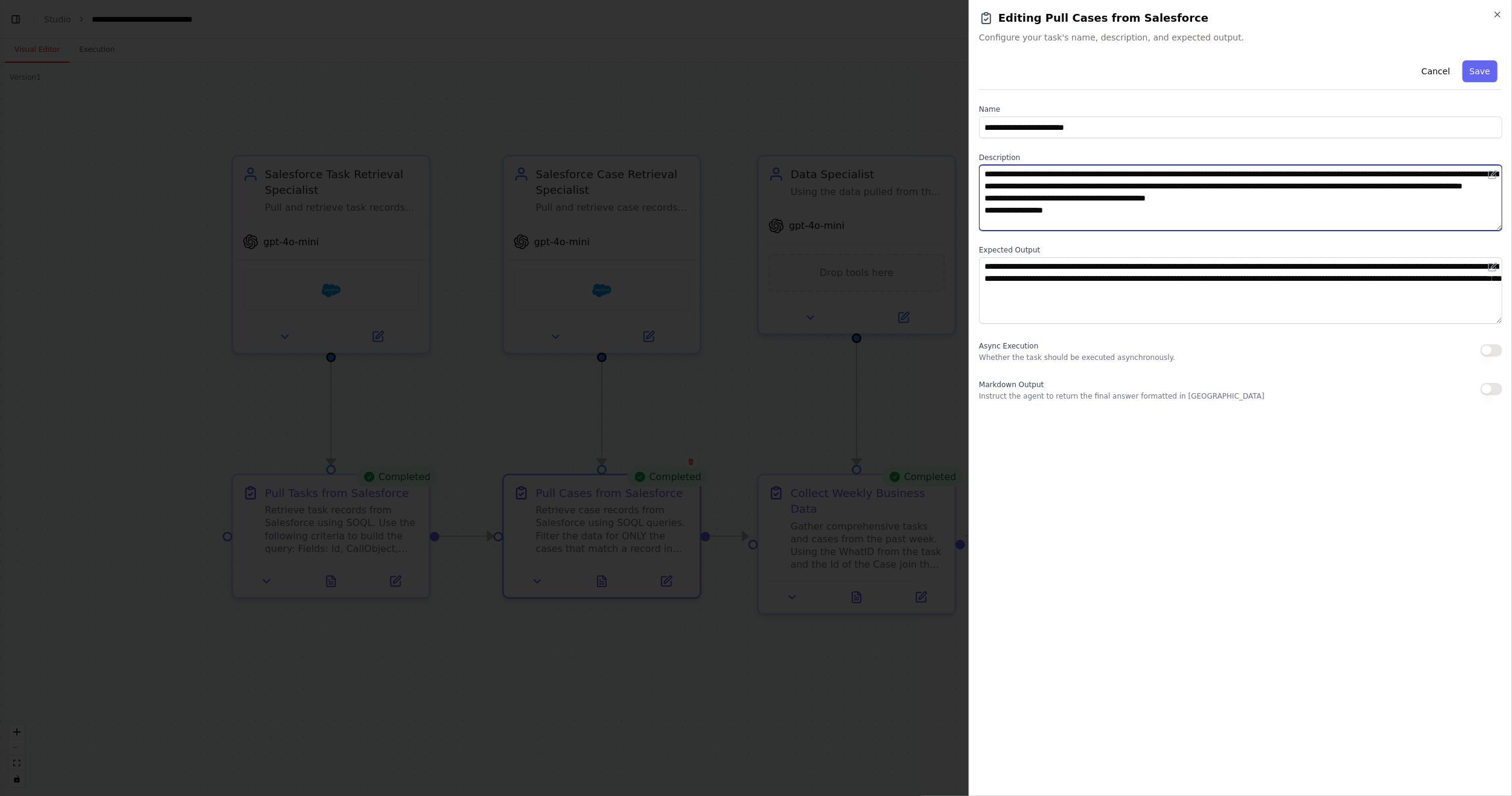
click at [985, 175] on textarea "**********" at bounding box center [1241, 197] width 523 height 66
click at [1368, 226] on textarea "**********" at bounding box center [1241, 197] width 523 height 66
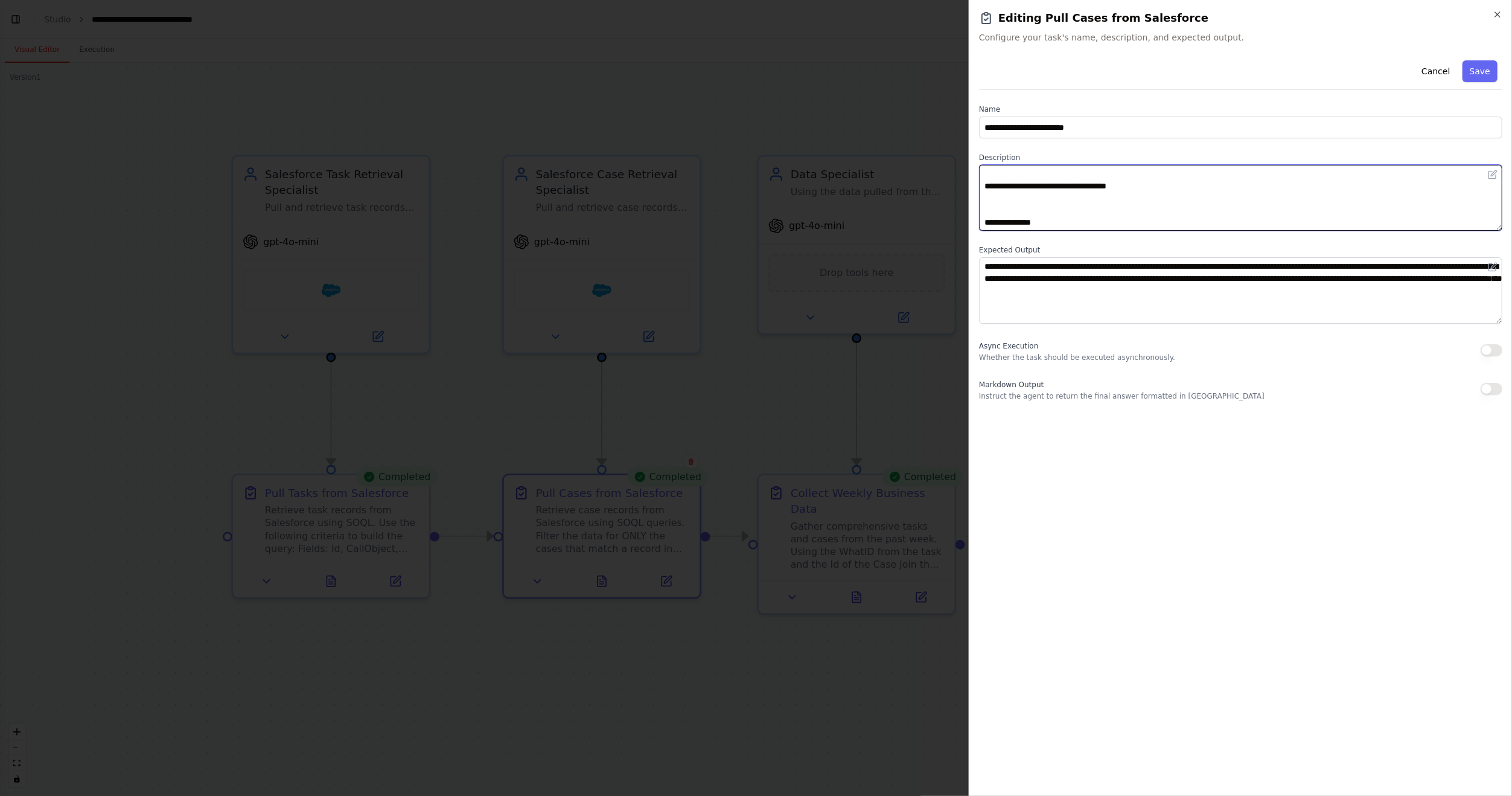
click at [1224, 202] on textarea "**********" at bounding box center [1241, 197] width 523 height 66
drag, startPoint x: 1098, startPoint y: 188, endPoint x: 1340, endPoint y: 184, distance: 242.0
click at [1340, 184] on textarea "**********" at bounding box center [1241, 197] width 523 height 66
type textarea "**********"
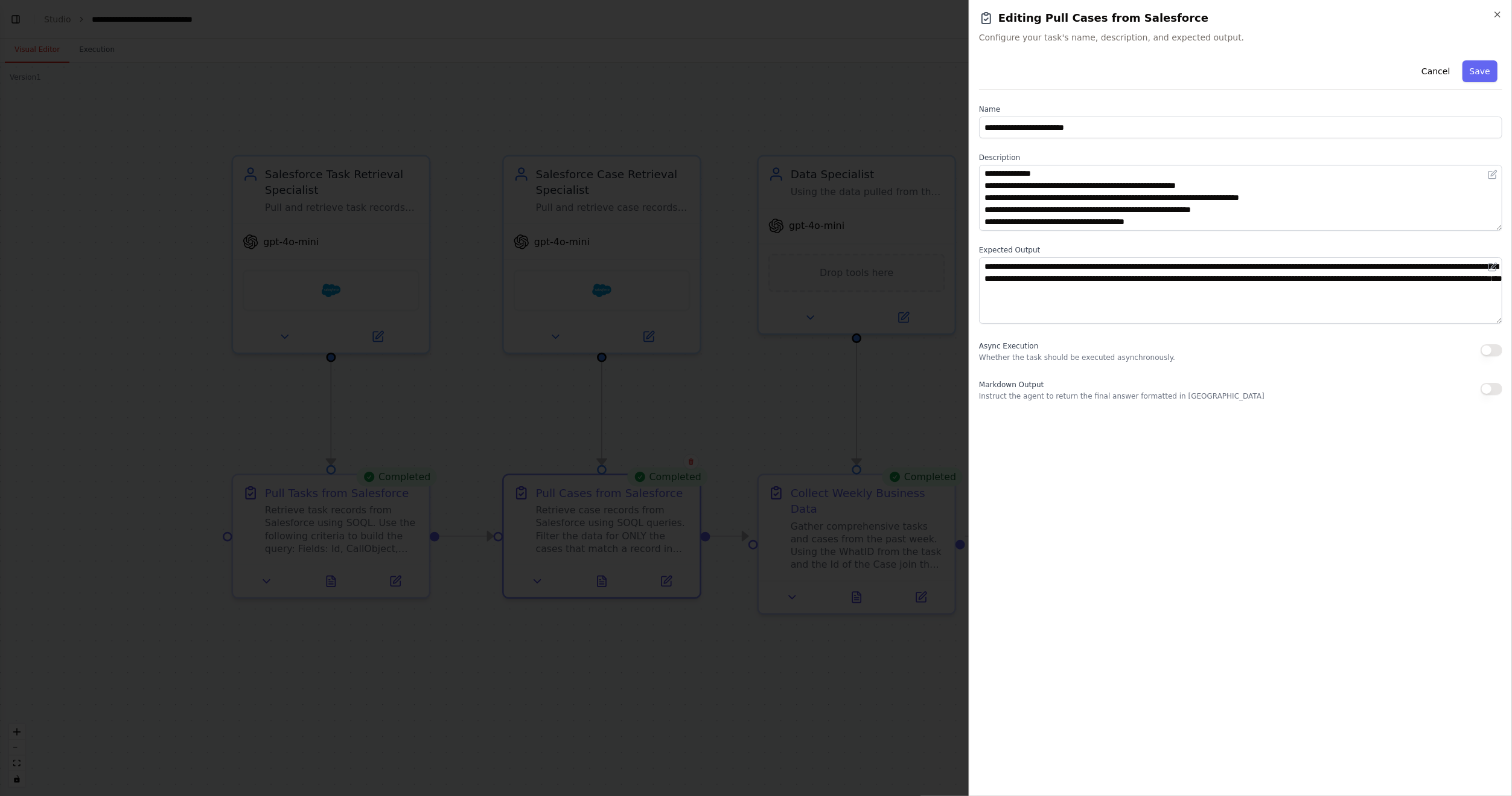
click at [1492, 71] on button "Save" at bounding box center [1480, 71] width 35 height 22
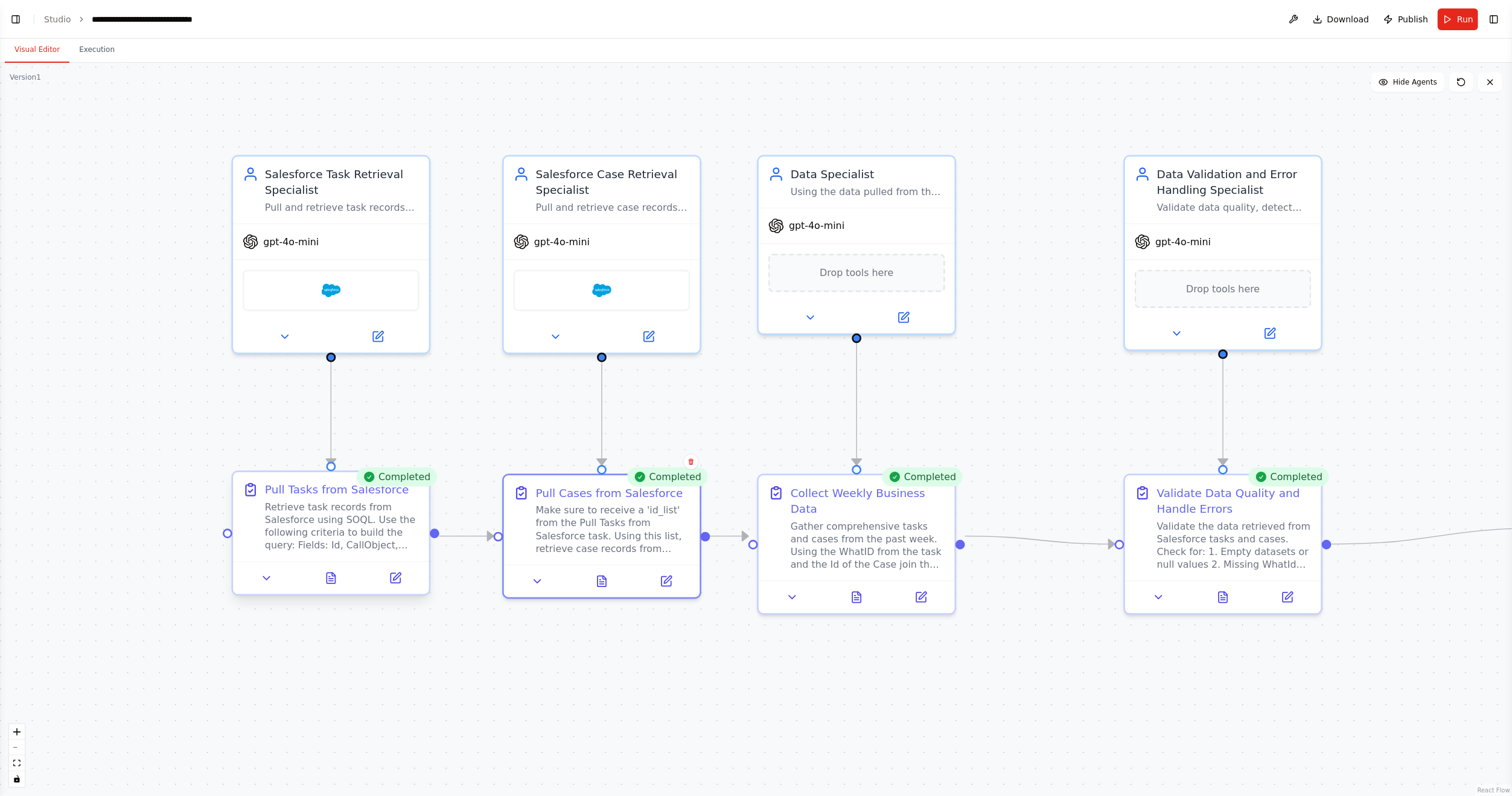
click at [389, 520] on div "Retrieve task records from Salesforce using SOQL. Use the following criteria to…" at bounding box center [342, 525] width 154 height 51
click at [1448, 17] on button "Run" at bounding box center [1458, 19] width 41 height 22
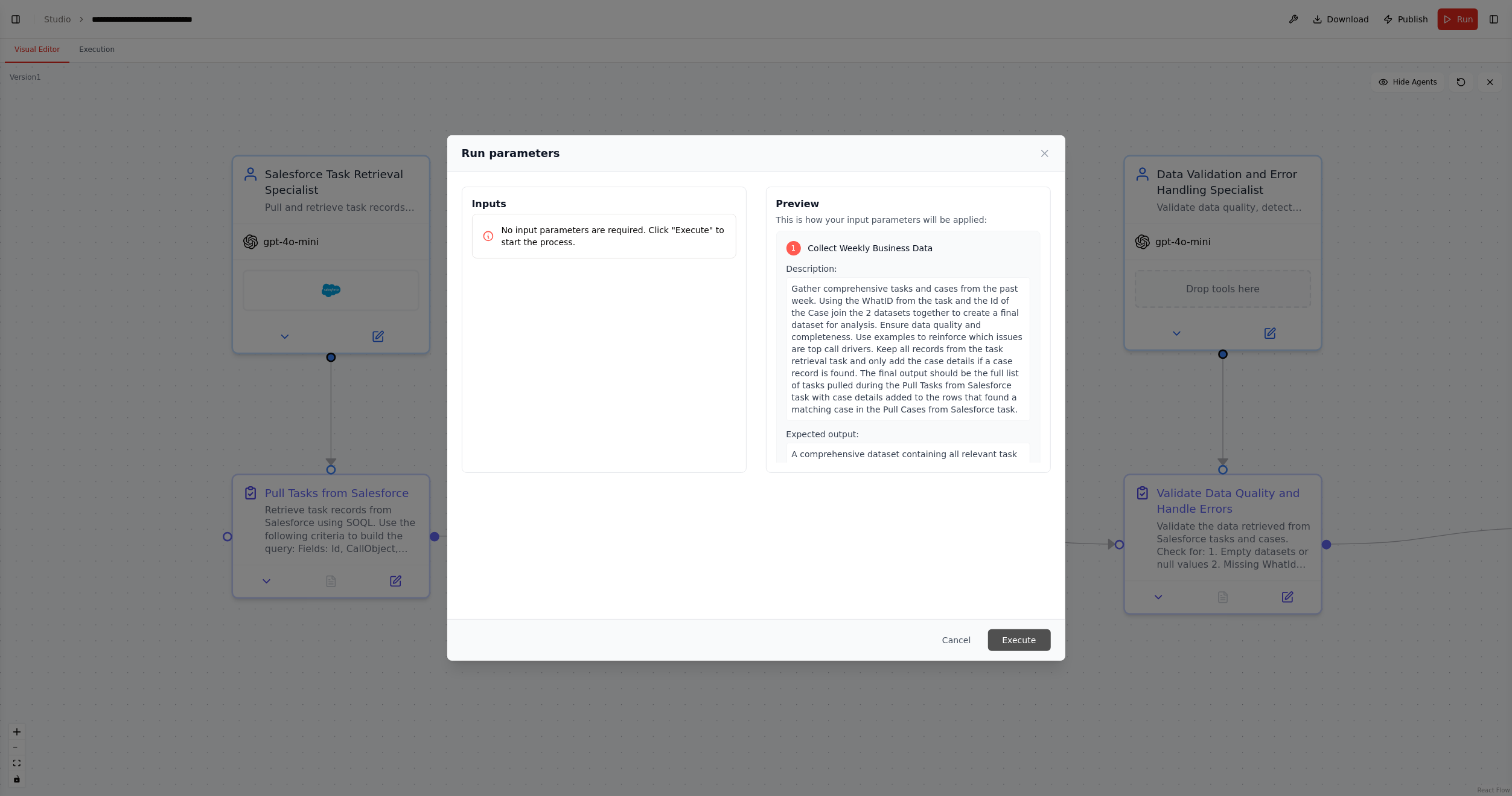
click at [1012, 633] on button "Execute" at bounding box center [1019, 640] width 63 height 22
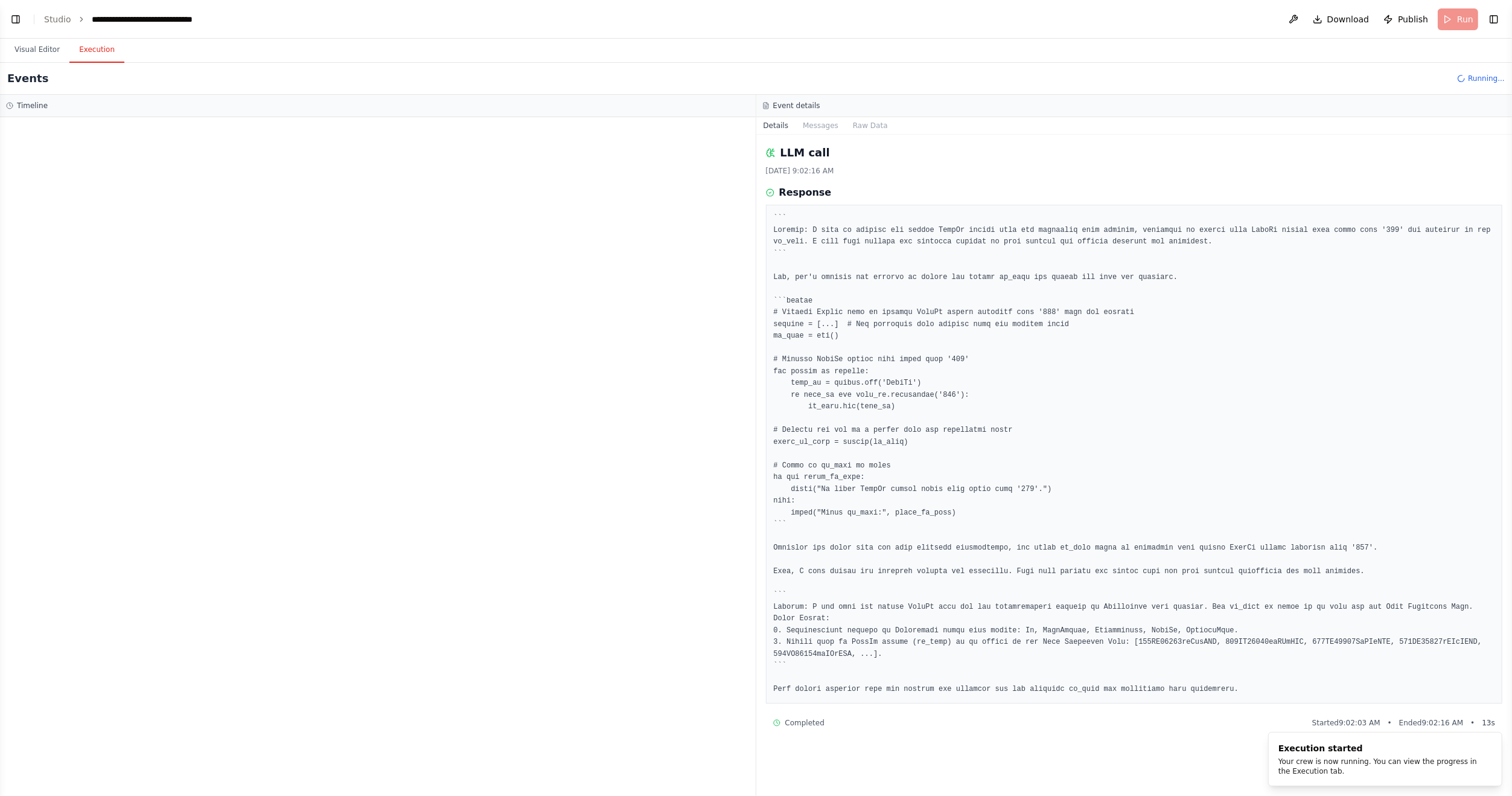
click at [89, 48] on button "Execution" at bounding box center [97, 51] width 55 height 26
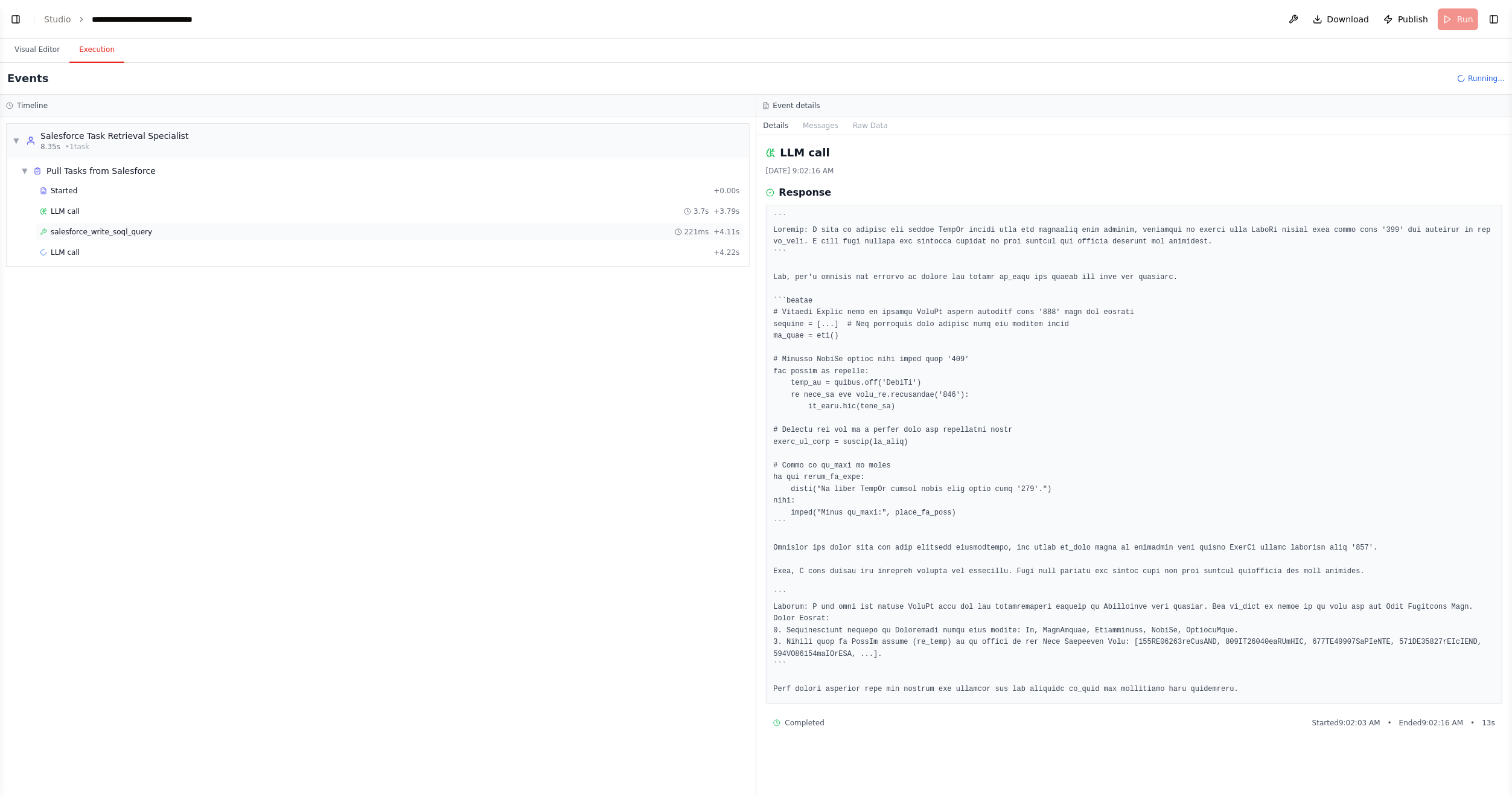
click at [88, 234] on span "salesforce_write_soql_query" at bounding box center [101, 231] width 101 height 10
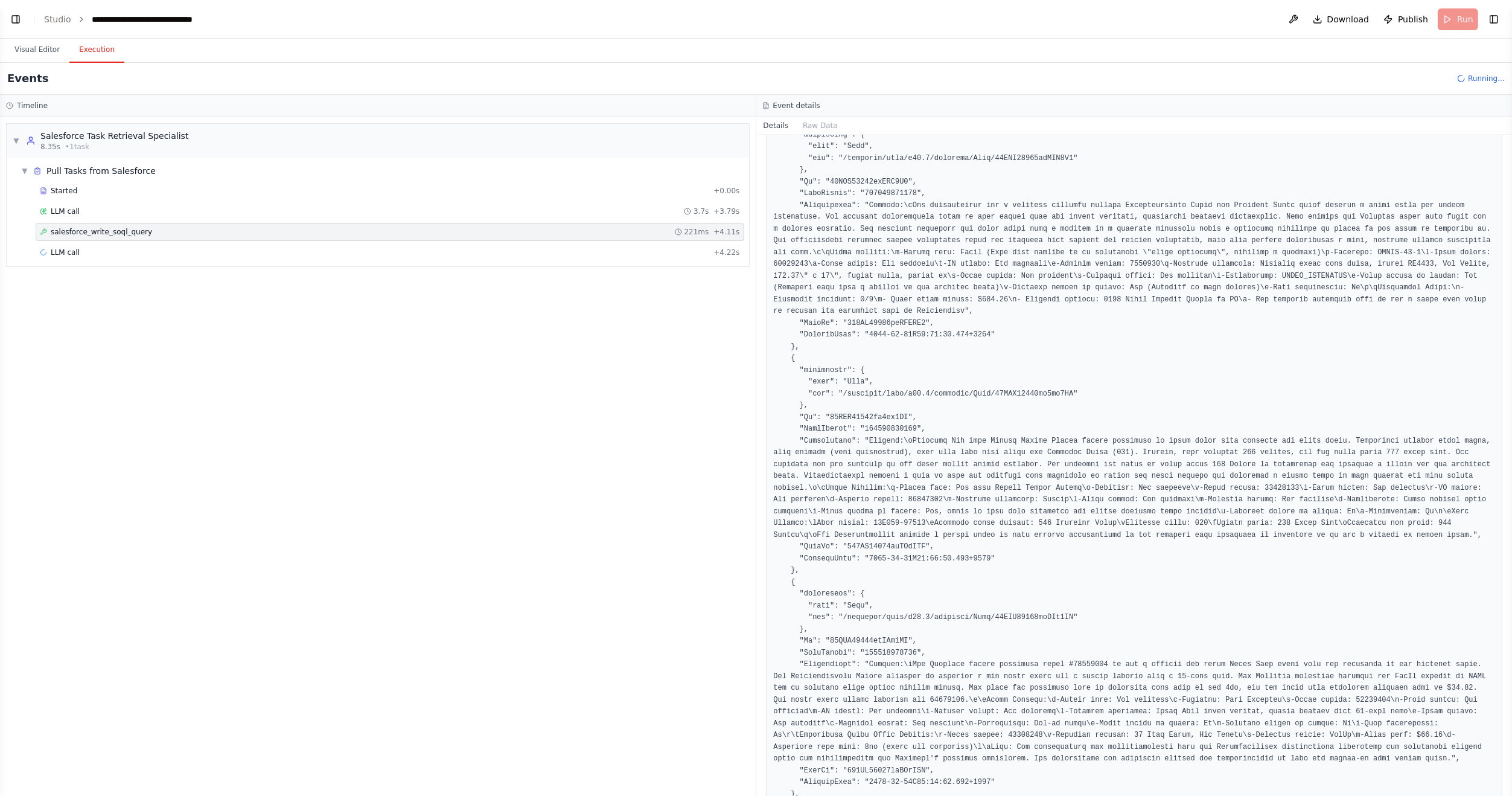
scroll to position [241, 0]
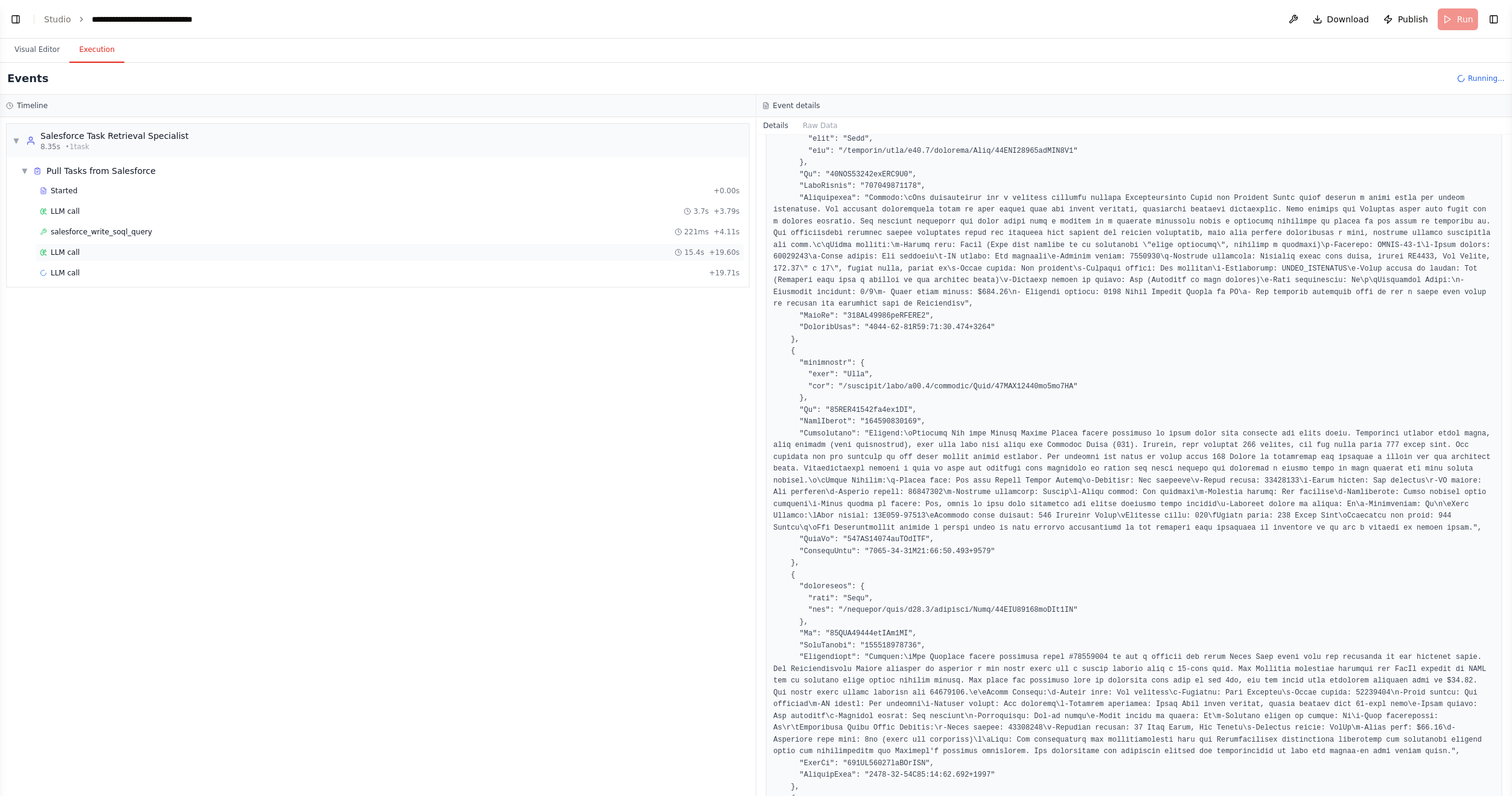
click at [330, 250] on div "LLM call 15.4s + 19.60s" at bounding box center [390, 252] width 700 height 10
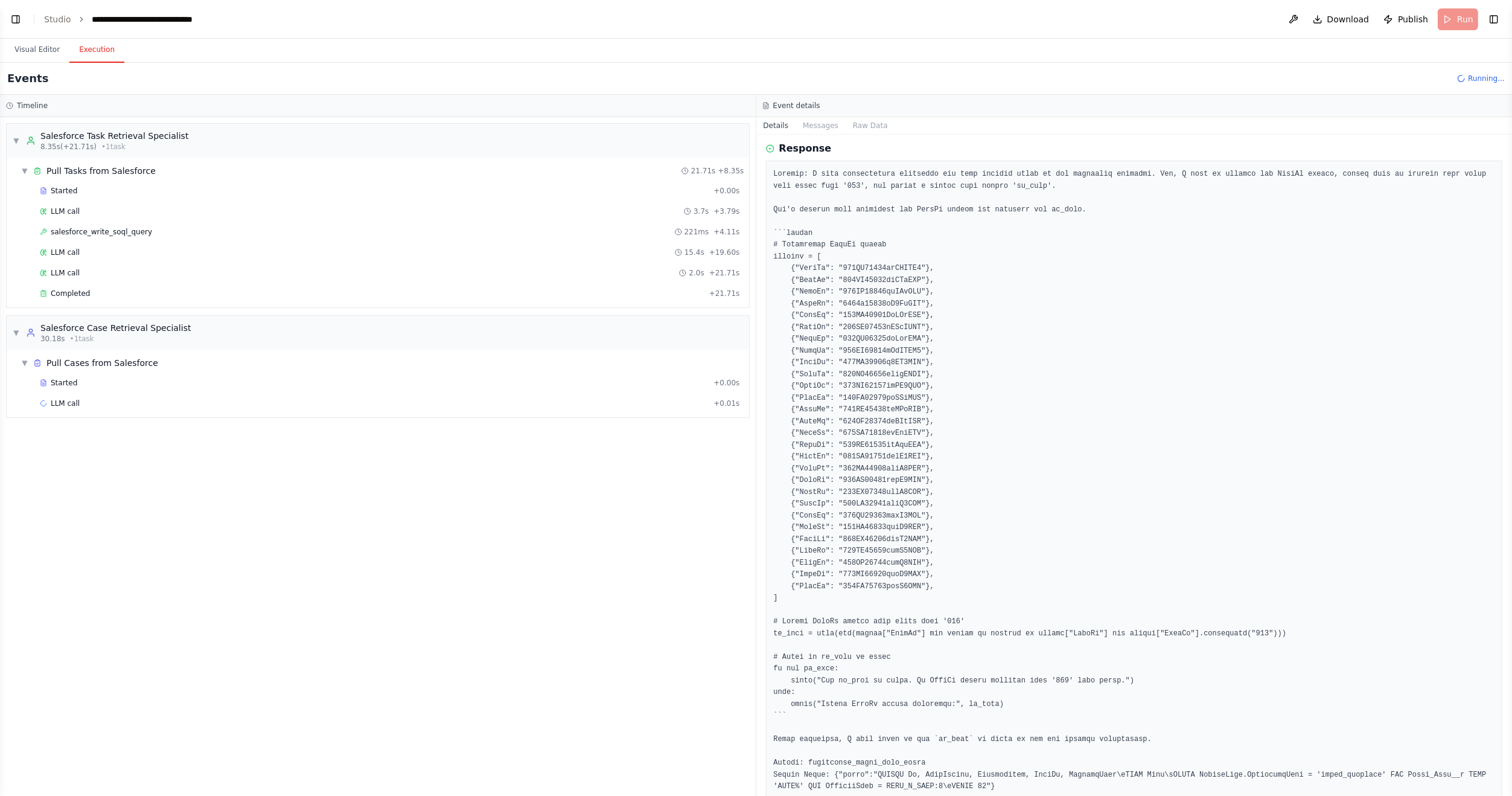
scroll to position [93, 0]
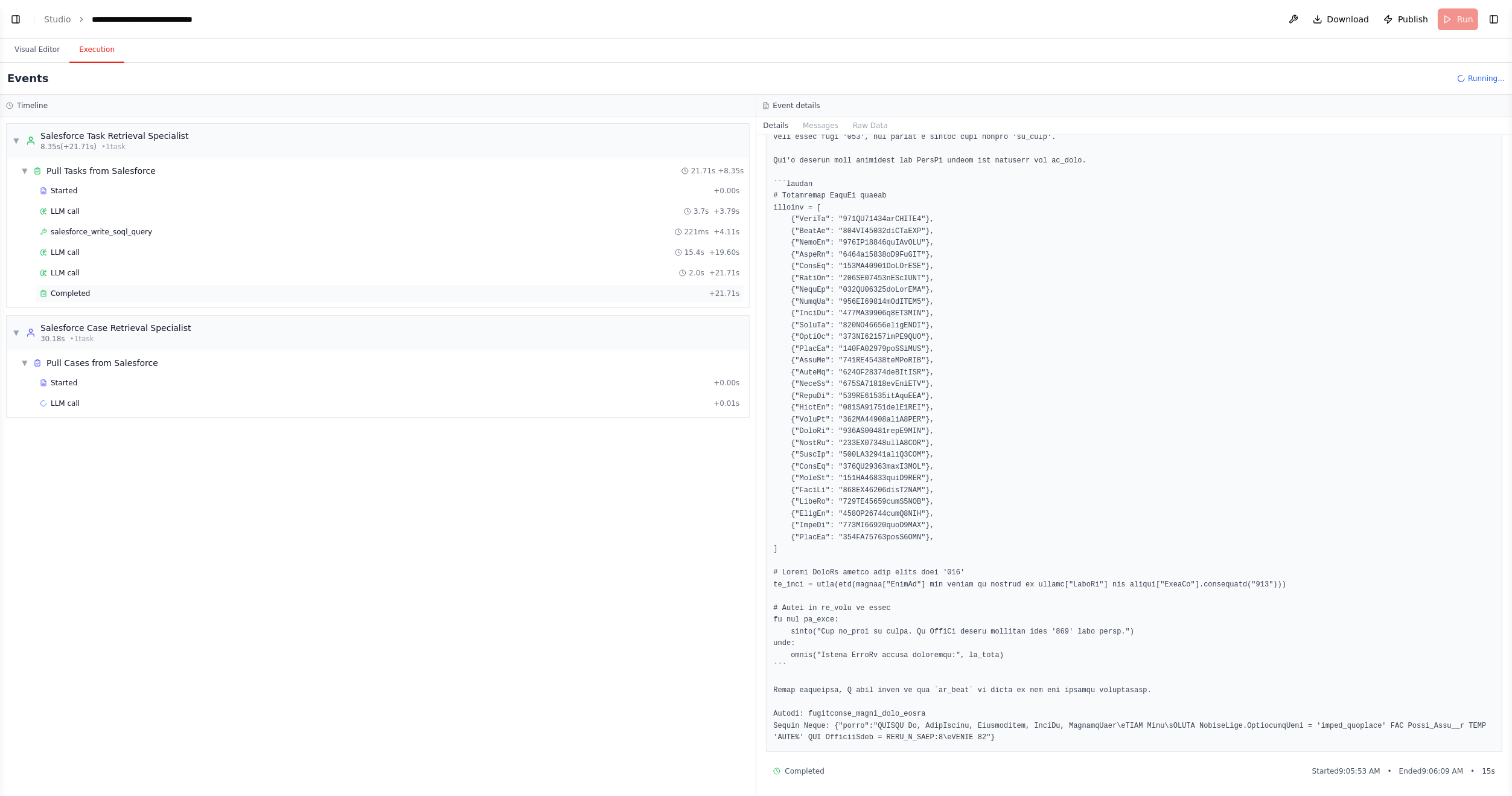
click at [90, 289] on div "Completed" at bounding box center [372, 293] width 665 height 10
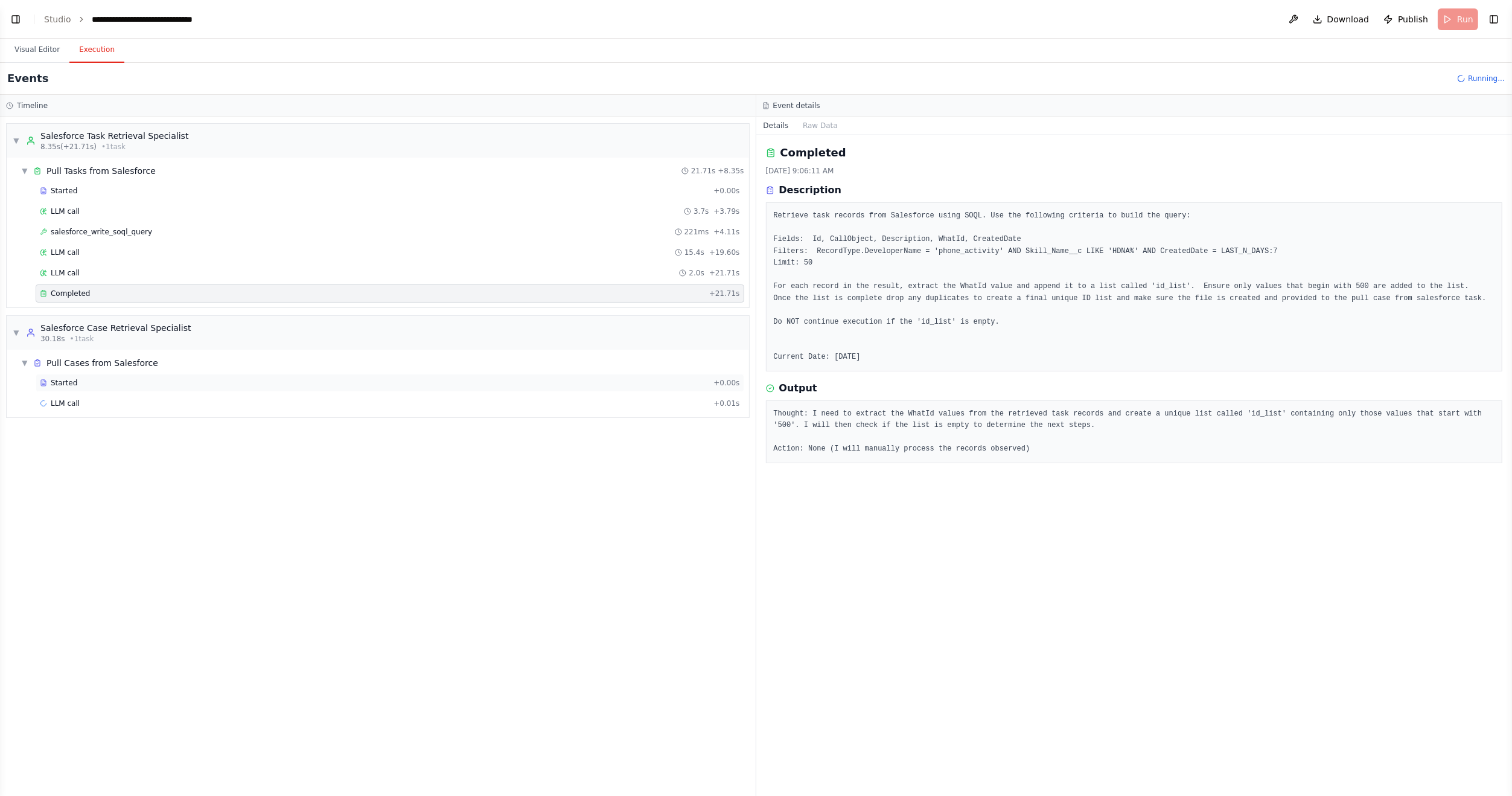
click at [80, 385] on div "Started + 0.00s" at bounding box center [390, 383] width 709 height 18
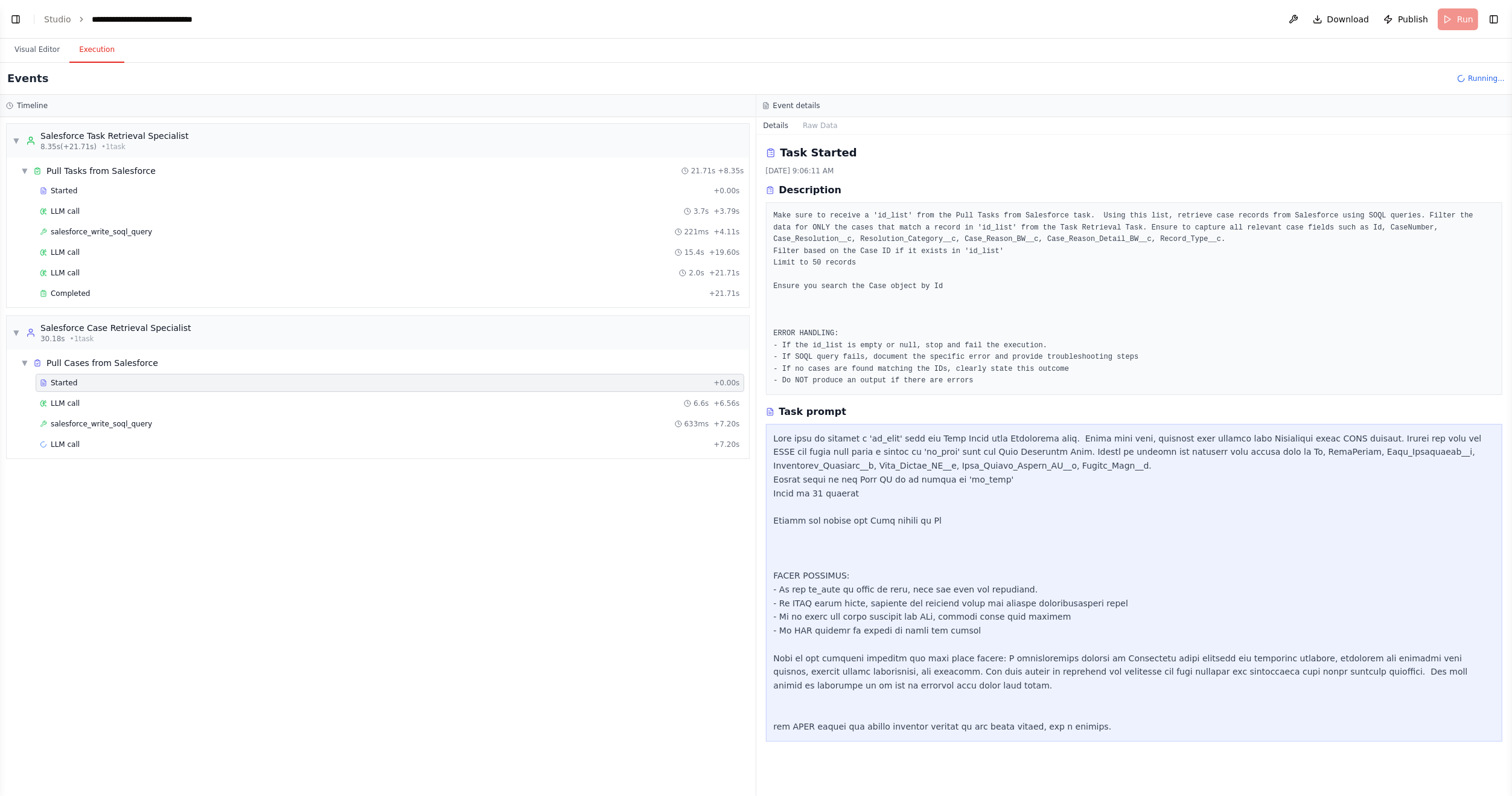
click at [78, 398] on div "LLM call 6.6s + 6.56s" at bounding box center [390, 403] width 700 height 10
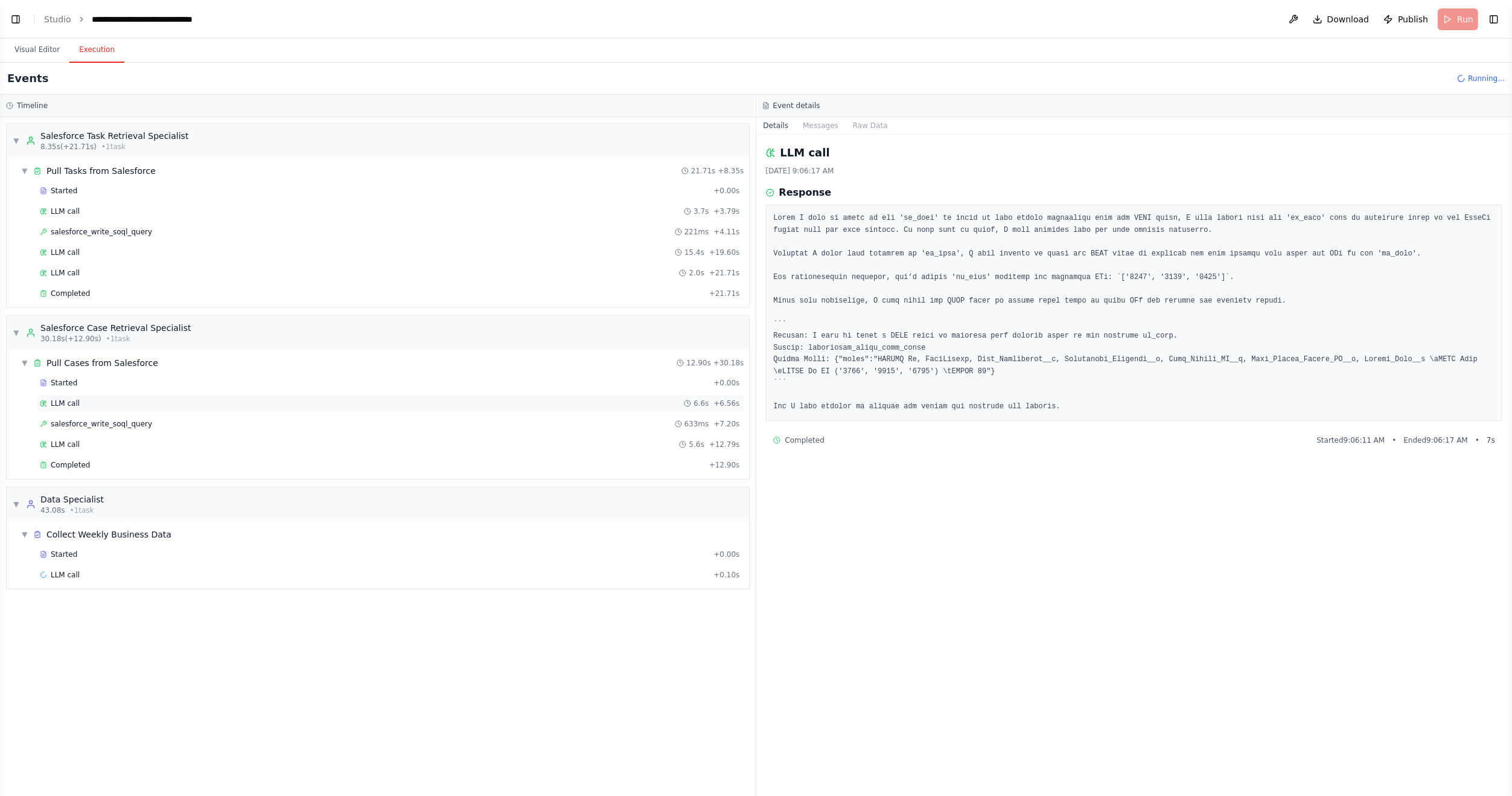
click at [91, 400] on div "LLM call 6.6s + 6.56s" at bounding box center [390, 403] width 700 height 10
click at [101, 420] on span "salesforce_write_soql_query" at bounding box center [101, 423] width 101 height 10
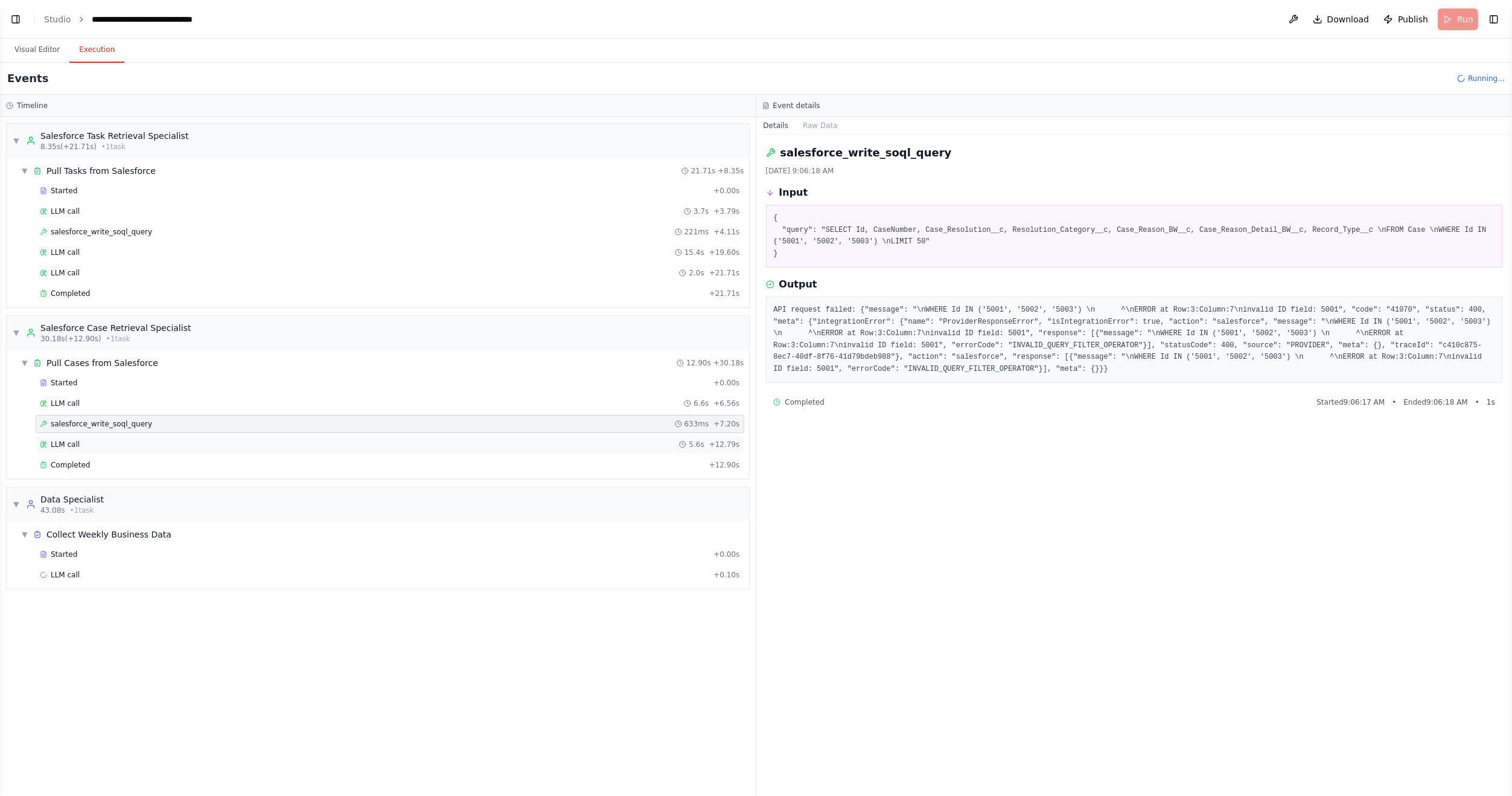
click at [102, 439] on div "LLM call 5.6s + 12.79s" at bounding box center [390, 444] width 700 height 10
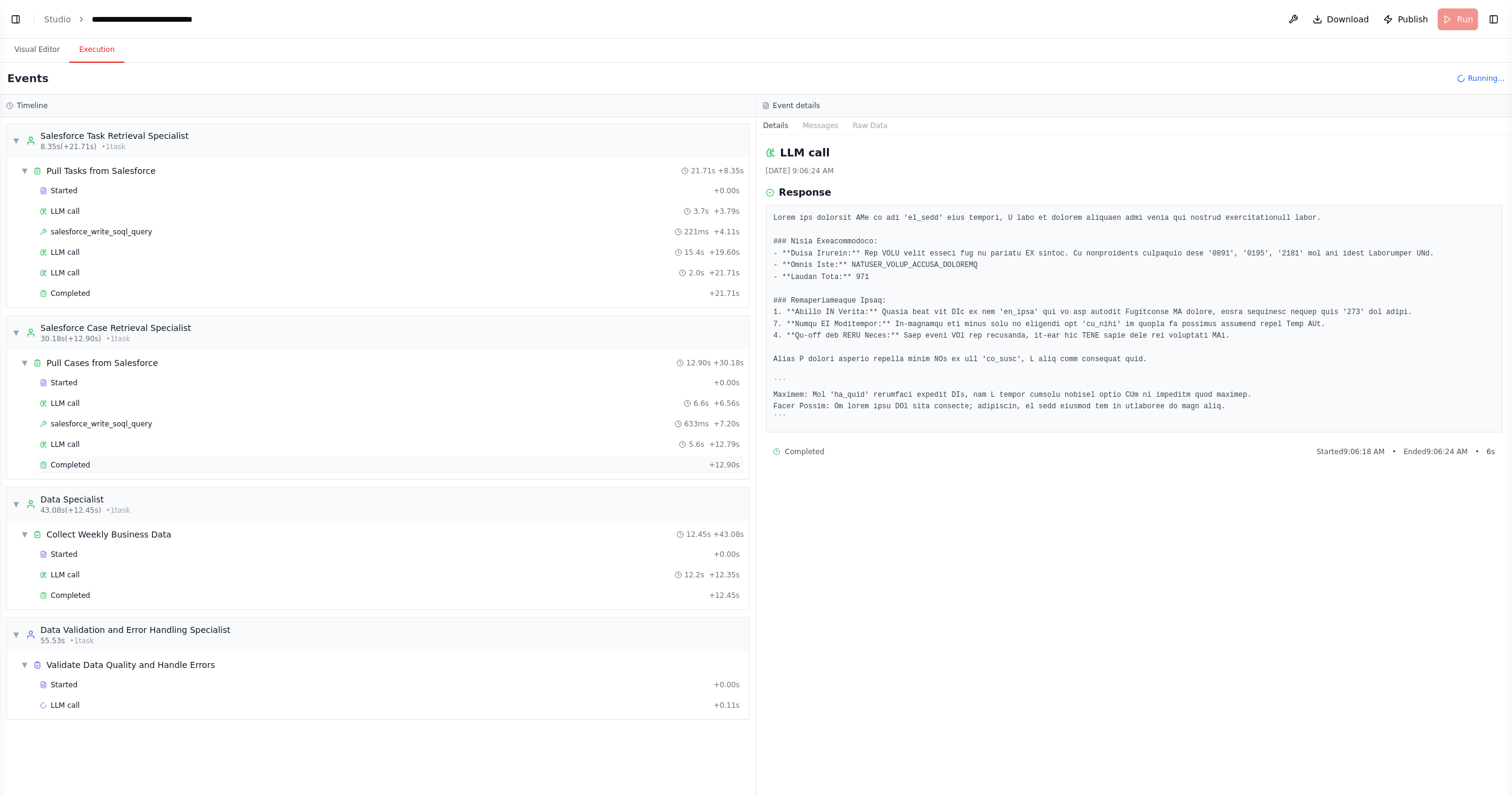
click at [98, 460] on div "Completed" at bounding box center [372, 465] width 665 height 10
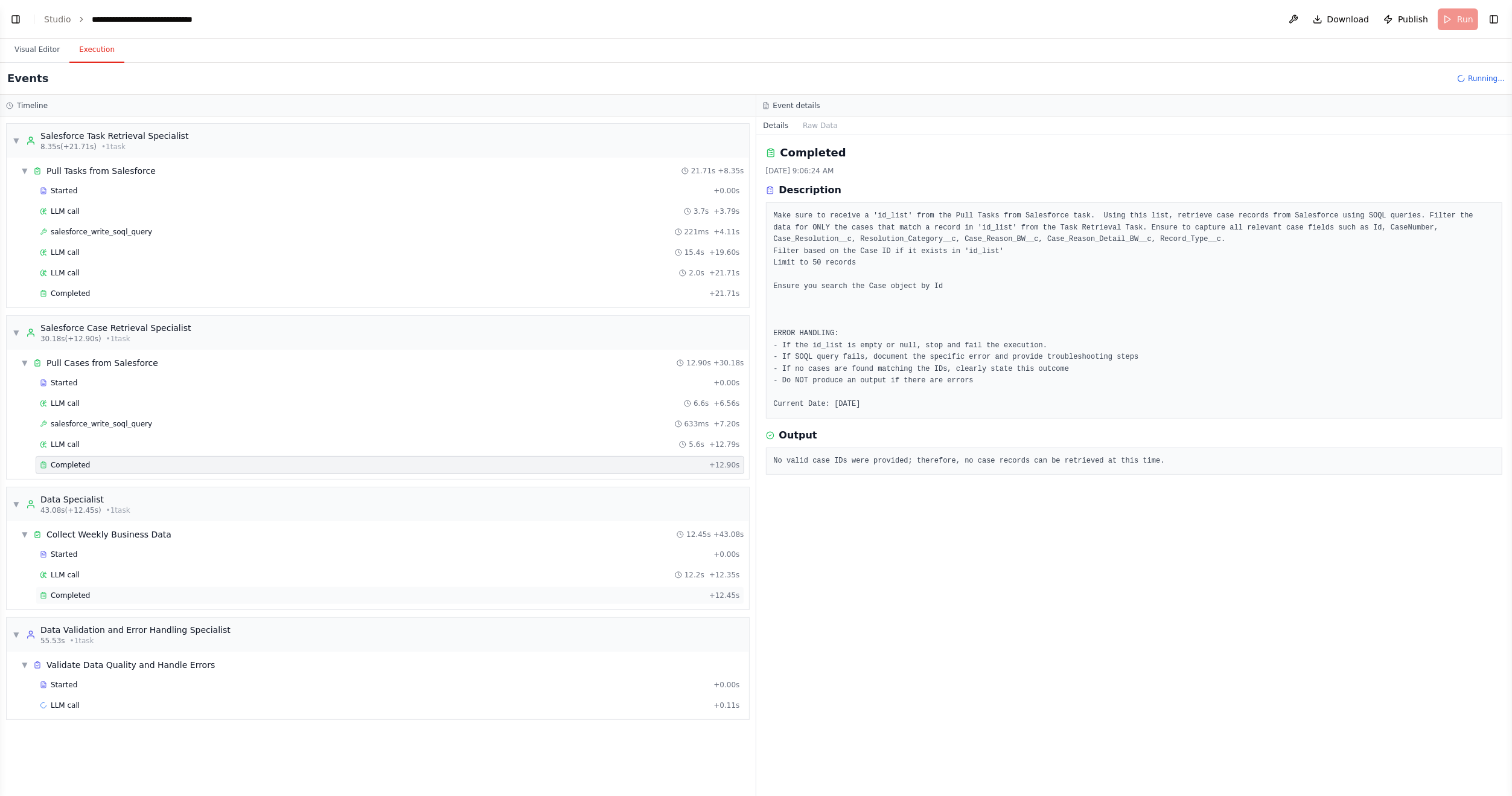
click at [127, 594] on div "Completed + 12.45s" at bounding box center [390, 595] width 709 height 18
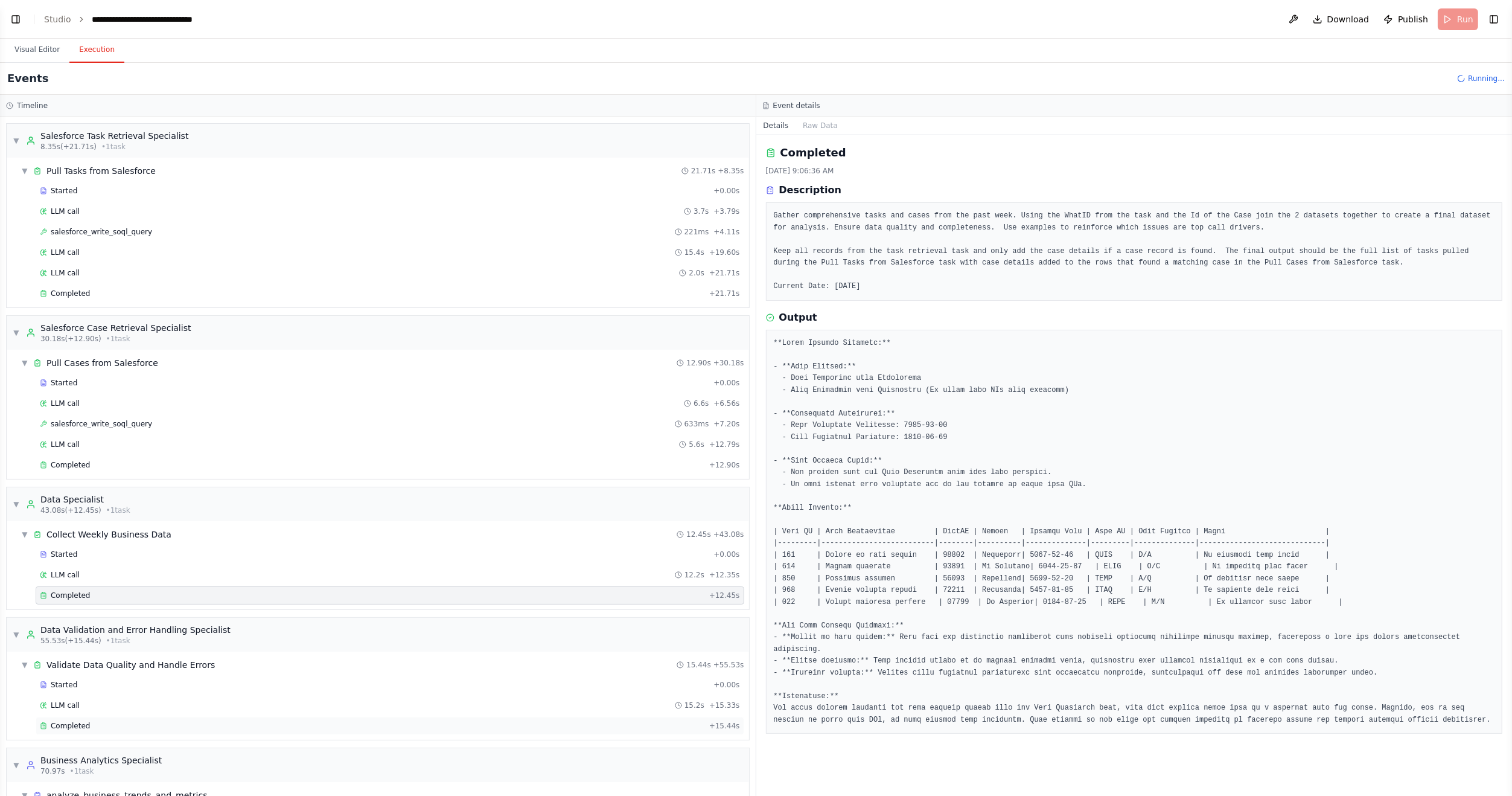
scroll to position [57, 0]
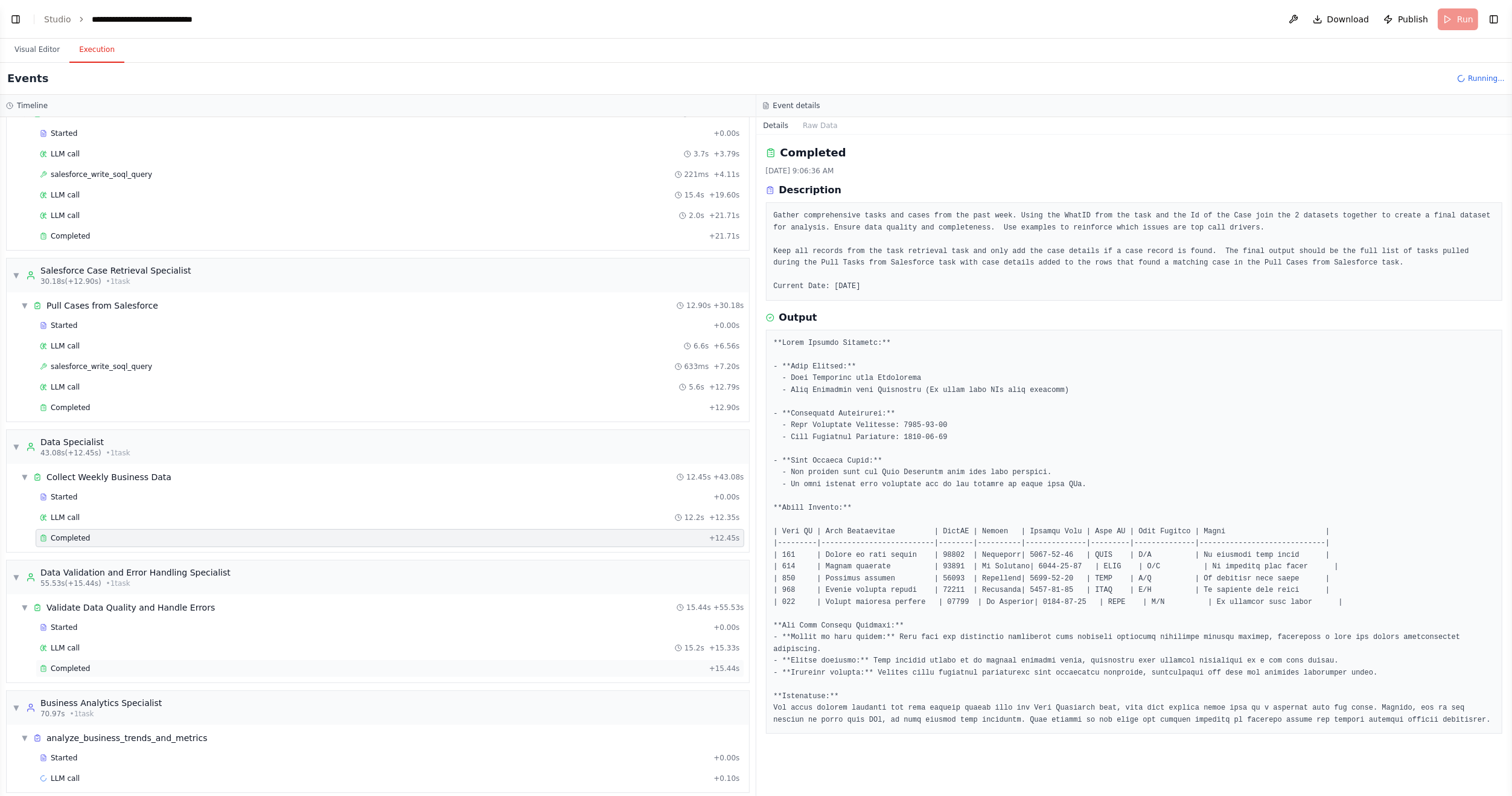
click at [79, 659] on div "Completed + 15.44s" at bounding box center [390, 668] width 709 height 18
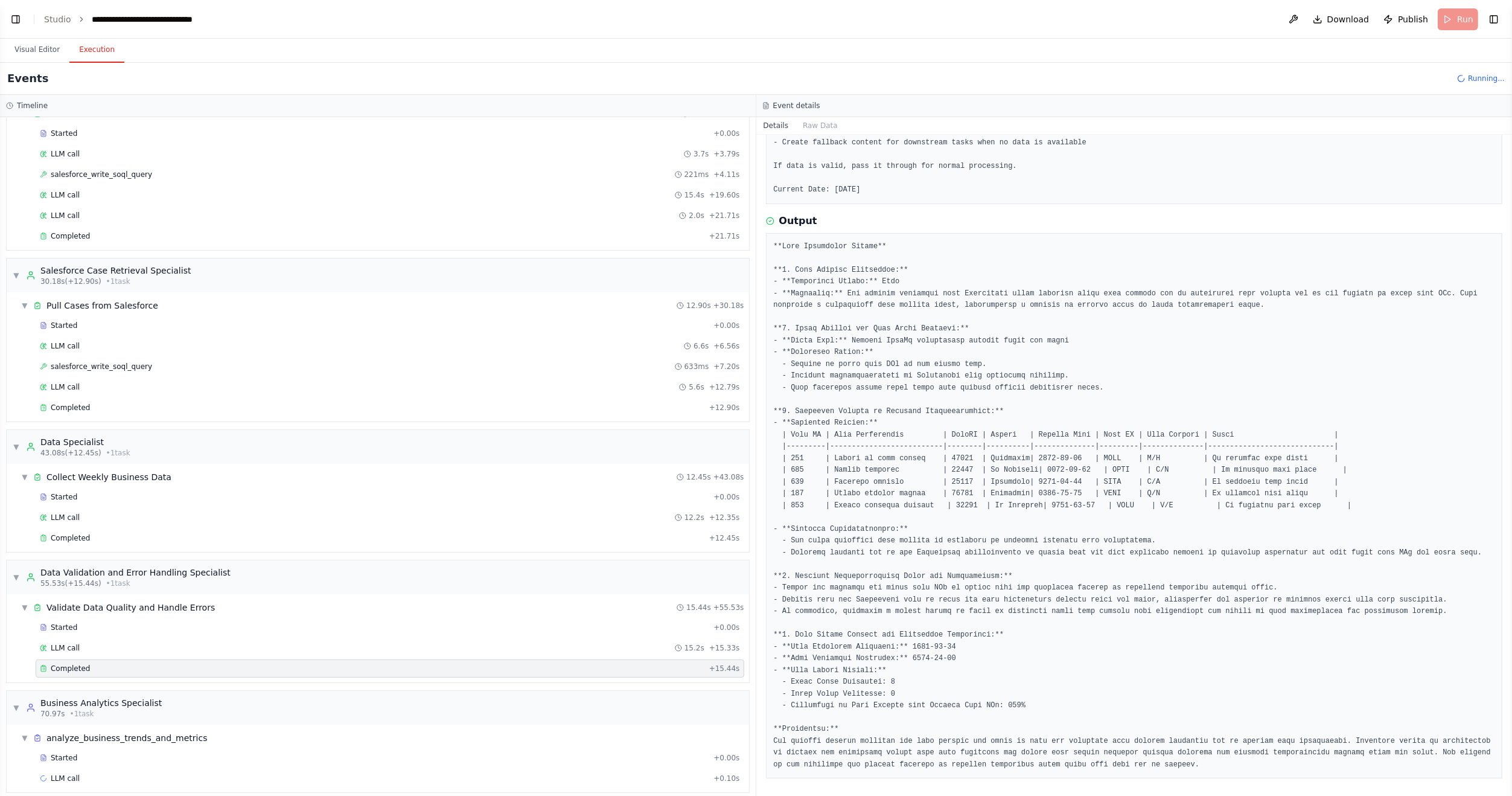
scroll to position [0, 0]
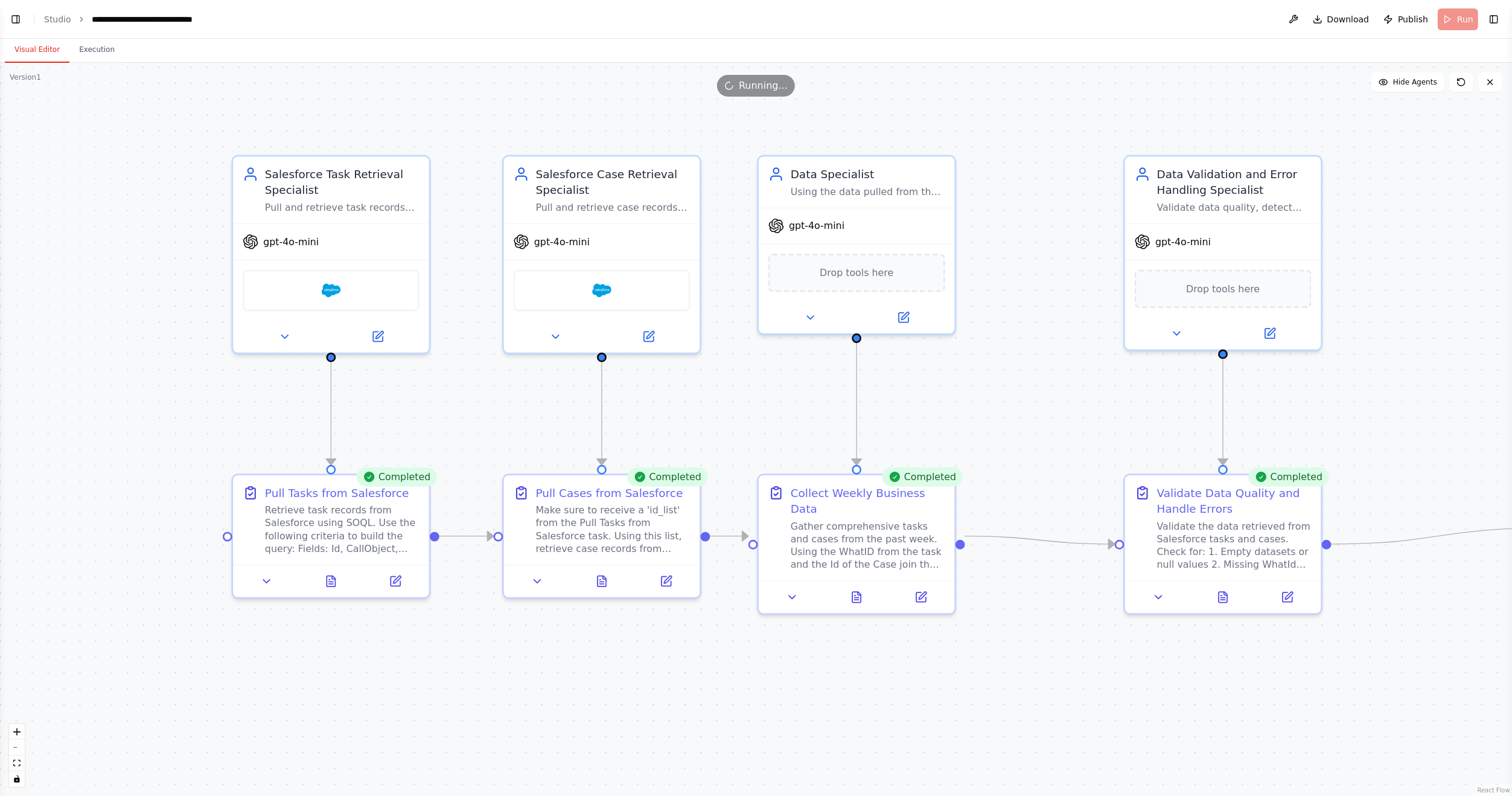
click at [14, 47] on button "Visual Editor" at bounding box center [36, 51] width 64 height 26
click at [755, 726] on div ".deletable-edge-delete-btn { width: 20px; height: 20px; border: 0px solid #ffff…" at bounding box center [756, 429] width 1512 height 733
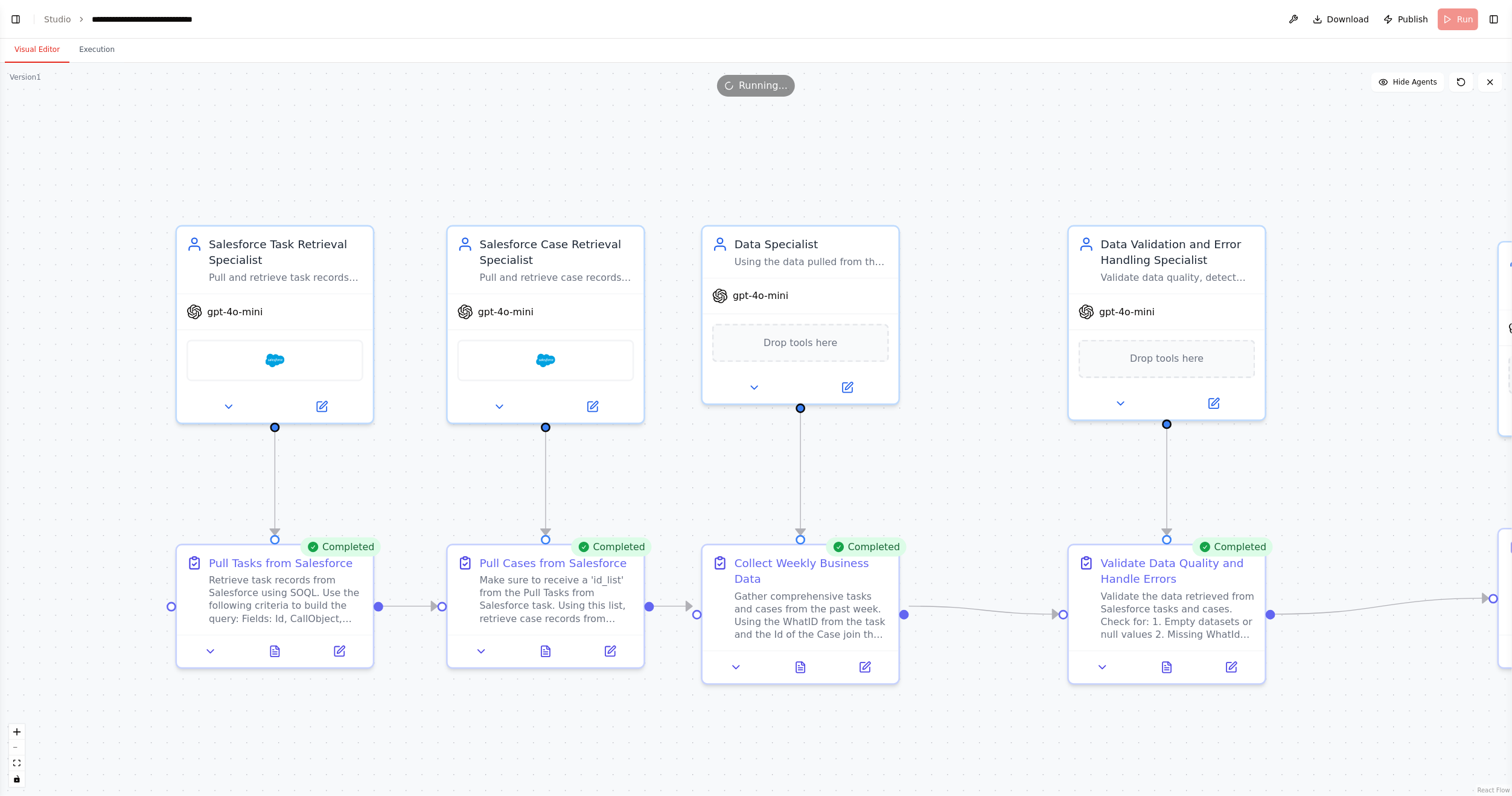
drag, startPoint x: 1071, startPoint y: 347, endPoint x: 1002, endPoint y: 405, distance: 90.1
click at [1002, 405] on div ".deletable-edge-delete-btn { width: 20px; height: 20px; border: 0px solid #ffff…" at bounding box center [756, 429] width 1512 height 733
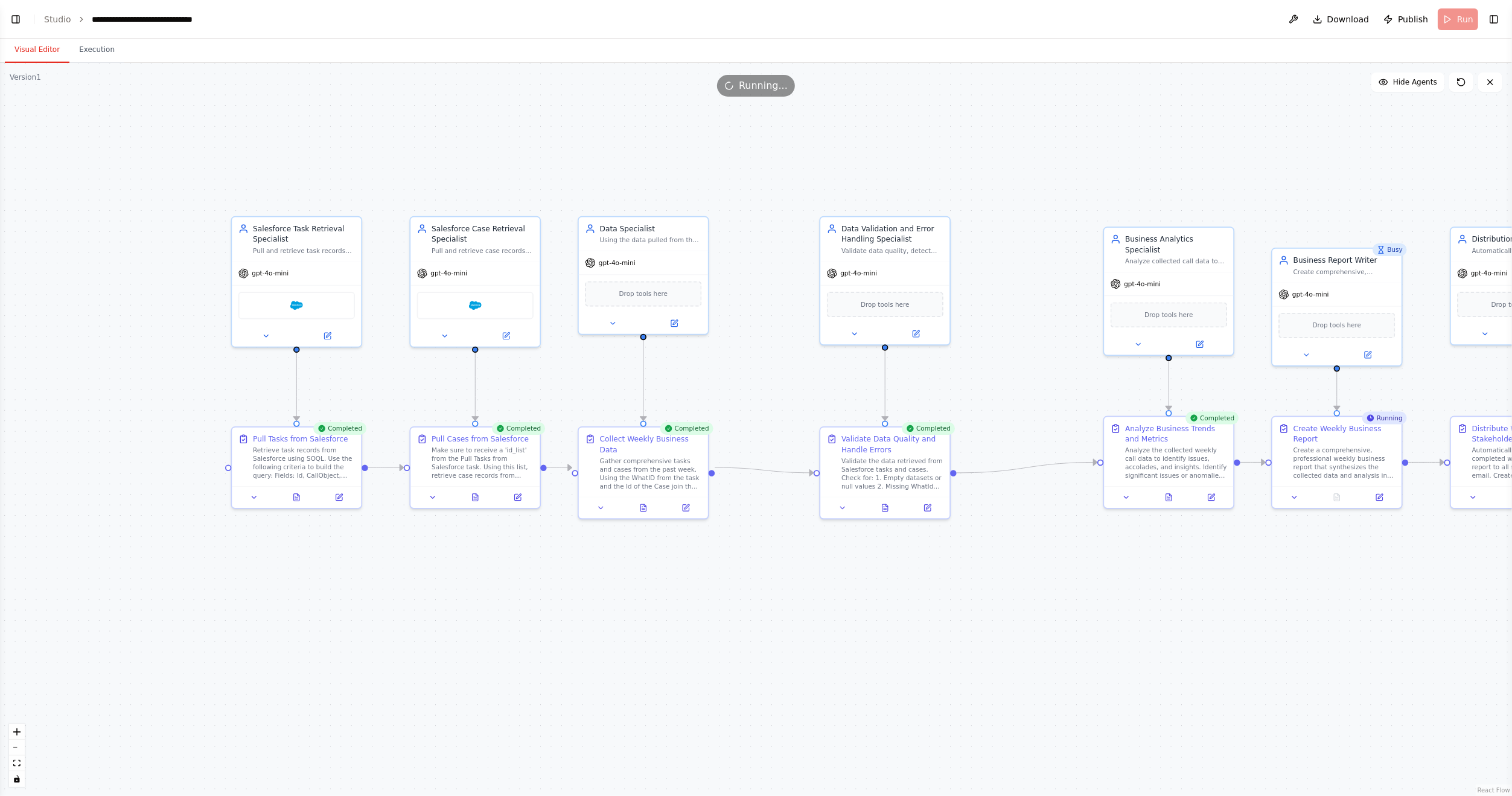
drag, startPoint x: 992, startPoint y: 404, endPoint x: 777, endPoint y: 345, distance: 222.9
click at [777, 345] on div ".deletable-edge-delete-btn { width: 20px; height: 20px; border: 0px solid #ffff…" at bounding box center [756, 429] width 1512 height 733
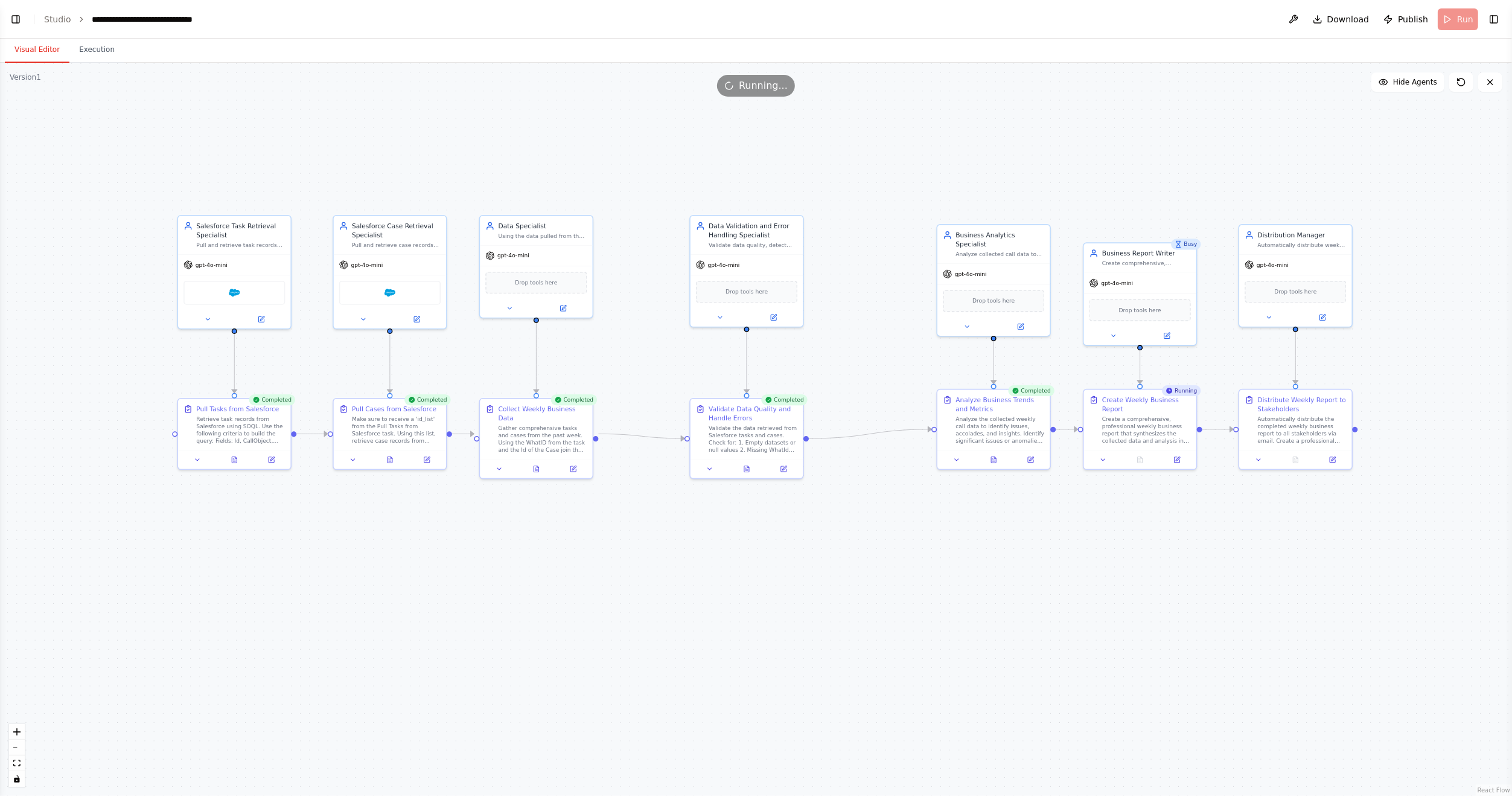
drag, startPoint x: 477, startPoint y: 156, endPoint x: 393, endPoint y: 162, distance: 84.2
click at [393, 162] on div ".deletable-edge-delete-btn { width: 20px; height: 20px; border: 0px solid #ffff…" at bounding box center [756, 429] width 1512 height 733
click at [272, 456] on icon at bounding box center [272, 457] width 5 height 5
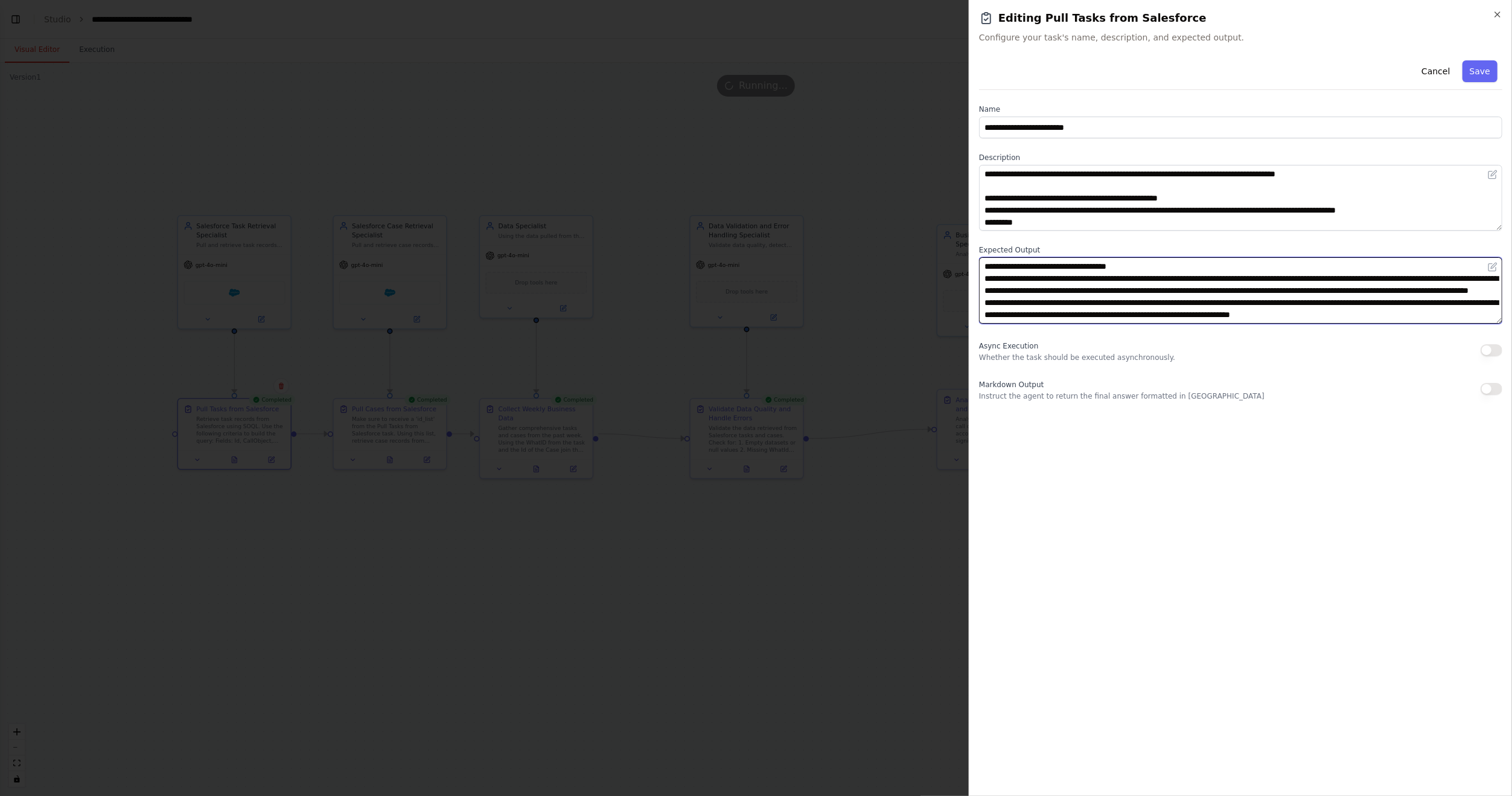
click at [1157, 283] on textarea "**********" at bounding box center [1241, 290] width 523 height 66
click at [1473, 67] on button "Save" at bounding box center [1480, 71] width 35 height 22
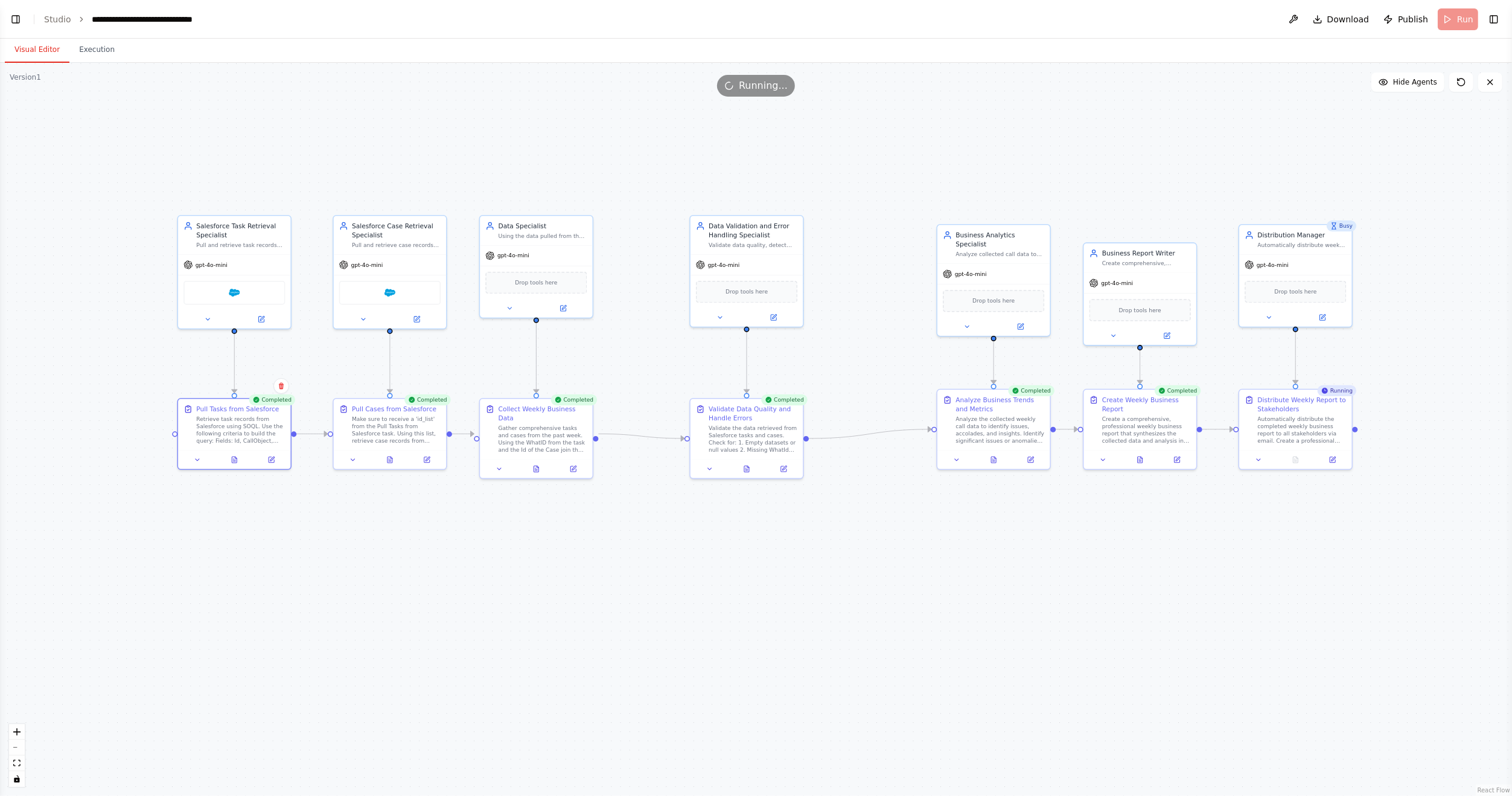
click at [866, 162] on div ".deletable-edge-delete-btn { width: 20px; height: 20px; border: 0px solid #ffff…" at bounding box center [756, 429] width 1512 height 733
click at [619, 519] on div ".deletable-edge-delete-btn { width: 20px; height: 20px; border: 0px solid #ffff…" at bounding box center [756, 429] width 1512 height 733
